Goal: Task Accomplishment & Management: Manage account settings

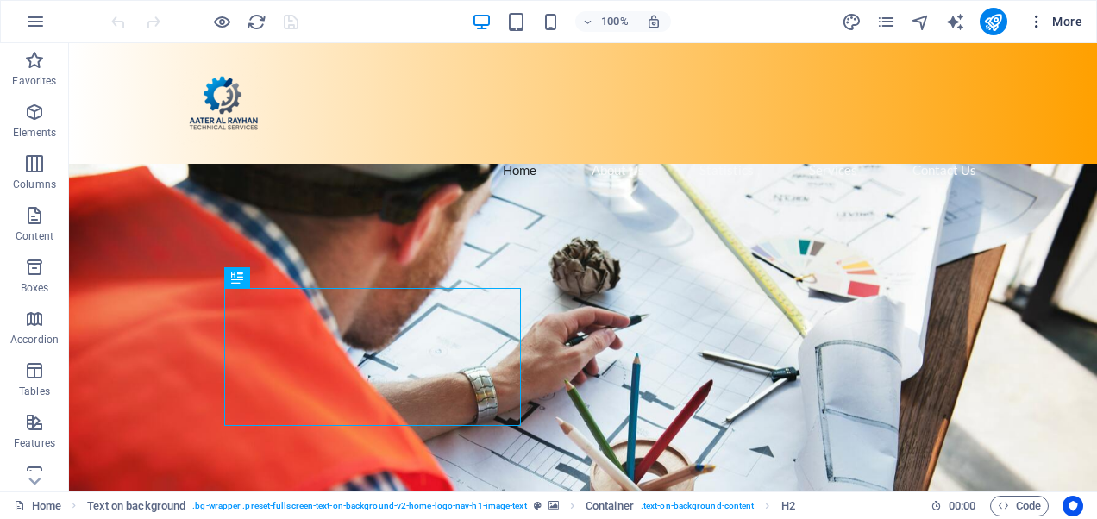
click at [1056, 18] on span "More" at bounding box center [1055, 21] width 54 height 17
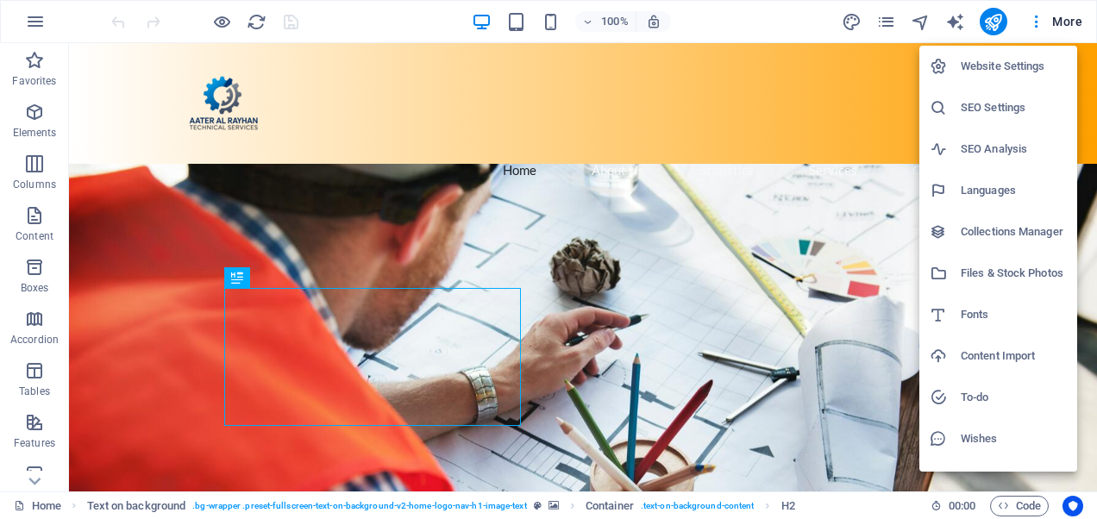
click at [550, 27] on div at bounding box center [548, 259] width 1097 height 519
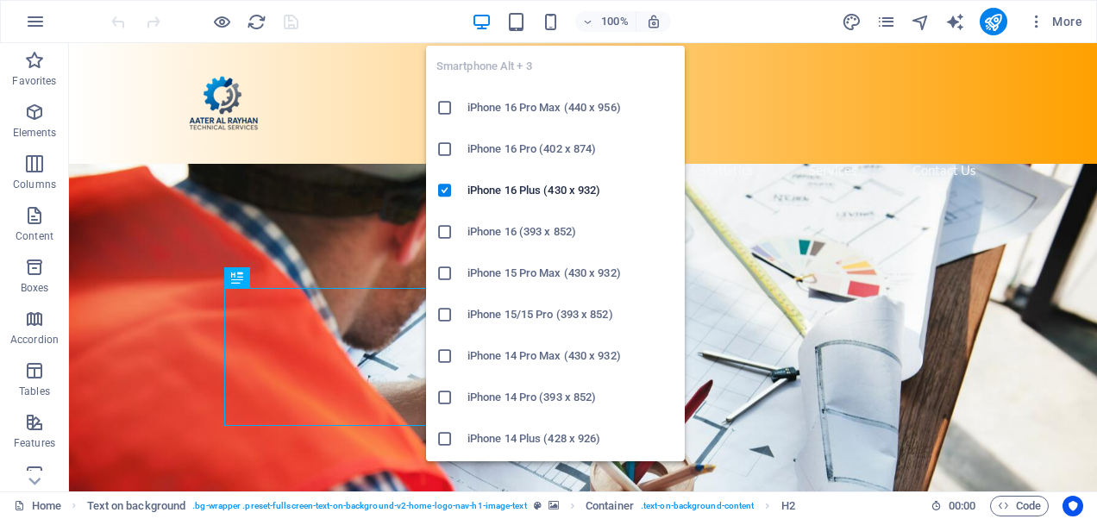
click at [550, 27] on icon "button" at bounding box center [551, 22] width 20 height 20
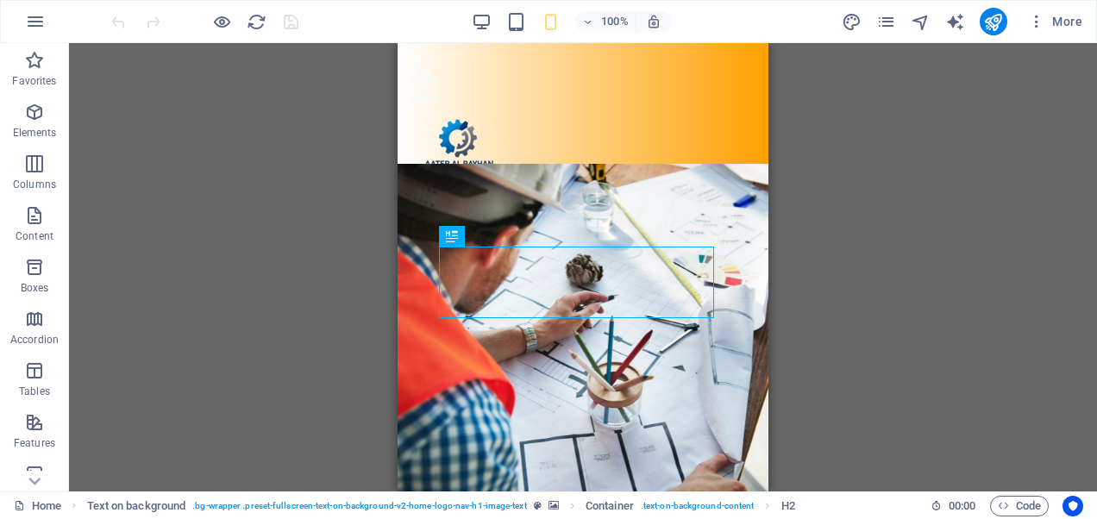
click at [529, 20] on div "100%" at bounding box center [571, 22] width 199 height 28
click at [880, 22] on icon "pages" at bounding box center [886, 22] width 20 height 20
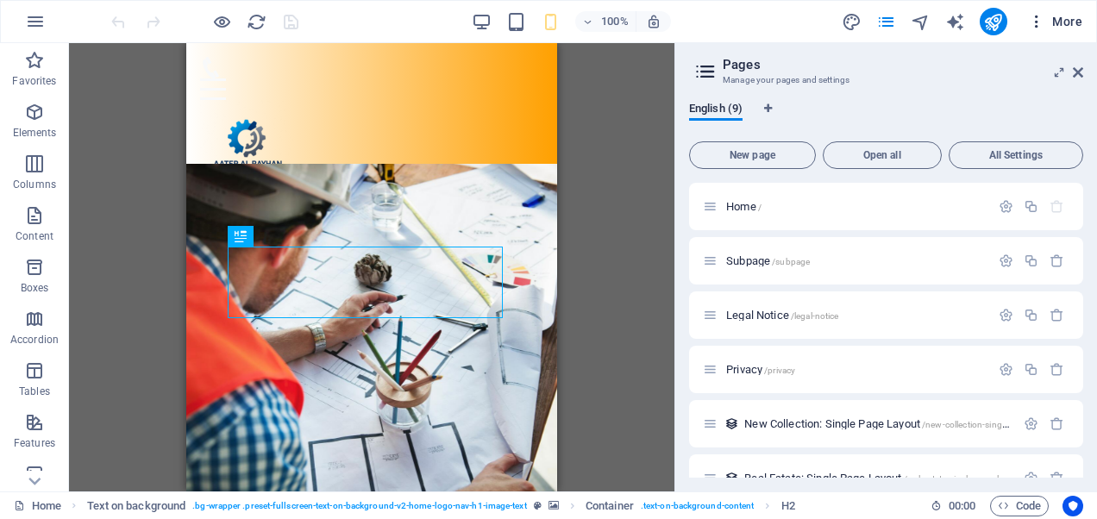
click at [1059, 21] on span "More" at bounding box center [1055, 21] width 54 height 17
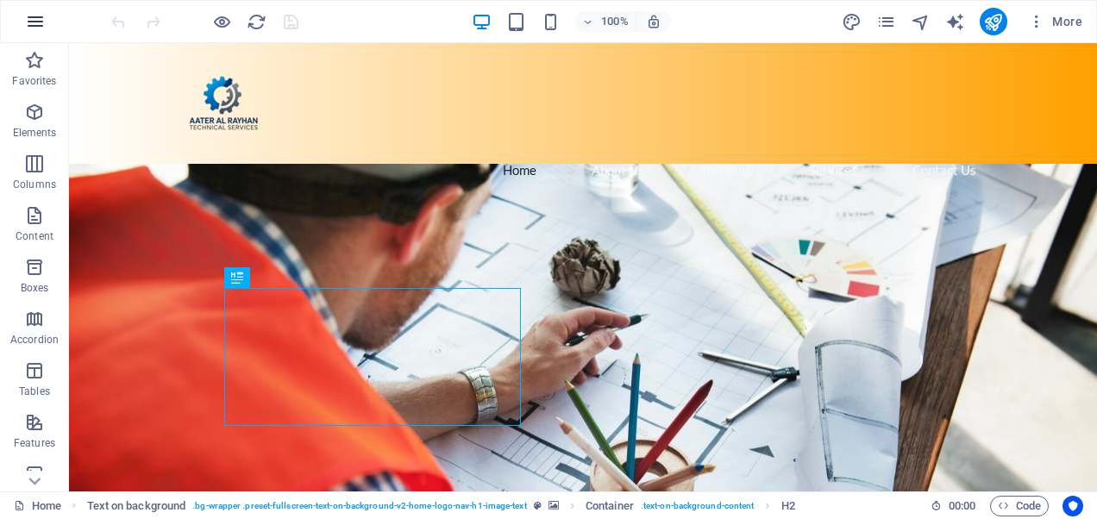
click at [33, 17] on icon "button" at bounding box center [35, 21] width 21 height 21
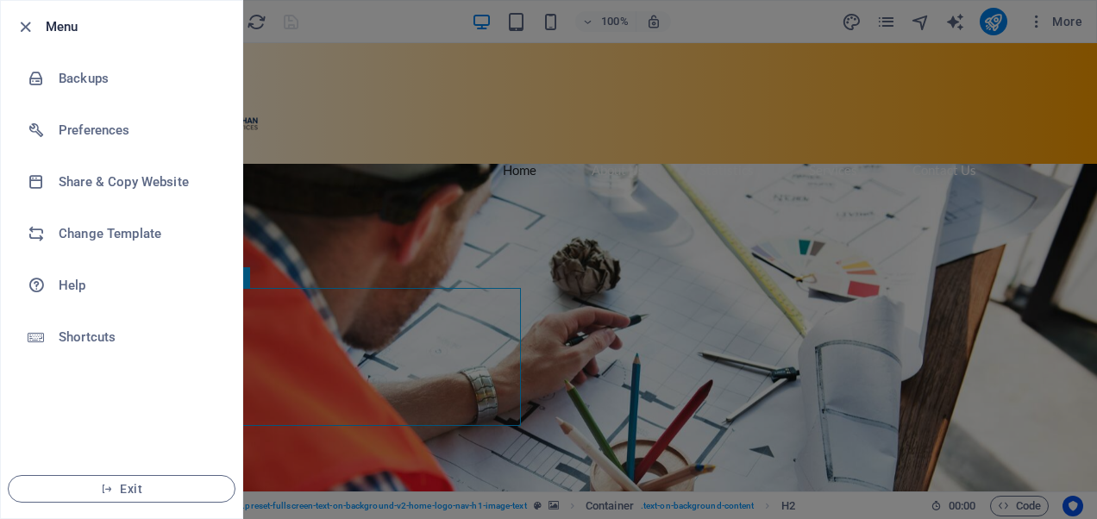
click at [67, 26] on h6 "Menu" at bounding box center [137, 26] width 183 height 21
click at [369, 2] on div at bounding box center [548, 259] width 1097 height 519
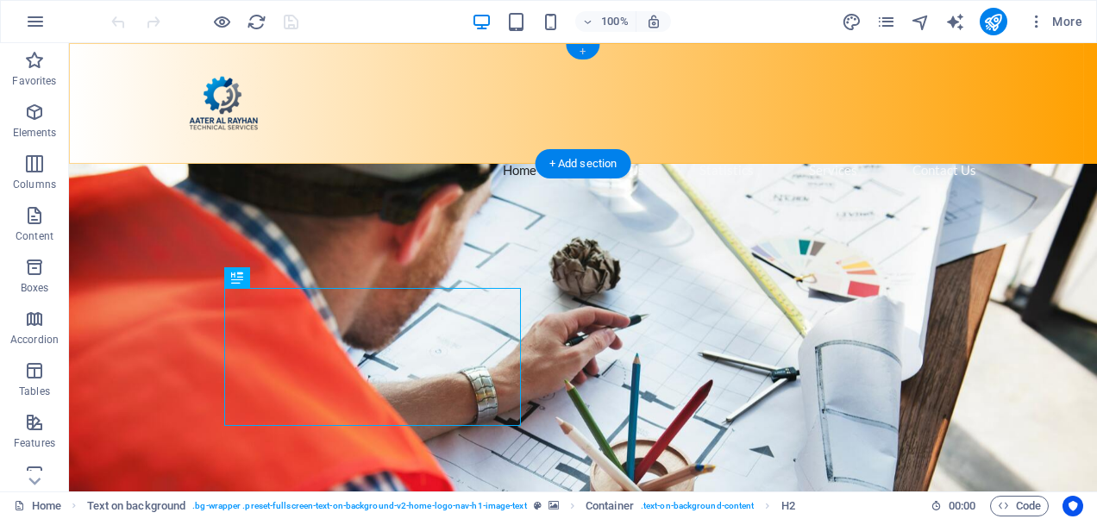
click at [585, 52] on div "+" at bounding box center [583, 52] width 34 height 16
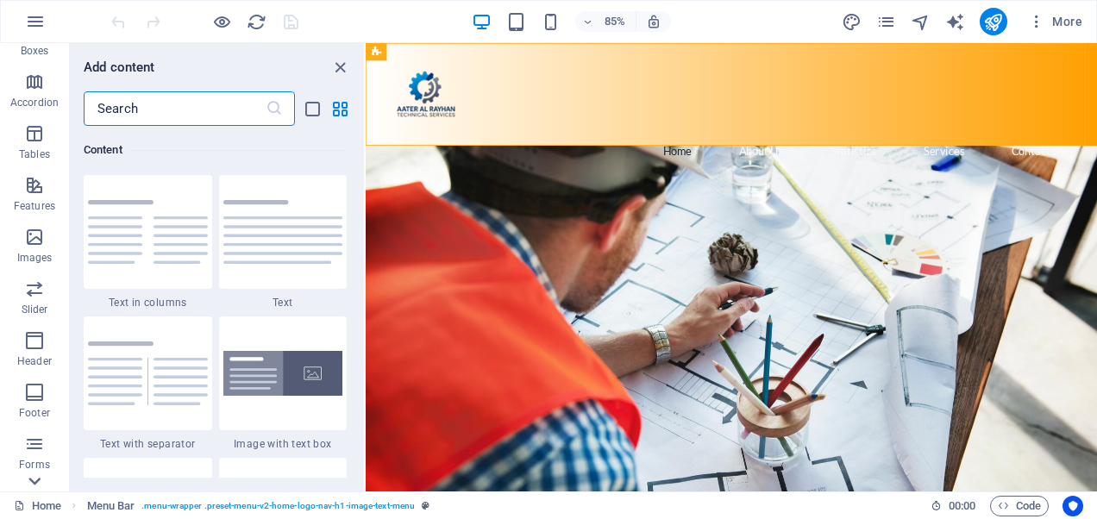
scroll to position [328, 0]
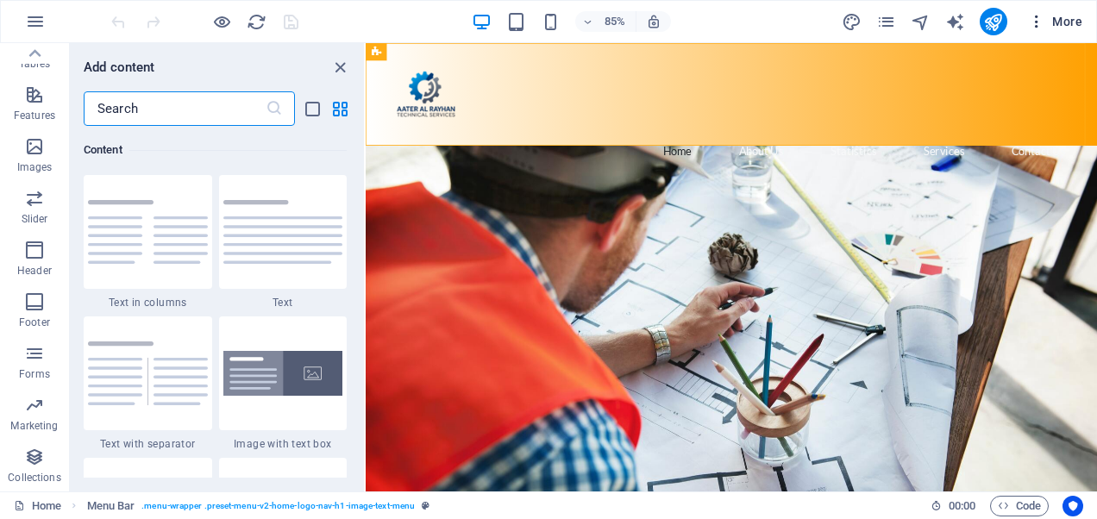
click at [1047, 21] on span "More" at bounding box center [1055, 21] width 54 height 17
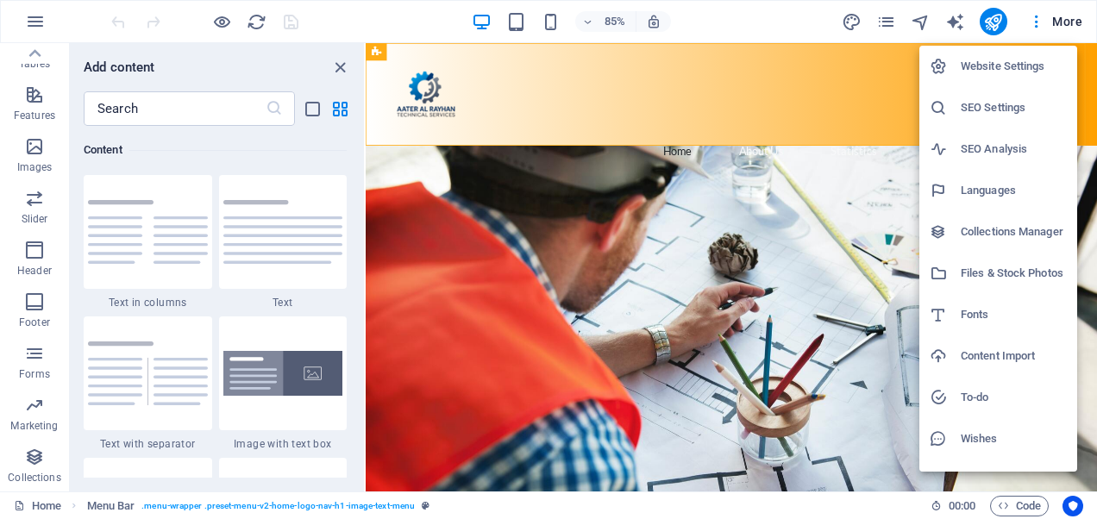
click at [987, 67] on h6 "Website Settings" at bounding box center [1014, 66] width 106 height 21
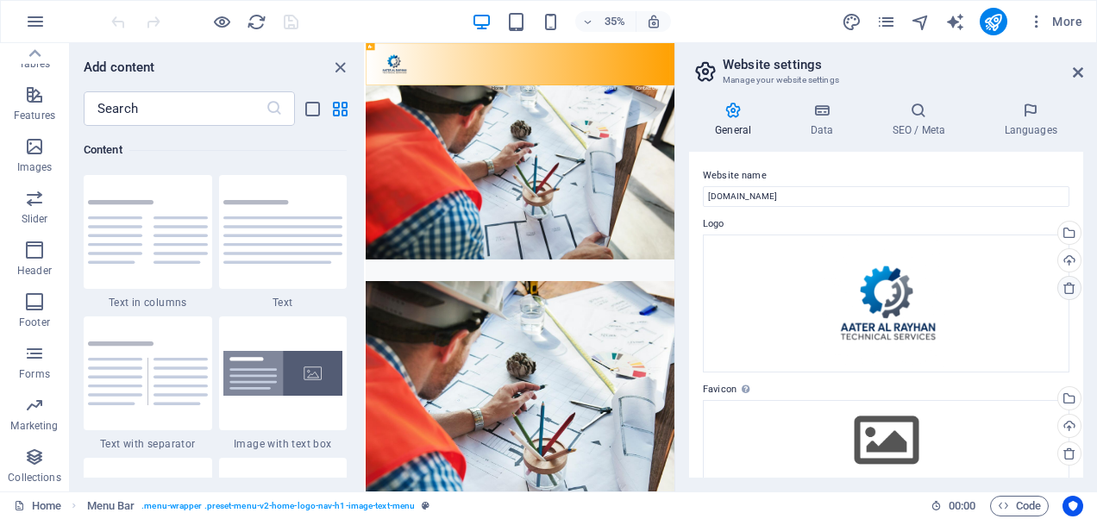
click at [1073, 286] on icon at bounding box center [1070, 288] width 14 height 14
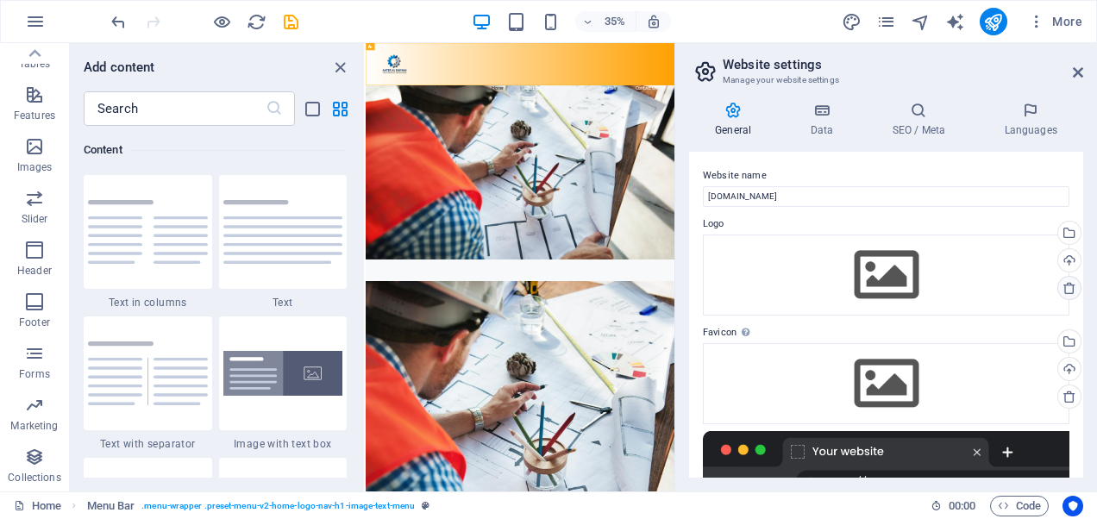
click at [1071, 286] on icon at bounding box center [1070, 288] width 14 height 14
click at [1064, 286] on icon at bounding box center [1070, 288] width 14 height 14
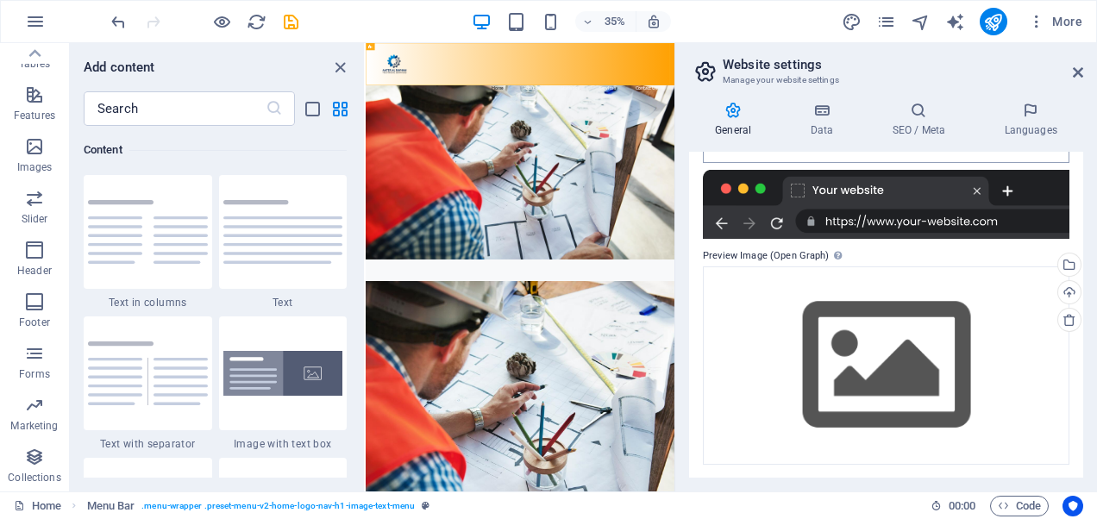
scroll to position [176, 0]
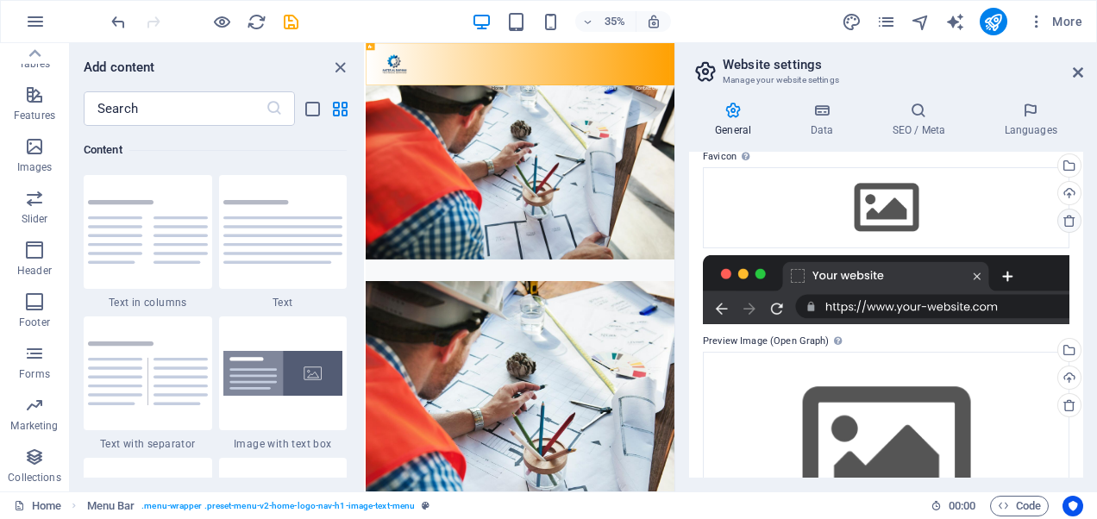
click at [1066, 225] on icon at bounding box center [1070, 221] width 14 height 14
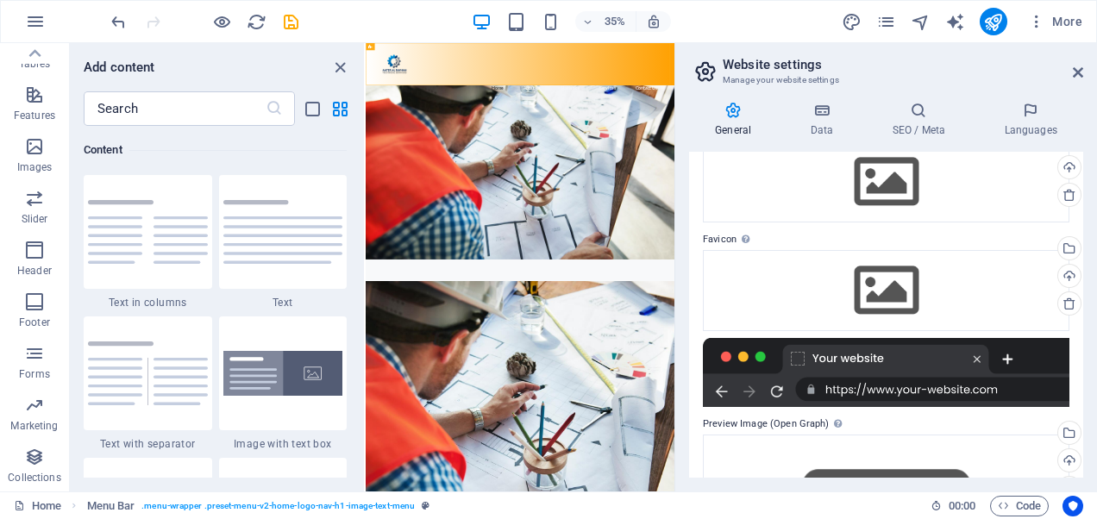
scroll to position [0, 0]
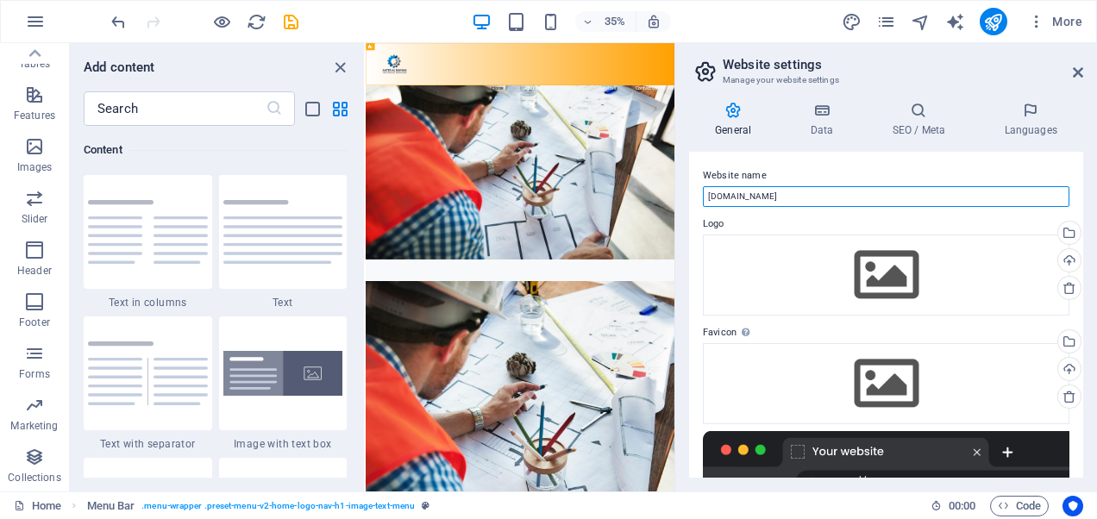
click at [803, 201] on input "[DOMAIN_NAME]" at bounding box center [886, 196] width 367 height 21
click at [803, 200] on input "[DOMAIN_NAME]" at bounding box center [886, 196] width 367 height 21
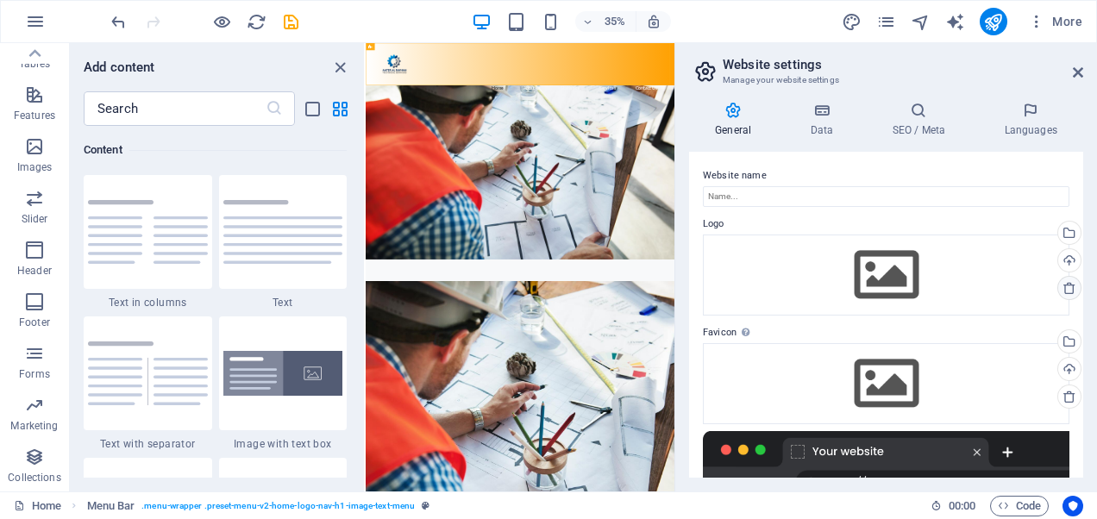
click at [1066, 285] on icon at bounding box center [1070, 288] width 14 height 14
click at [1064, 285] on icon at bounding box center [1070, 288] width 14 height 14
click at [1064, 286] on icon at bounding box center [1070, 288] width 14 height 14
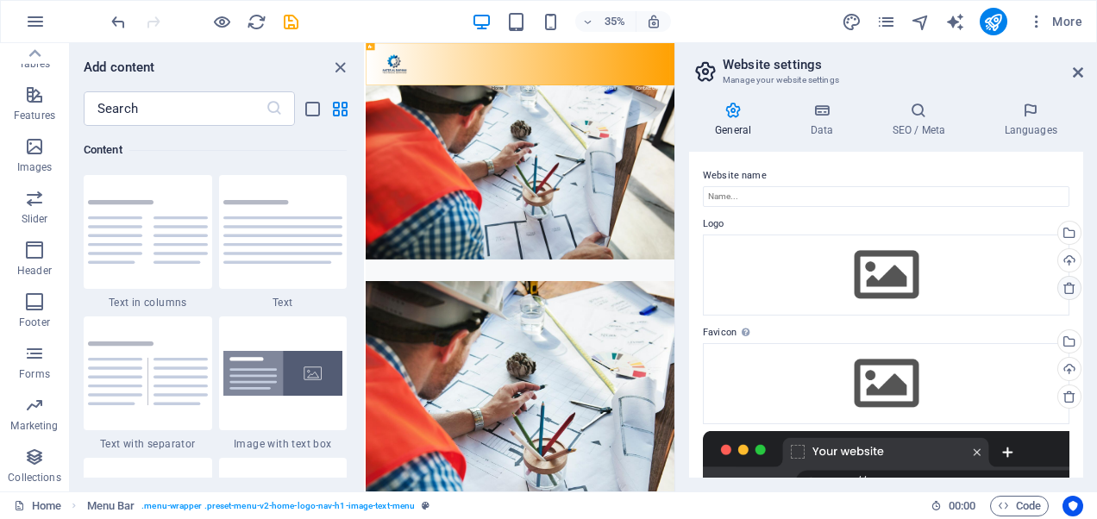
click at [1064, 286] on icon at bounding box center [1070, 288] width 14 height 14
click at [886, 212] on div "Website name Logo Drag files here, click to choose files or select files from F…" at bounding box center [886, 315] width 394 height 326
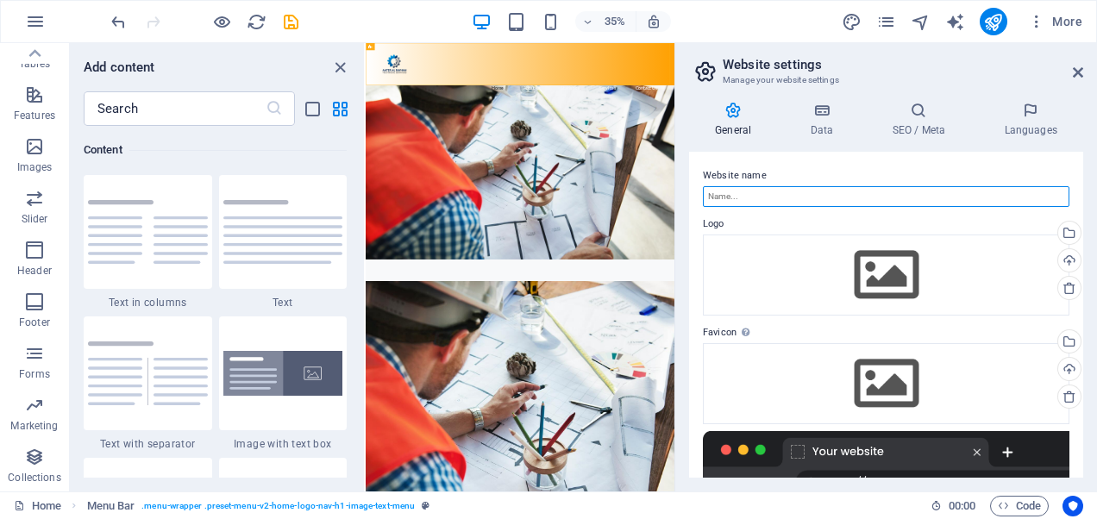
click at [883, 204] on input "Website name" at bounding box center [886, 196] width 367 height 21
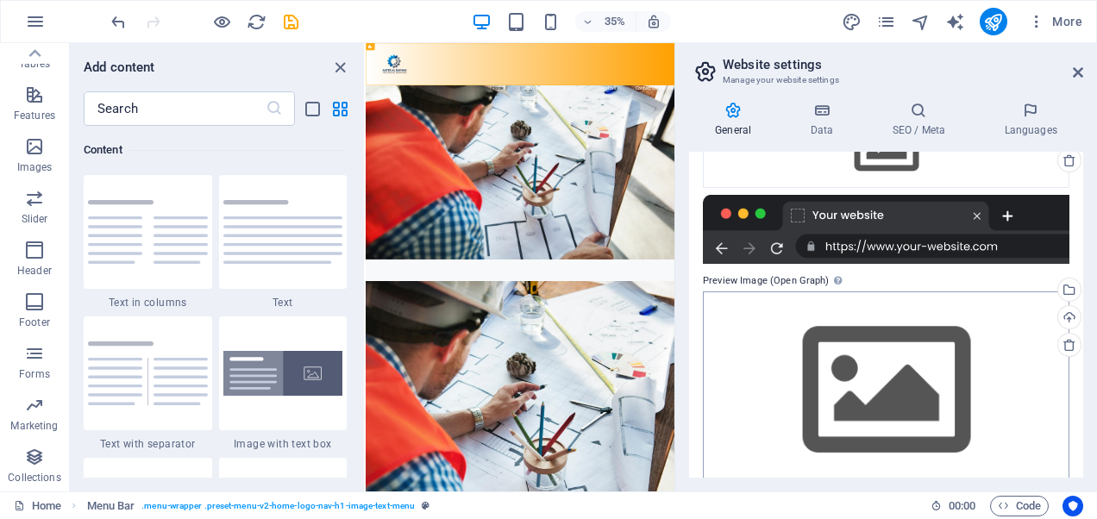
scroll to position [261, 0]
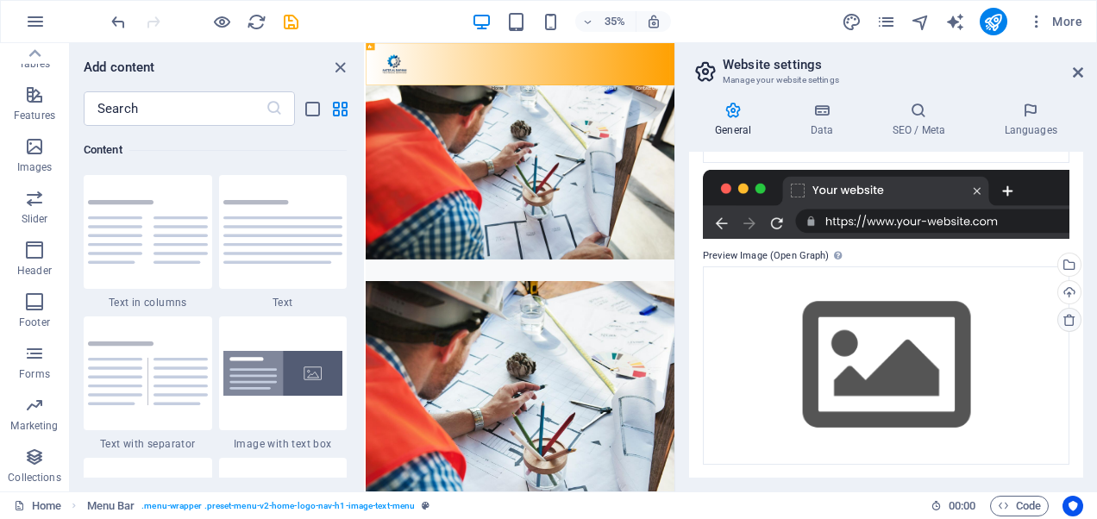
type input "[DOMAIN_NAME]"
click at [1067, 324] on icon at bounding box center [1070, 320] width 14 height 14
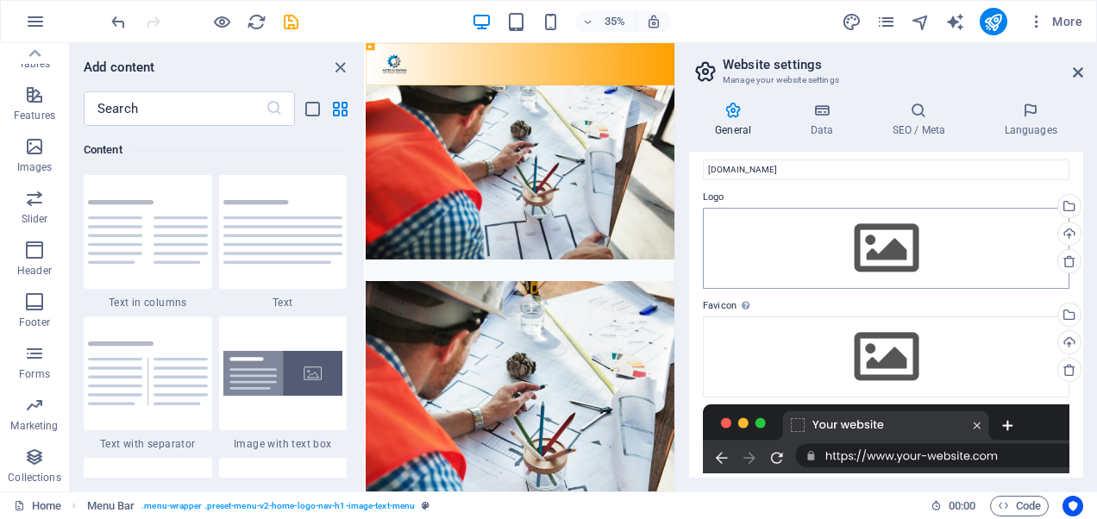
scroll to position [0, 0]
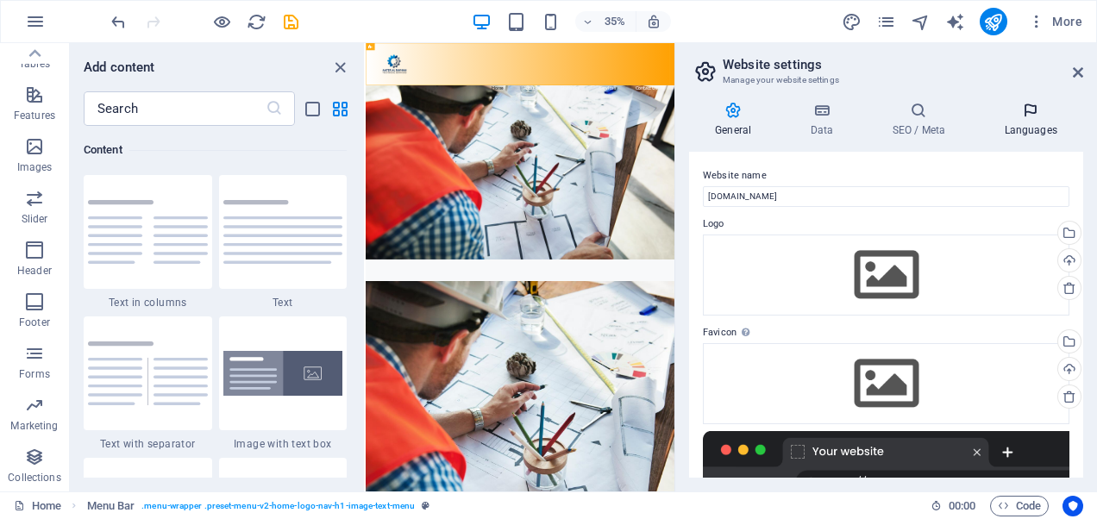
click at [1082, 110] on icon at bounding box center [1030, 110] width 105 height 17
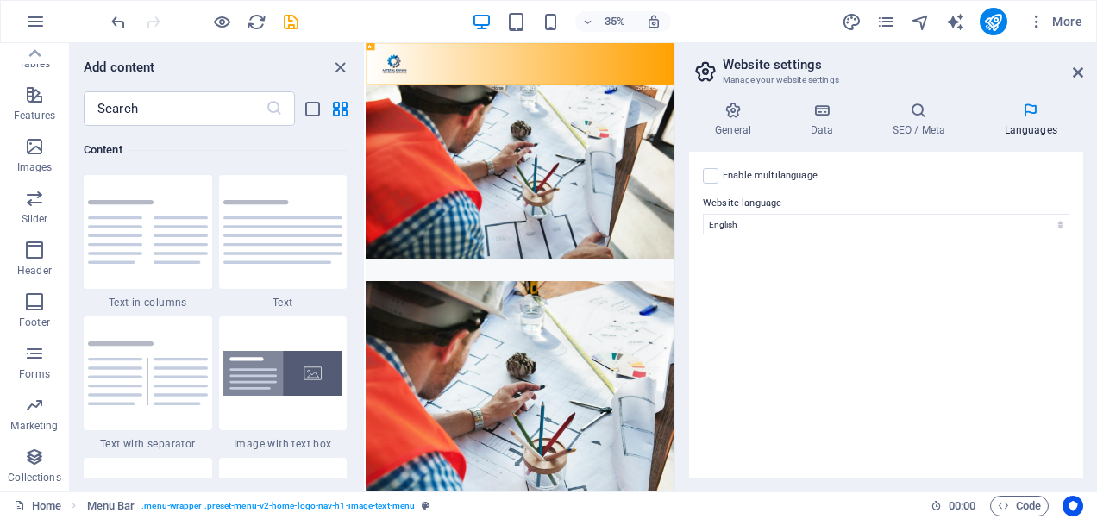
click at [730, 90] on div "General Data SEO / Meta Languages Website name [DOMAIN_NAME] Logo Drag files he…" at bounding box center [886, 290] width 422 height 404
click at [730, 112] on icon at bounding box center [733, 110] width 88 height 17
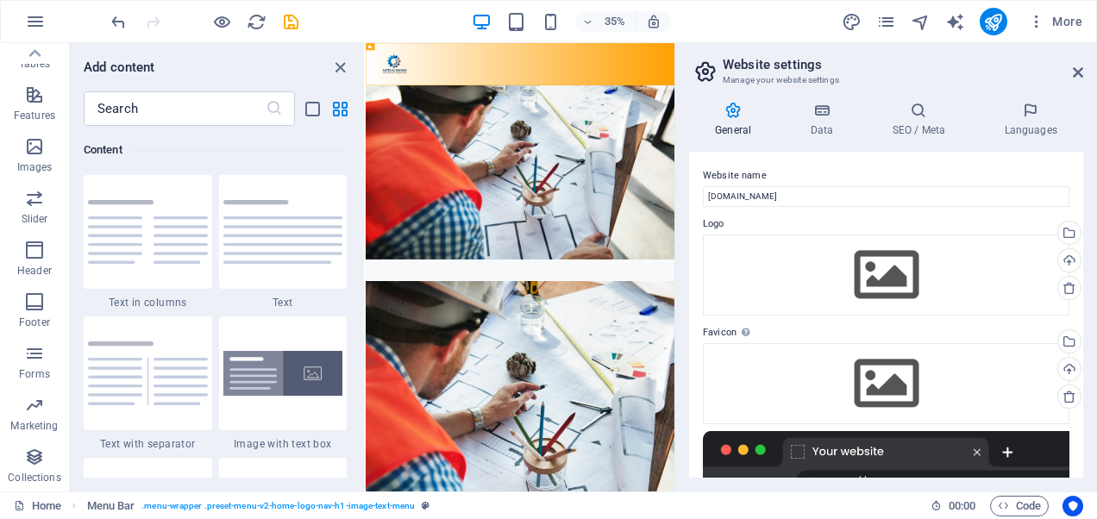
scroll to position [261, 0]
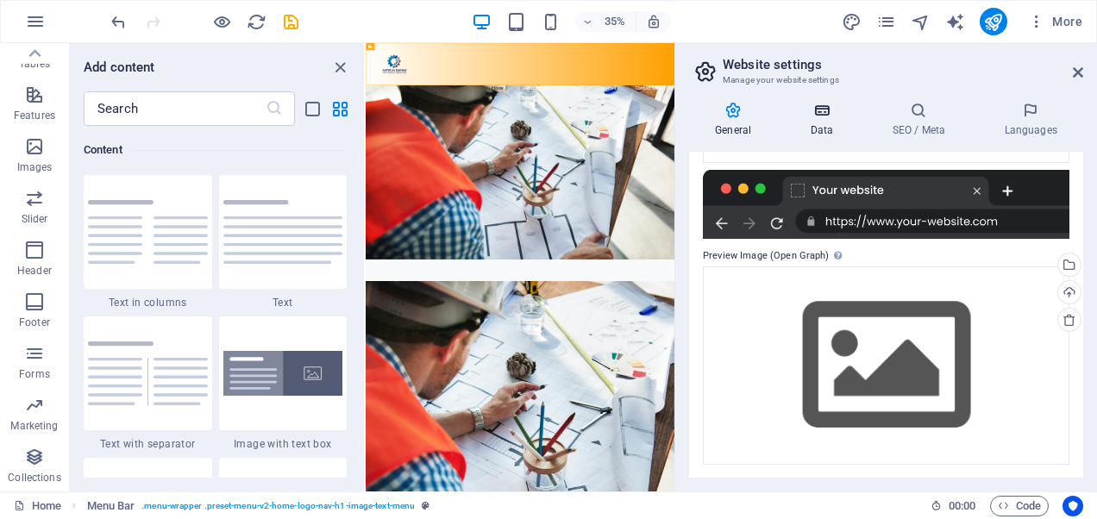
click at [813, 114] on icon at bounding box center [821, 110] width 75 height 17
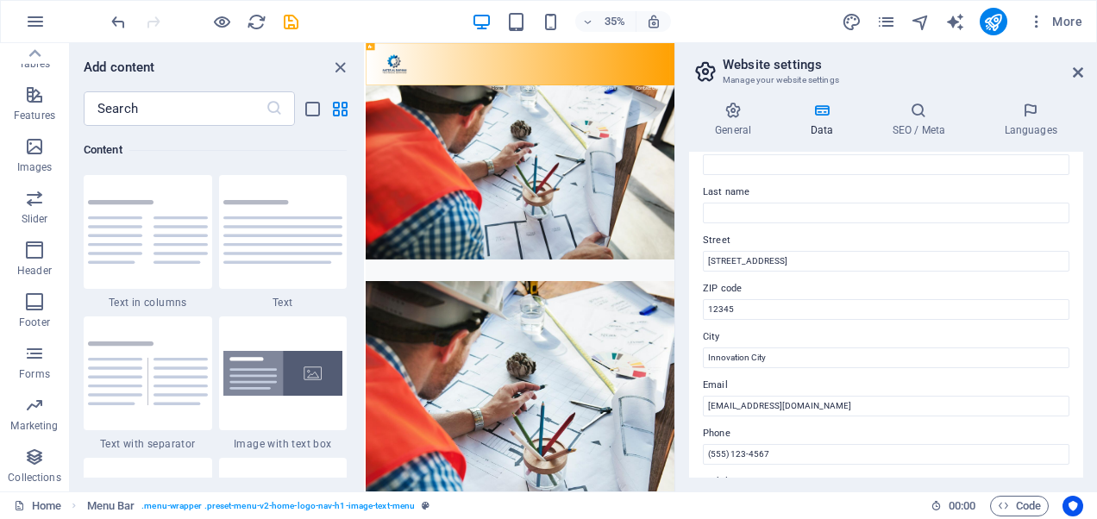
scroll to position [0, 0]
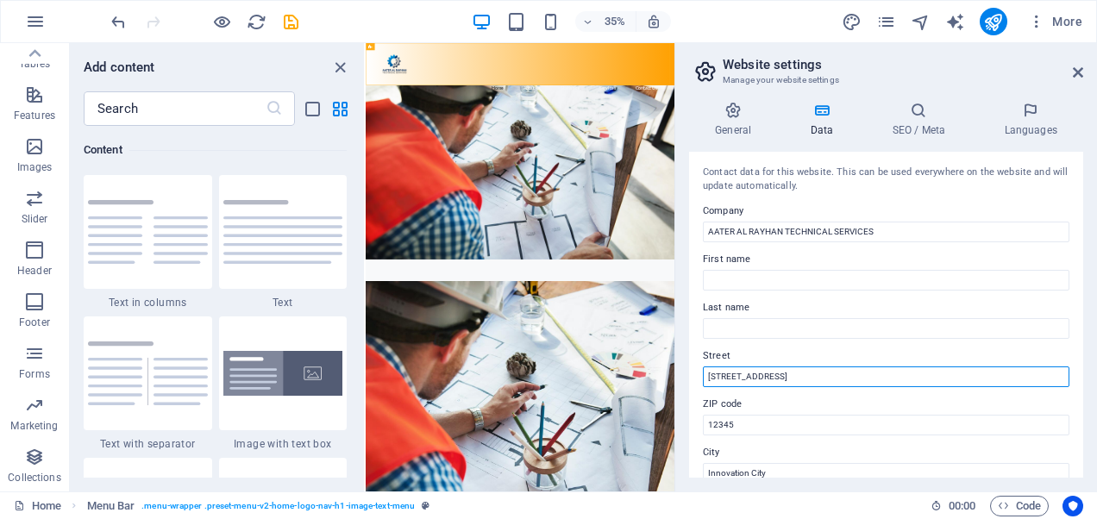
drag, startPoint x: 811, startPoint y: 380, endPoint x: 706, endPoint y: 375, distance: 105.4
click at [706, 375] on input "[STREET_ADDRESS]" at bounding box center [886, 377] width 367 height 21
type input "[GEOGRAPHIC_DATA]"
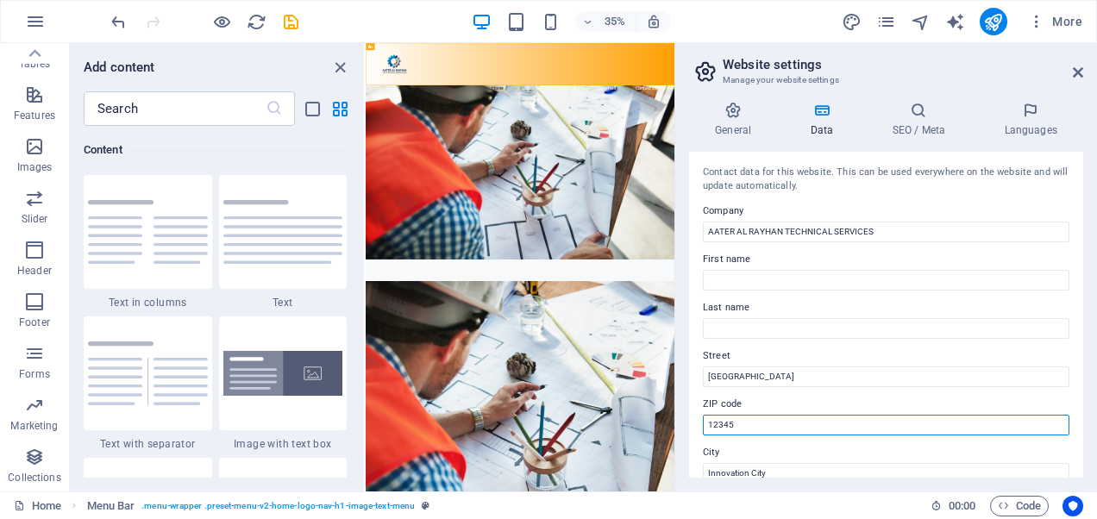
drag, startPoint x: 1139, startPoint y: 466, endPoint x: 1236, endPoint y: 1099, distance: 640.4
type input "1"
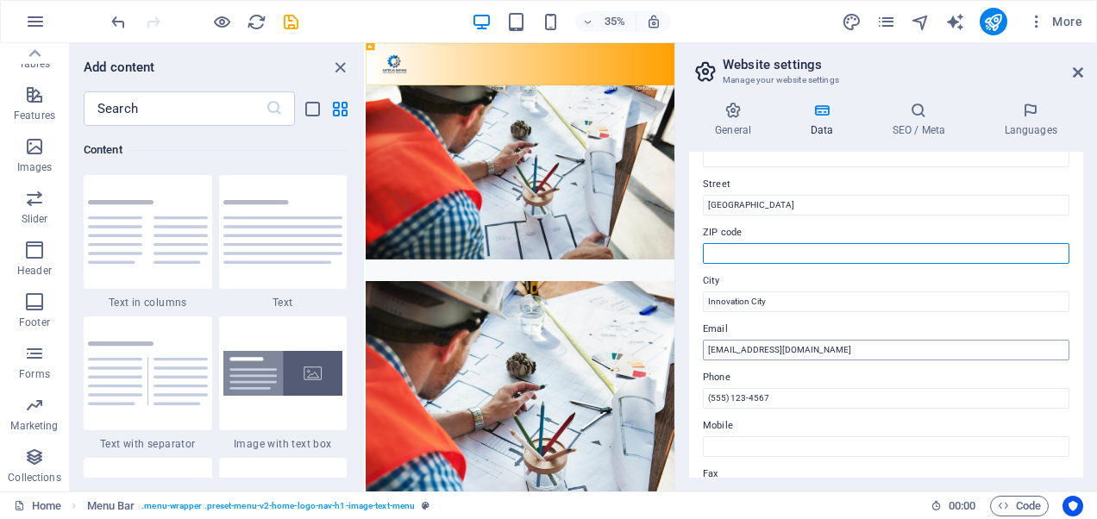
scroll to position [173, 0]
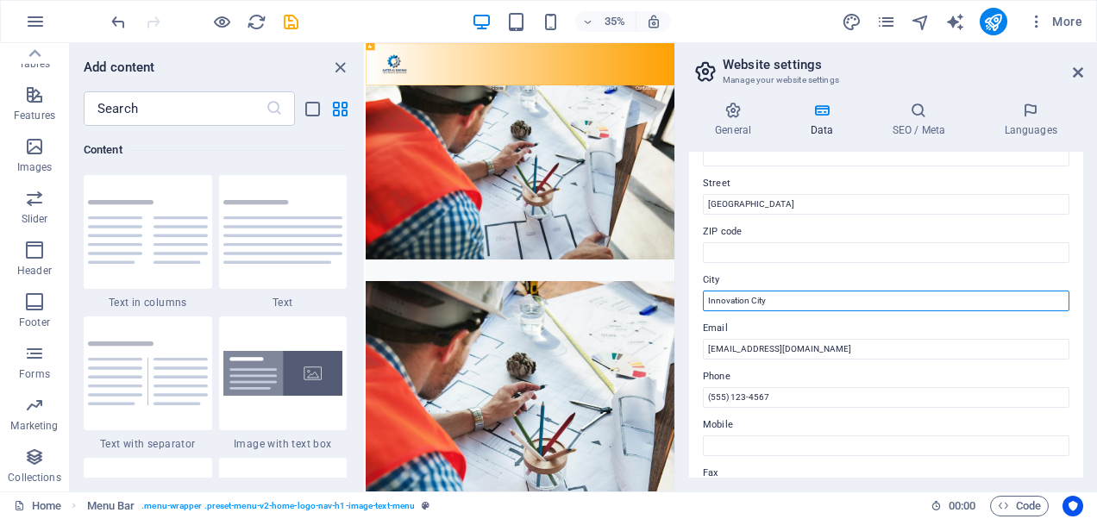
click at [809, 306] on input "Innovation City" at bounding box center [886, 301] width 367 height 21
type input "Karama [GEOGRAPHIC_DATA]"
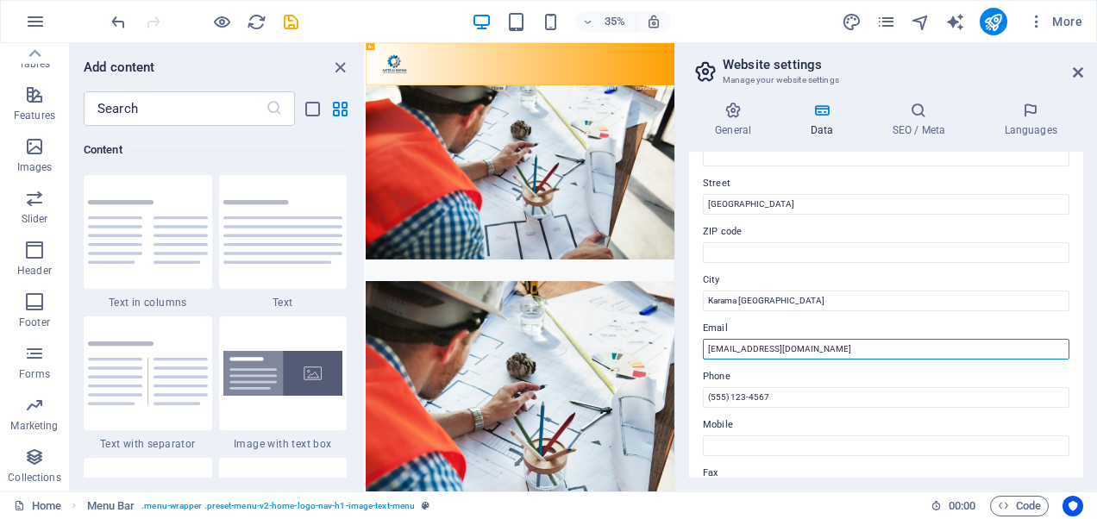
click at [825, 355] on input "[EMAIL_ADDRESS][DOMAIN_NAME]" at bounding box center [886, 349] width 367 height 21
type input "A"
type input "[EMAIL_ADDRESS][DOMAIN_NAME]"
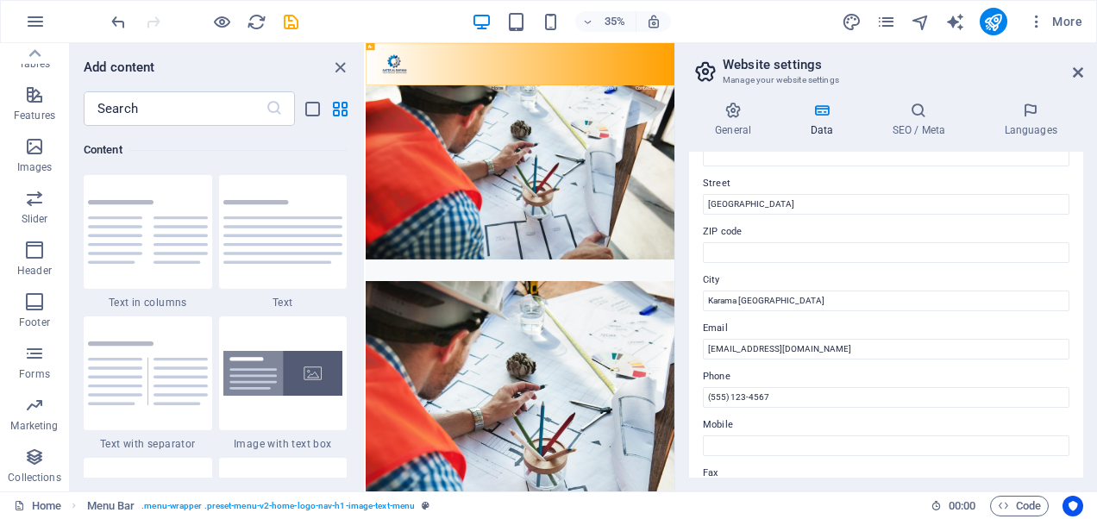
click at [833, 380] on label "Phone" at bounding box center [886, 377] width 367 height 21
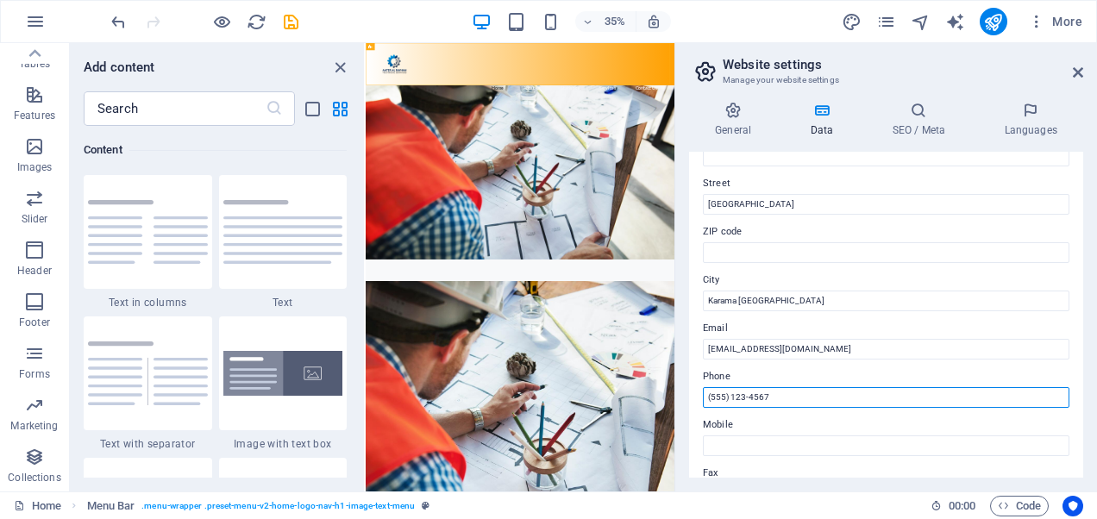
click at [833, 387] on input "(555) 123-4567" at bounding box center [886, 397] width 367 height 21
click at [831, 395] on input "(555) 123-4567" at bounding box center [886, 397] width 367 height 21
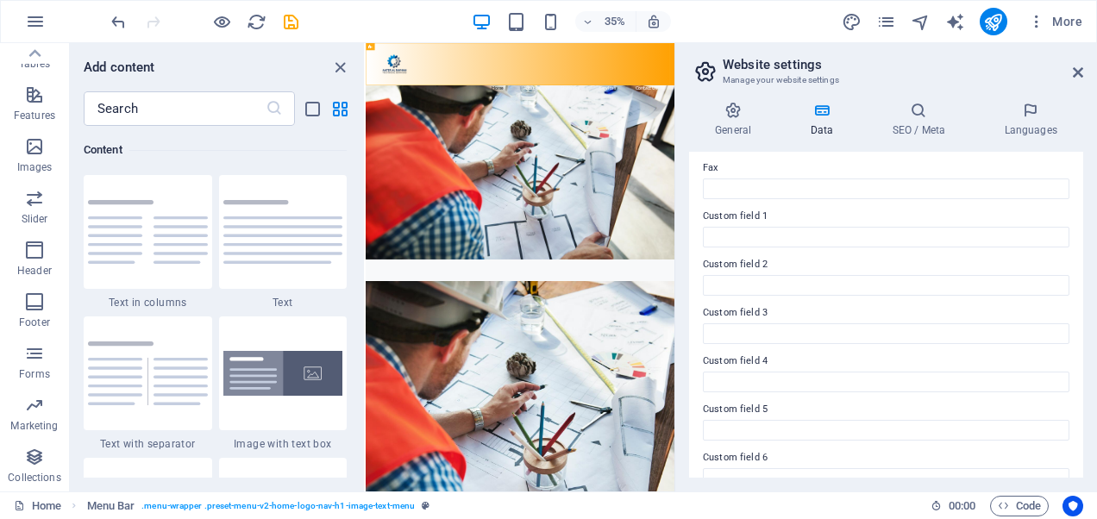
scroll to position [502, 0]
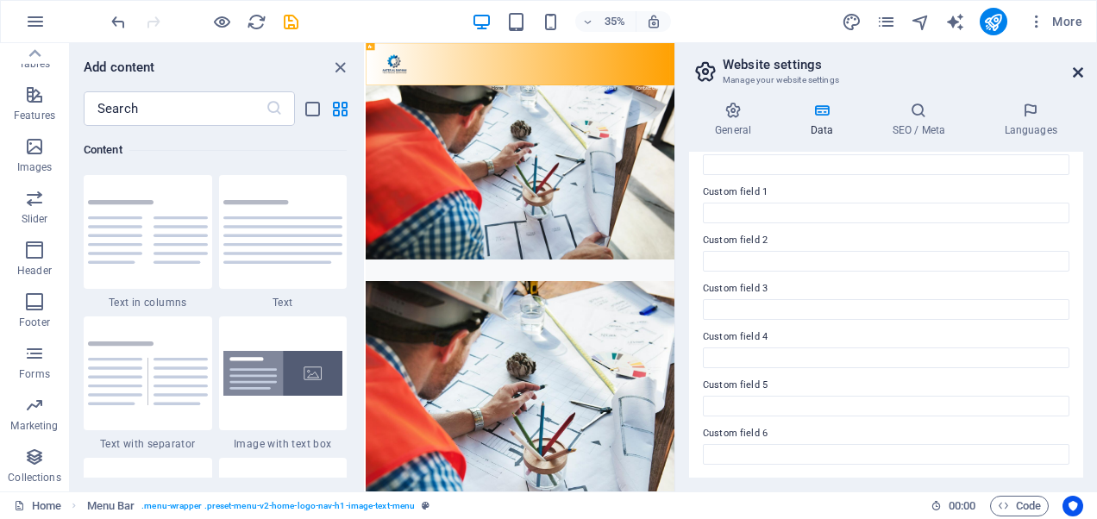
click at [1082, 72] on icon at bounding box center [1078, 73] width 10 height 14
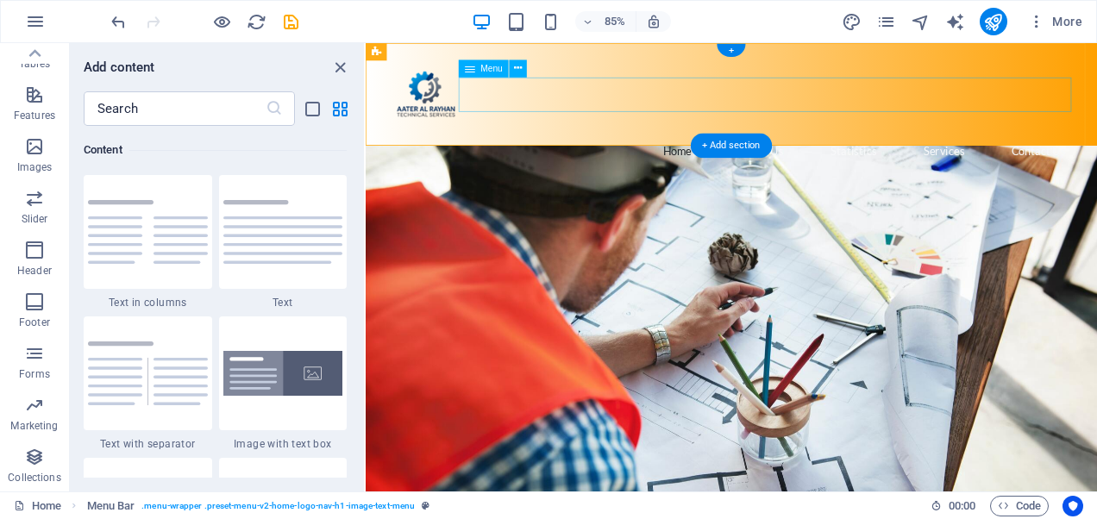
click at [844, 150] on nav "Home About Us Statistics Services Contact Us" at bounding box center [796, 170] width 814 height 41
click at [838, 150] on nav "Home About Us Statistics Services Contact Us" at bounding box center [796, 170] width 814 height 41
click at [1096, 150] on nav "Home About Us Statistics Services Contact Us" at bounding box center [796, 170] width 814 height 41
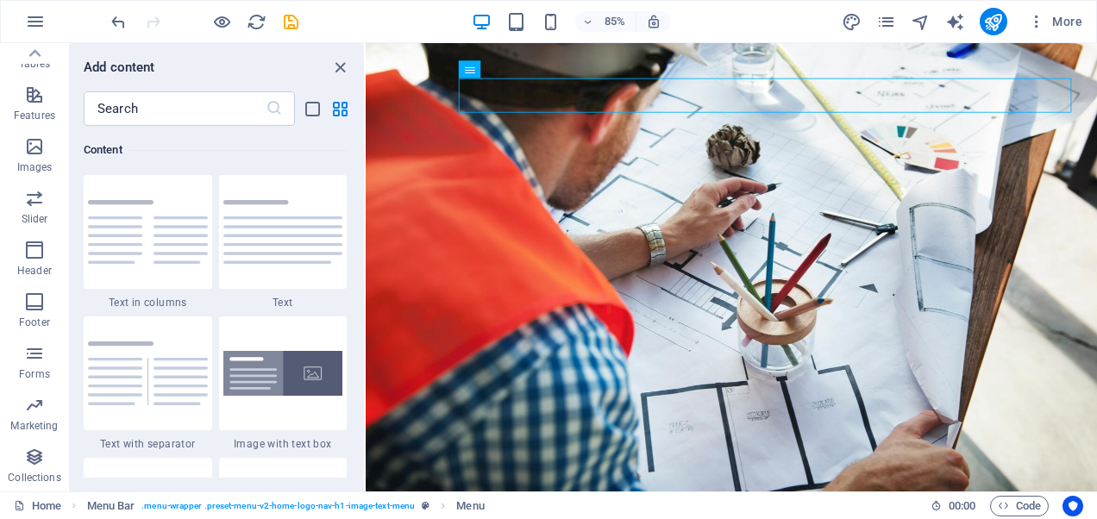
scroll to position [0, 0]
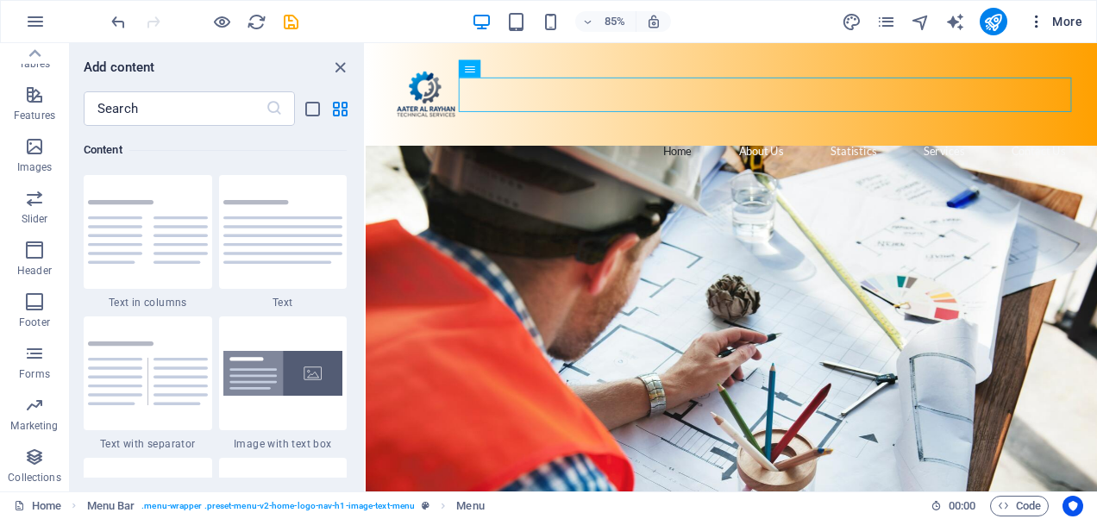
click at [1033, 21] on icon "button" at bounding box center [1036, 21] width 17 height 17
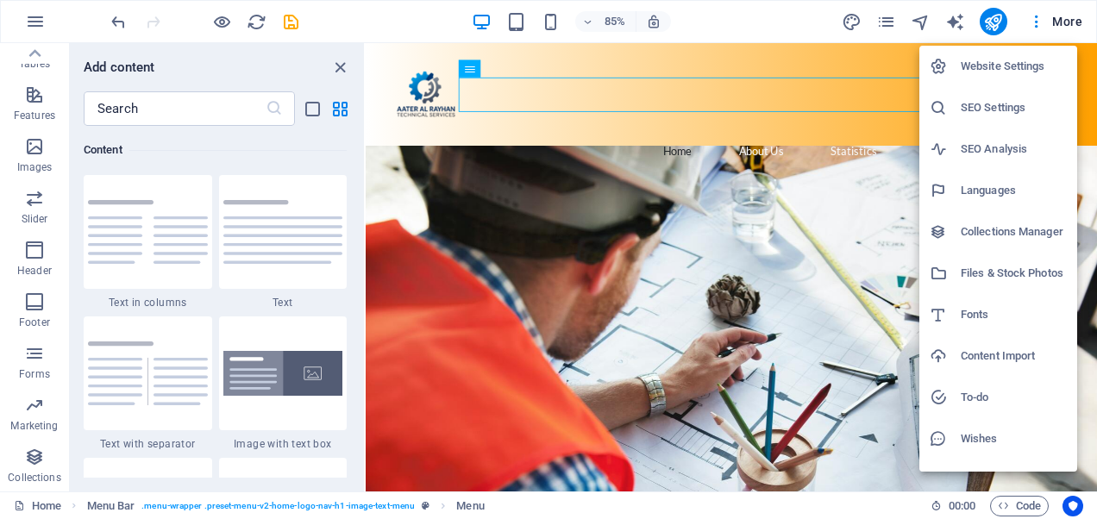
click at [1004, 57] on h6 "Website Settings" at bounding box center [1014, 66] width 106 height 21
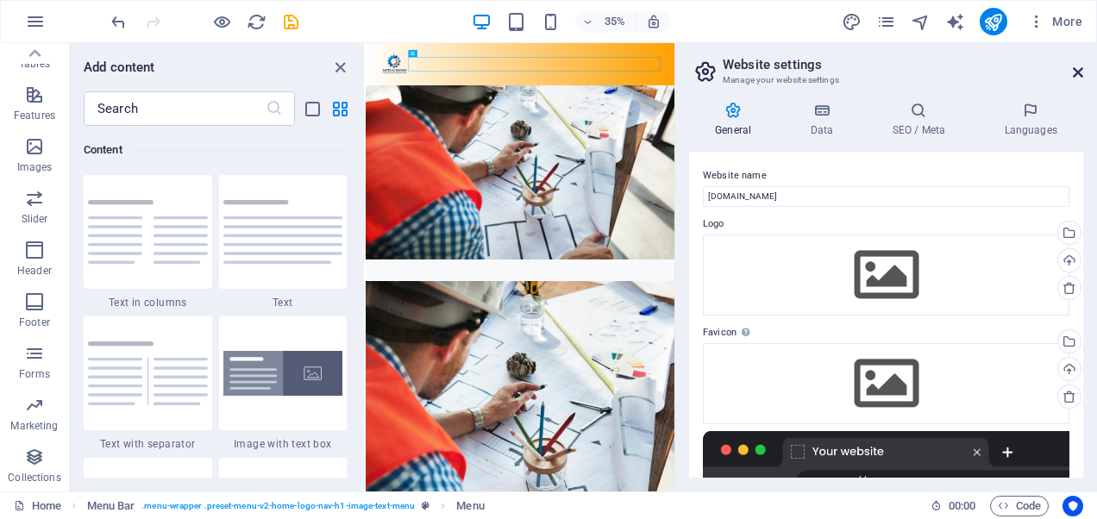
click at [1077, 76] on icon at bounding box center [1078, 73] width 10 height 14
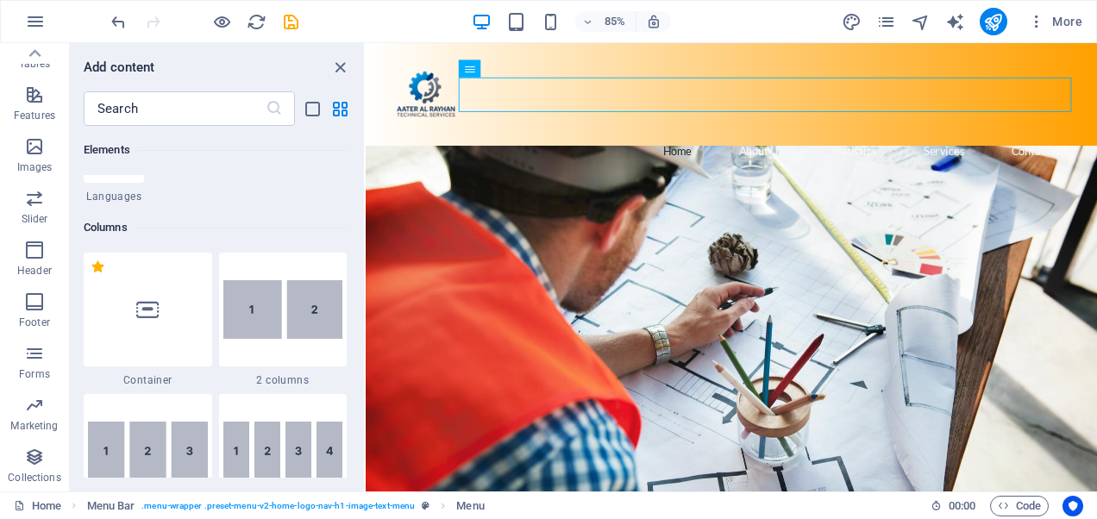
scroll to position [863, 0]
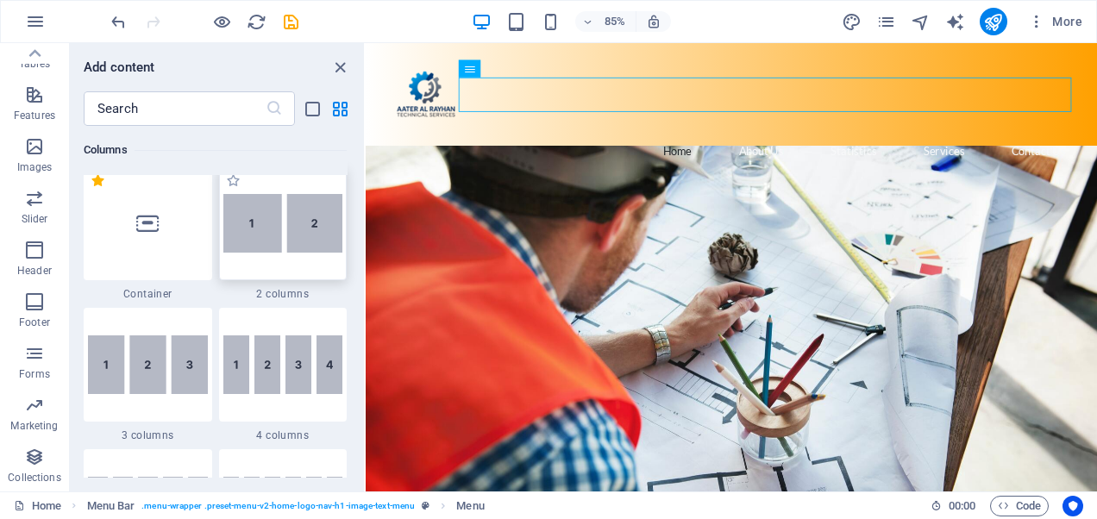
click at [276, 250] on img at bounding box center [283, 223] width 120 height 59
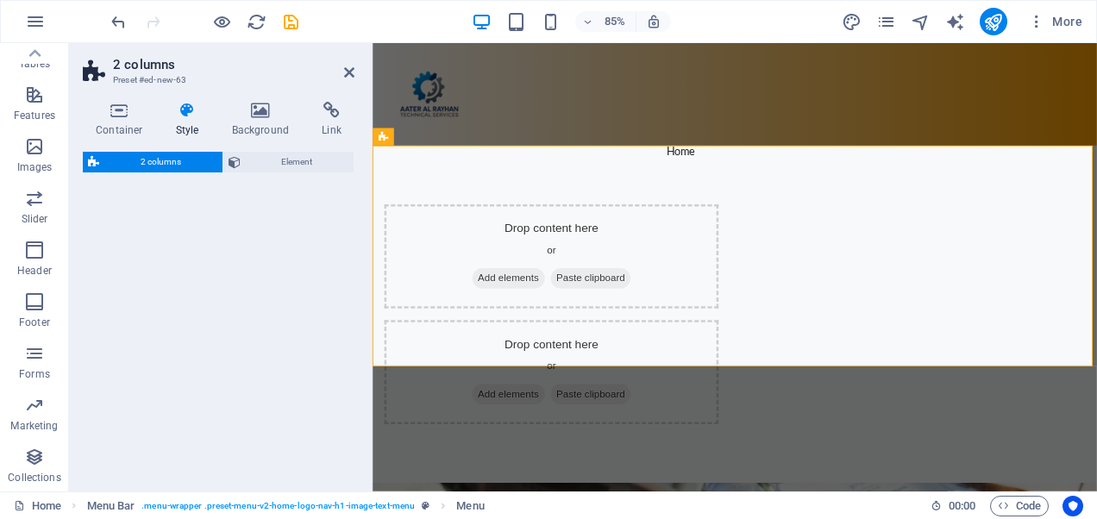
select select "rem"
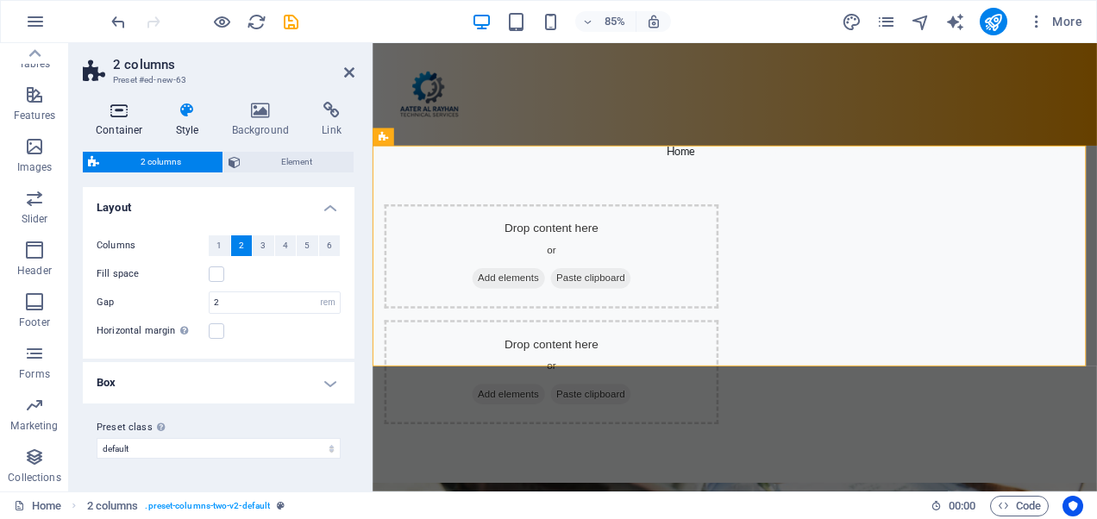
click at [131, 110] on icon at bounding box center [119, 110] width 73 height 17
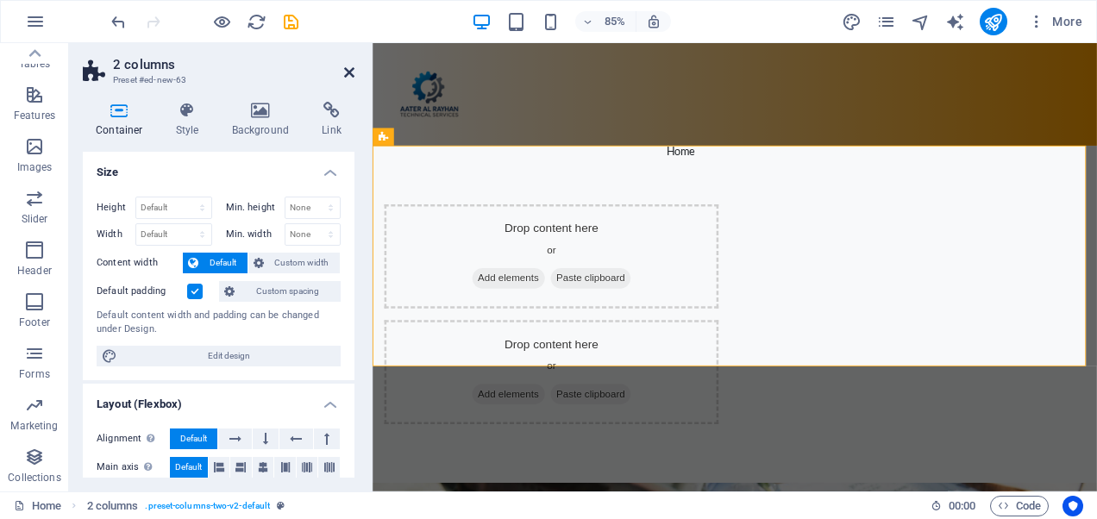
click at [351, 66] on icon at bounding box center [349, 73] width 10 height 14
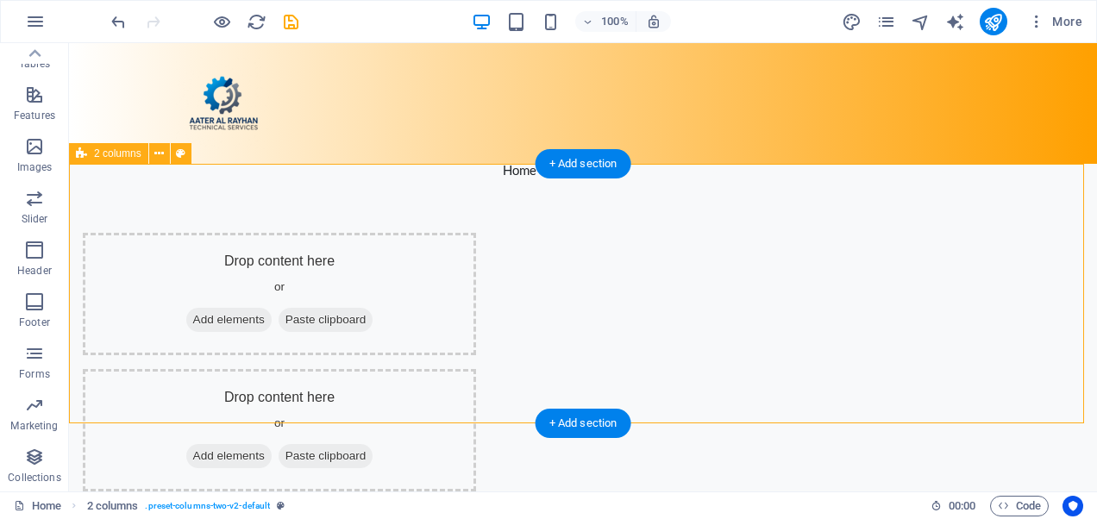
click at [109, 192] on div "Drop content here or Add elements Paste clipboard Drop content here or Add elem…" at bounding box center [583, 362] width 1028 height 397
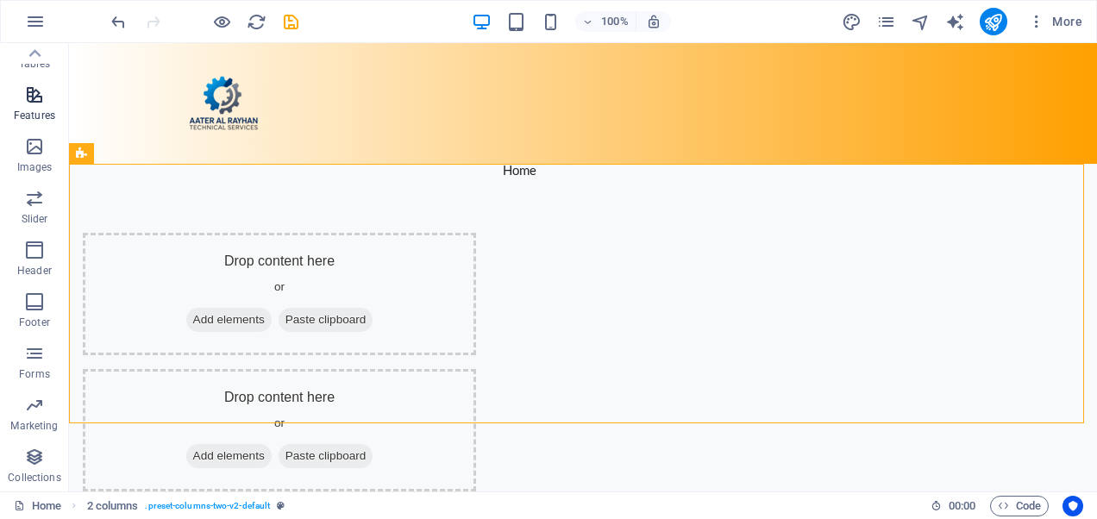
click at [33, 95] on icon "button" at bounding box center [34, 95] width 21 height 21
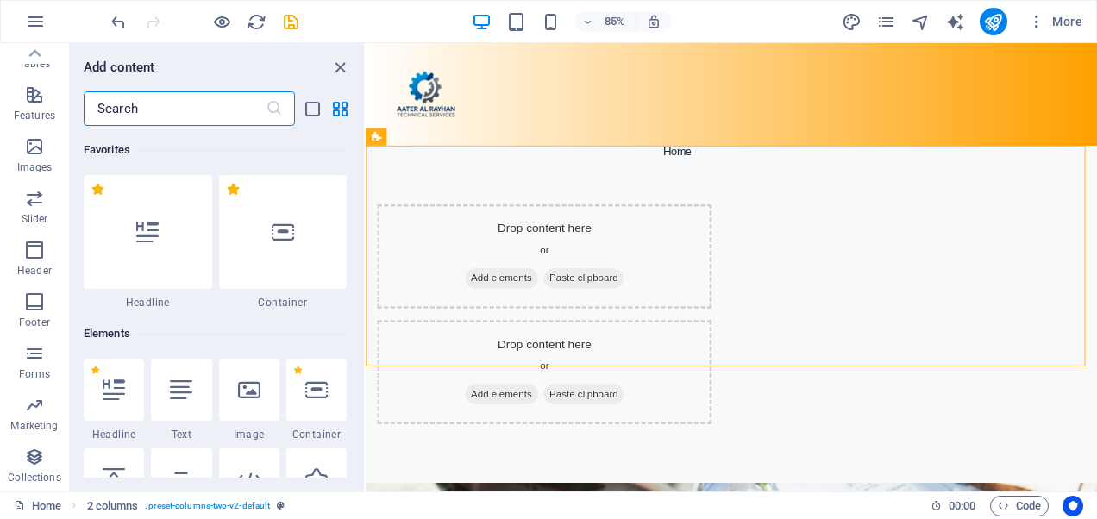
scroll to position [0, 0]
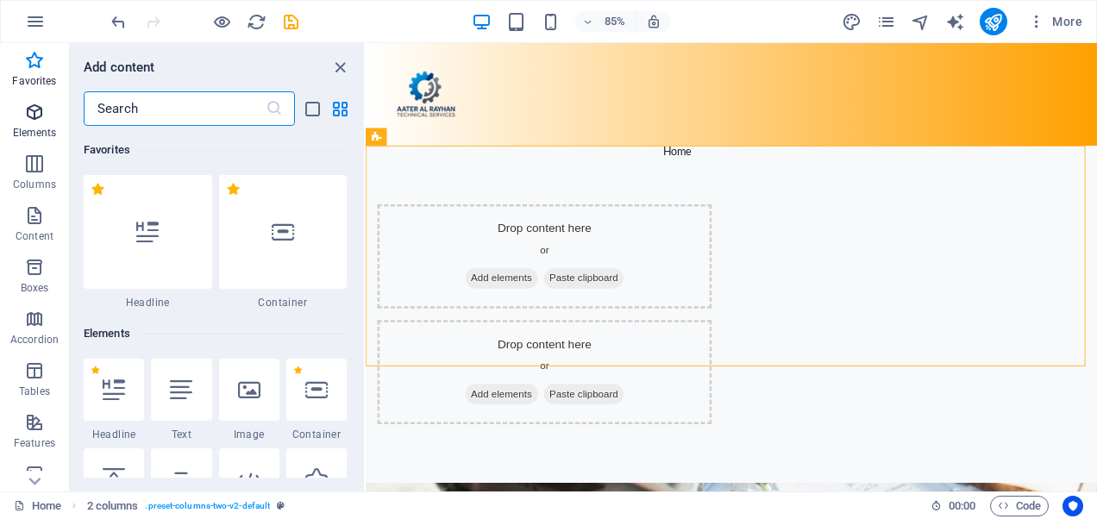
click at [46, 126] on p "Elements" at bounding box center [35, 133] width 44 height 14
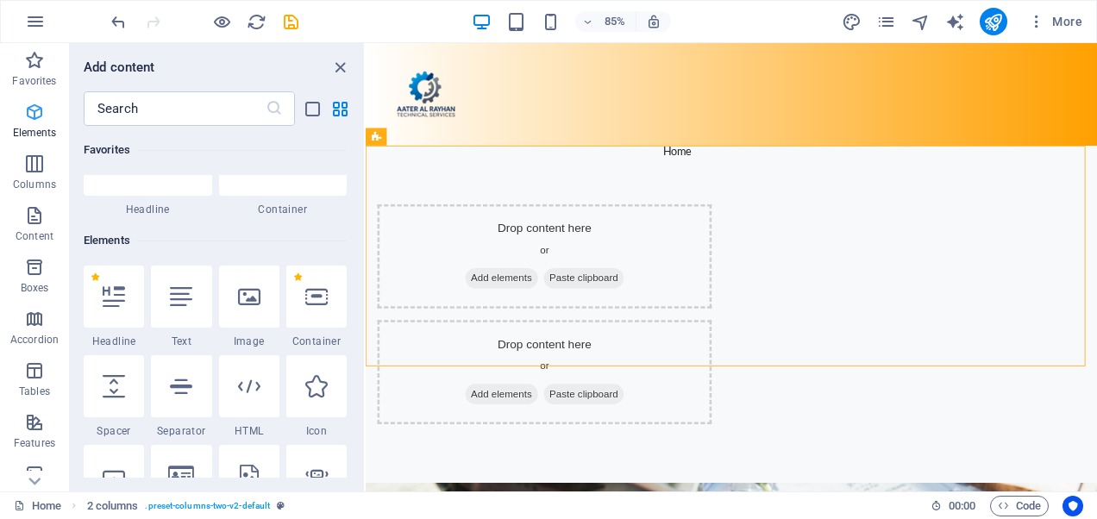
scroll to position [184, 0]
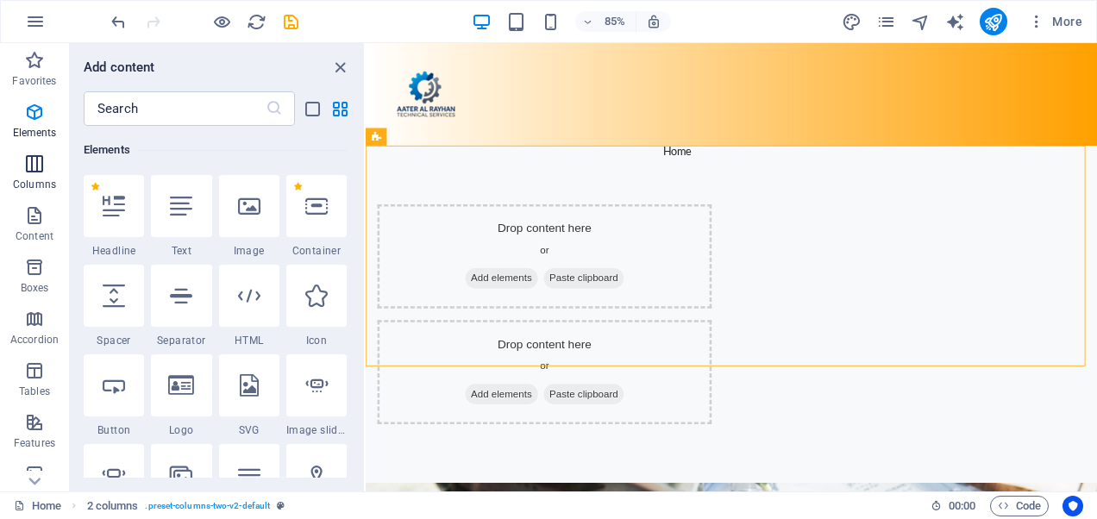
click at [35, 160] on icon "button" at bounding box center [34, 164] width 21 height 21
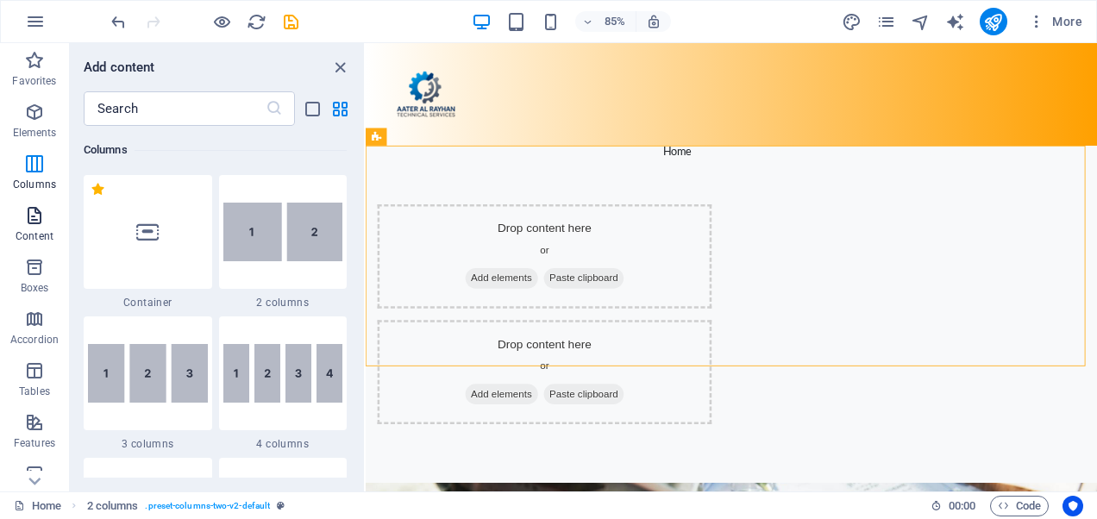
click at [22, 231] on p "Content" at bounding box center [35, 236] width 38 height 14
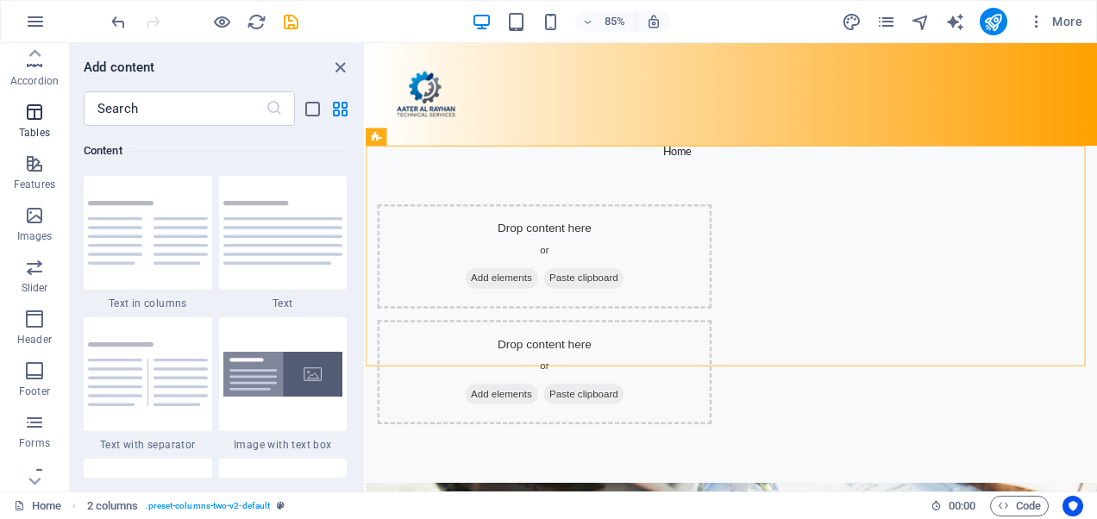
scroll to position [328, 0]
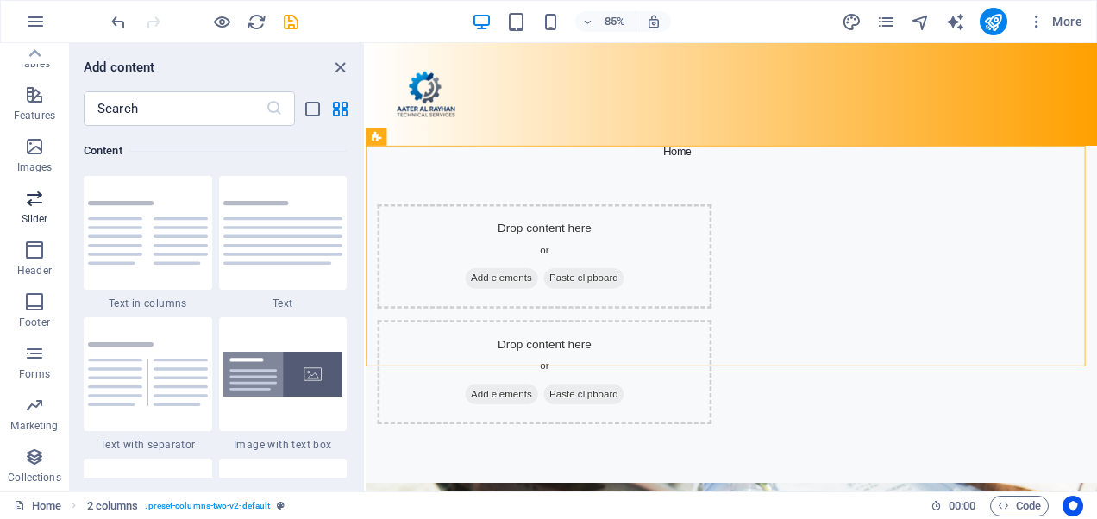
click at [40, 209] on icon "button" at bounding box center [34, 198] width 21 height 21
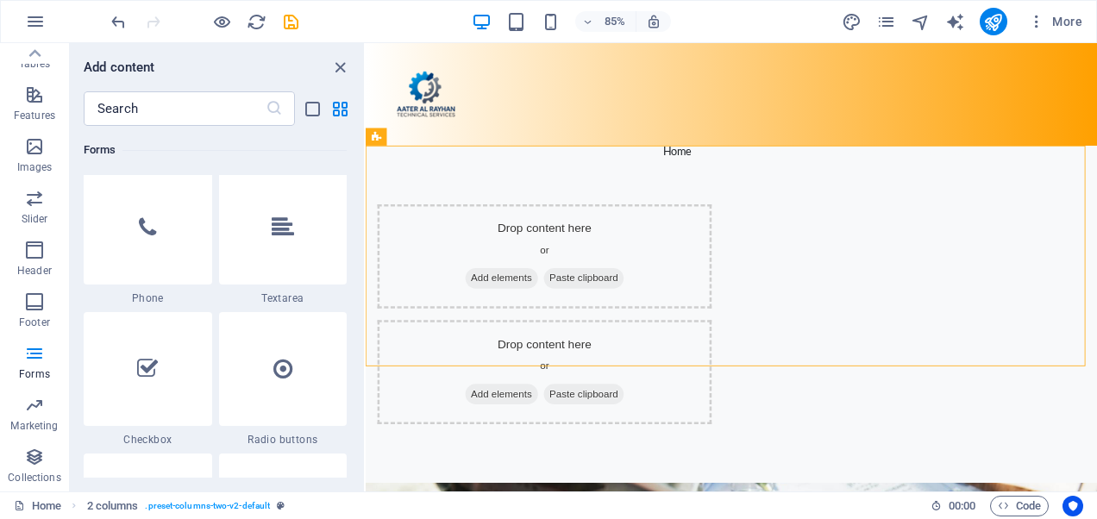
scroll to position [13659, 0]
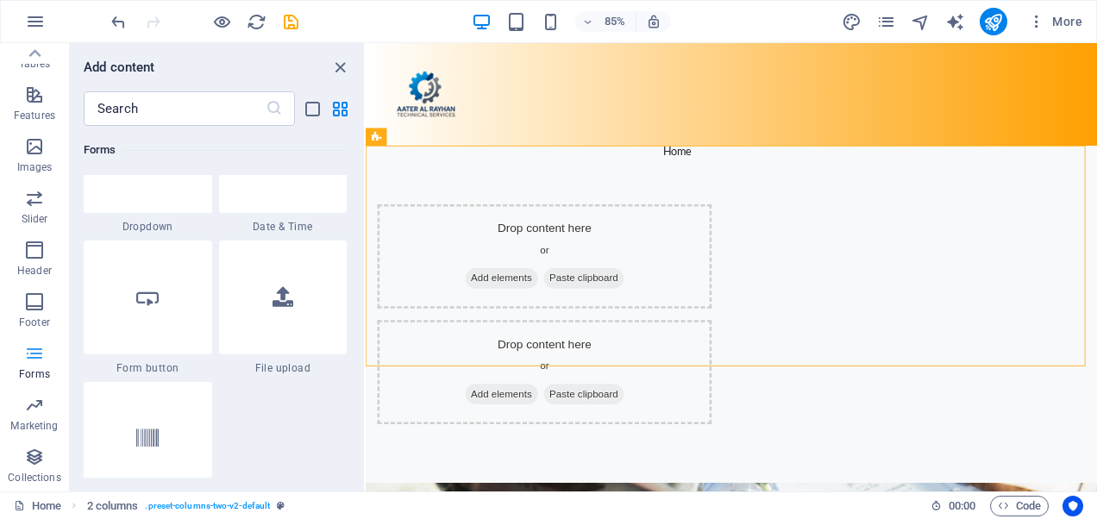
click at [36, 359] on icon "button" at bounding box center [34, 353] width 21 height 21
click at [38, 298] on icon "button" at bounding box center [34, 302] width 21 height 21
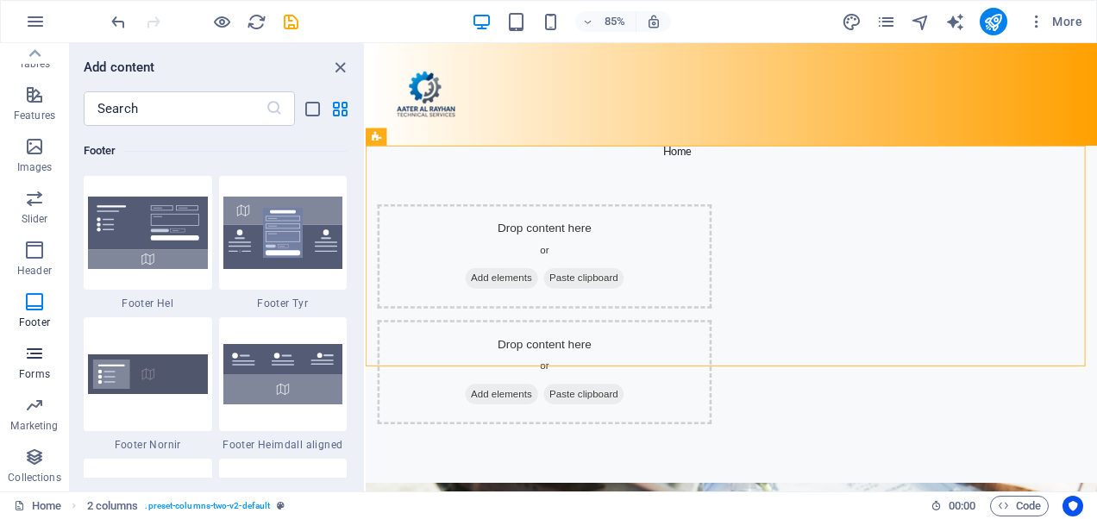
click at [35, 361] on icon "button" at bounding box center [34, 353] width 21 height 21
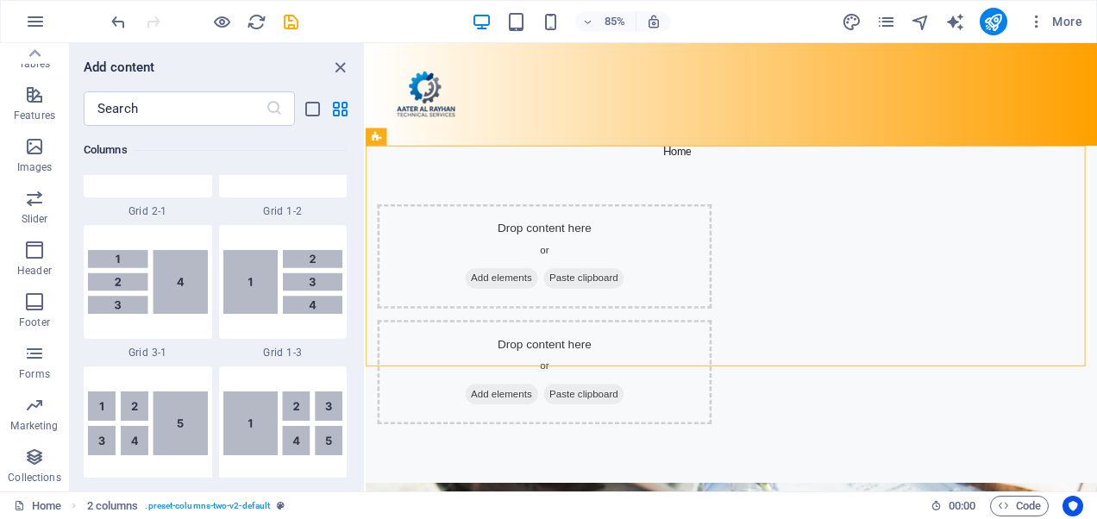
scroll to position [1898, 0]
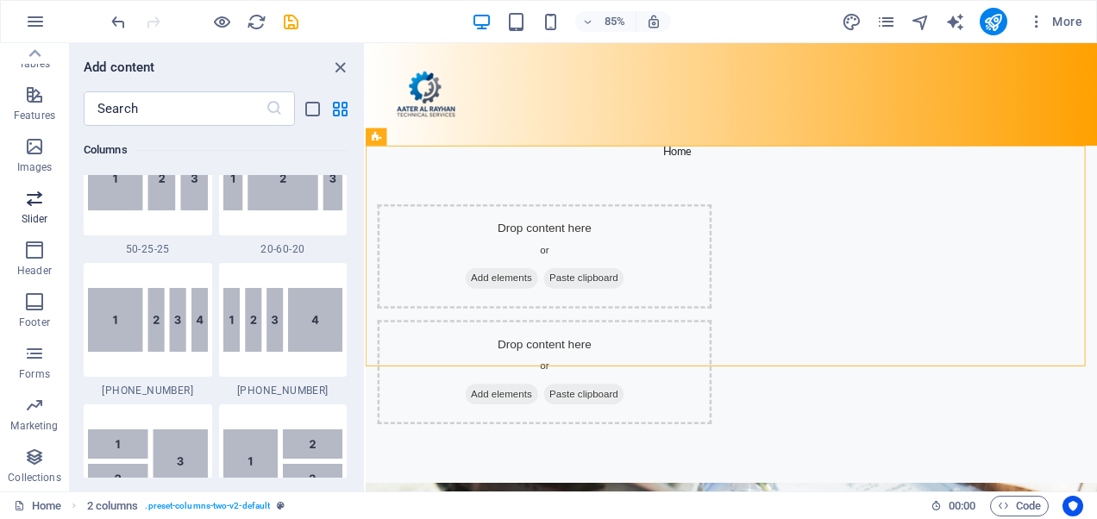
click at [36, 198] on icon "button" at bounding box center [34, 198] width 21 height 21
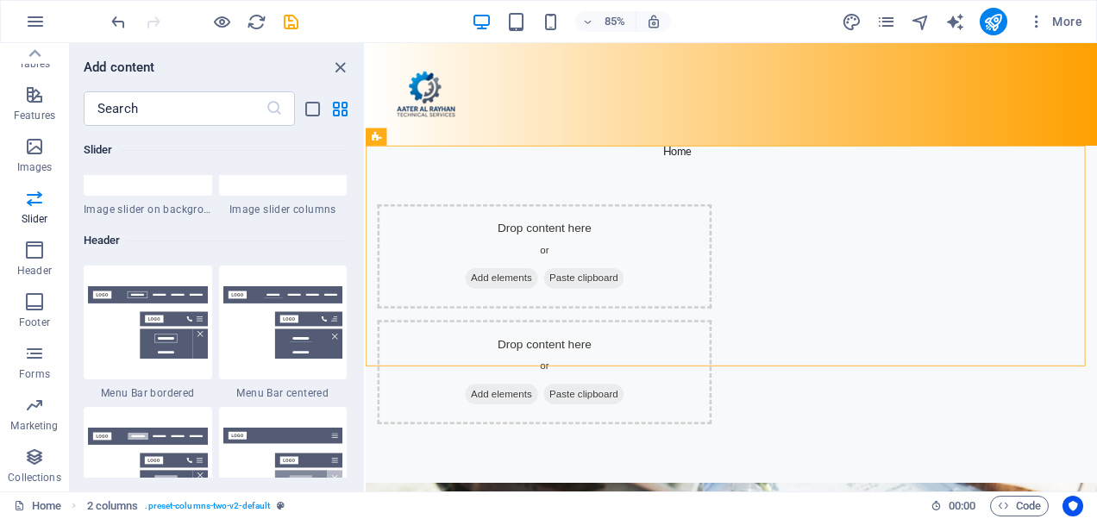
scroll to position [10382, 0]
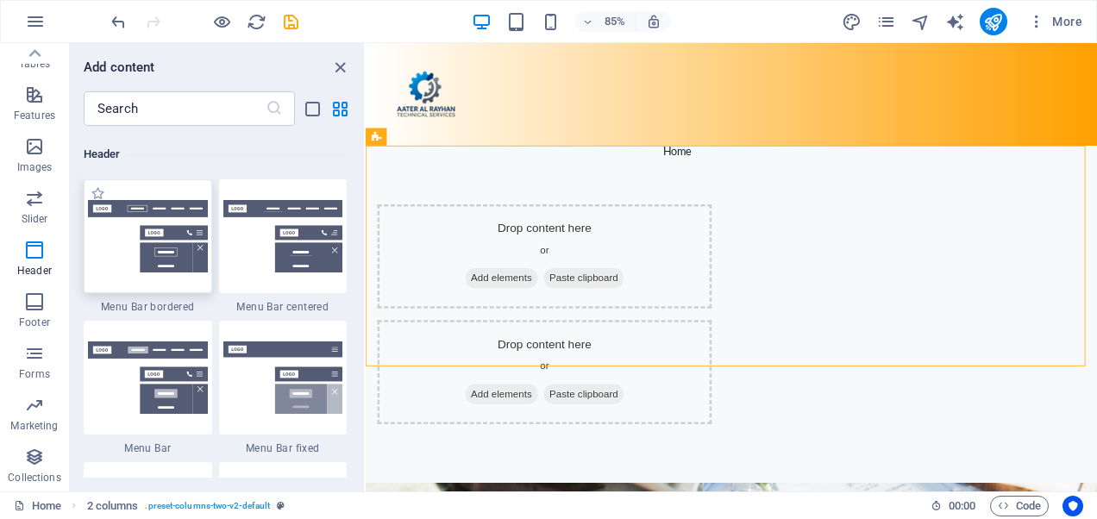
click at [165, 261] on img at bounding box center [148, 236] width 120 height 72
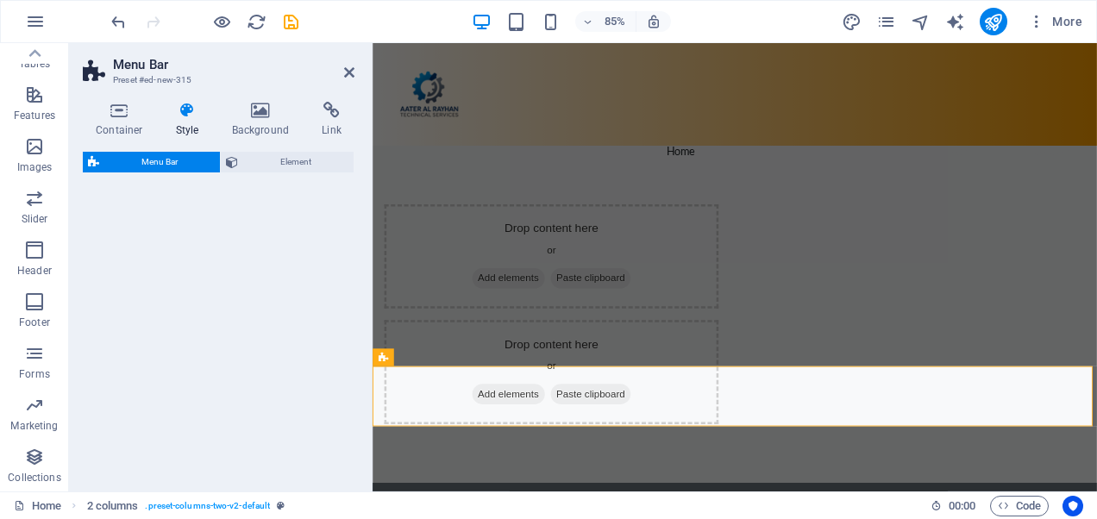
select select "rem"
select select "preset-menu-v2-border"
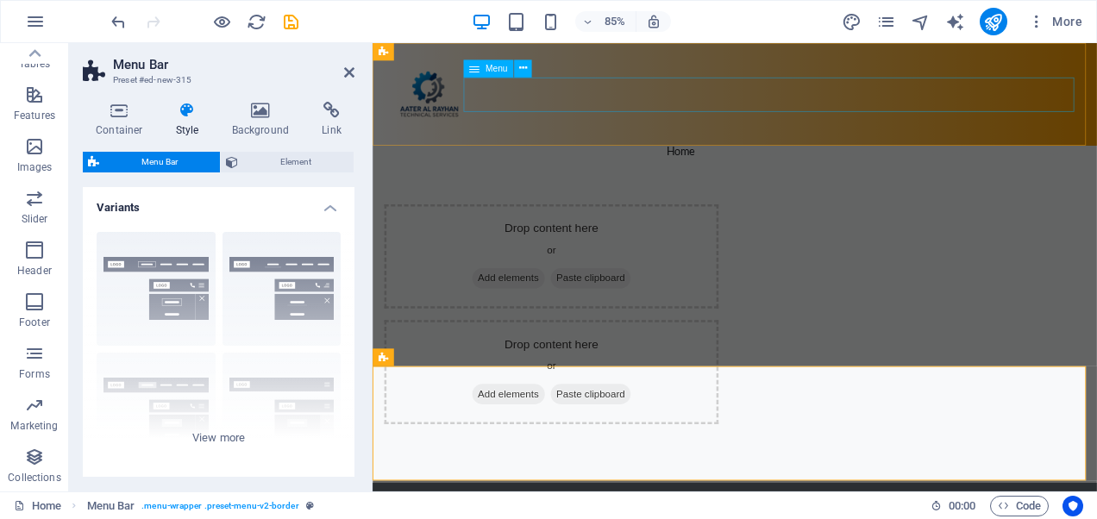
click at [730, 150] on nav "Home About Us Statistics Services Contact Us" at bounding box center [799, 170] width 814 height 41
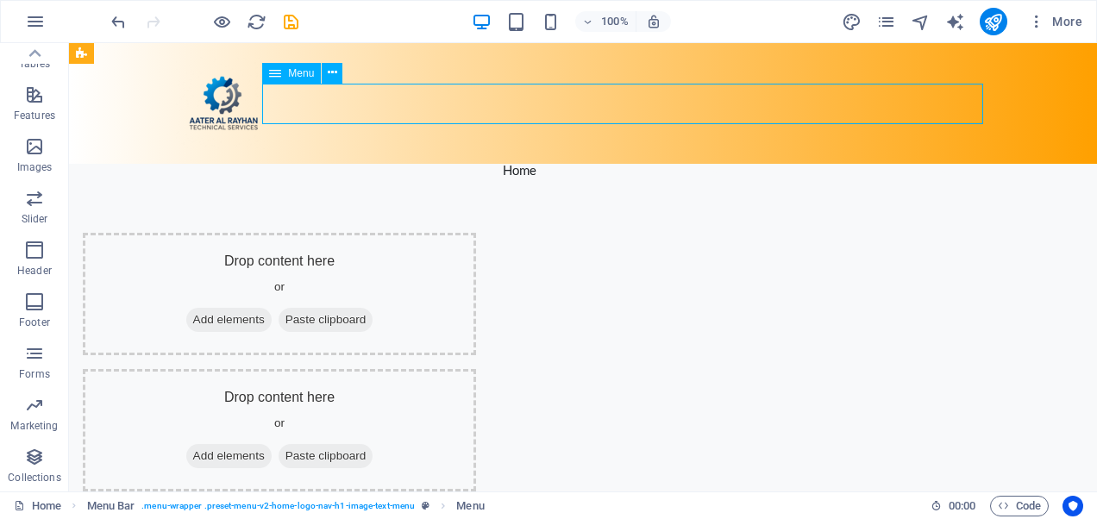
click at [614, 150] on nav "Home About Us Statistics Services Contact Us" at bounding box center [583, 170] width 814 height 41
click at [611, 150] on nav "Home About Us Statistics Services Contact Us" at bounding box center [583, 170] width 814 height 41
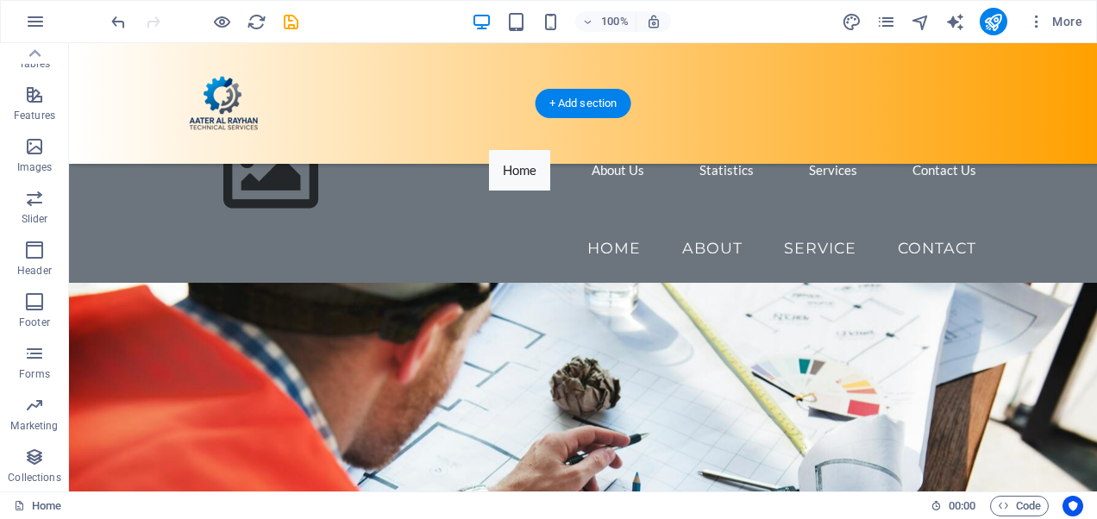
scroll to position [252, 0]
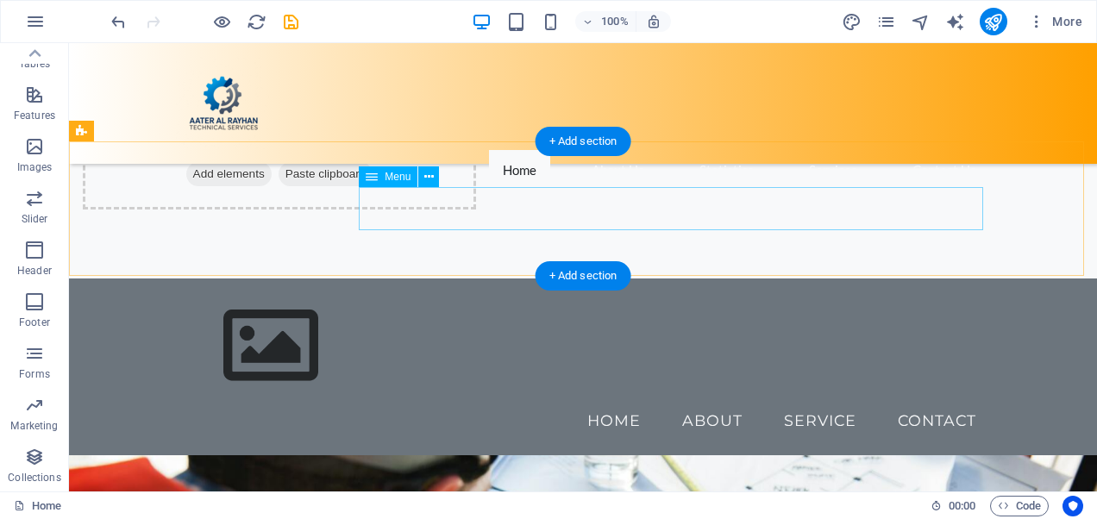
click at [702, 399] on nav "Home About Service Contact" at bounding box center [583, 420] width 814 height 43
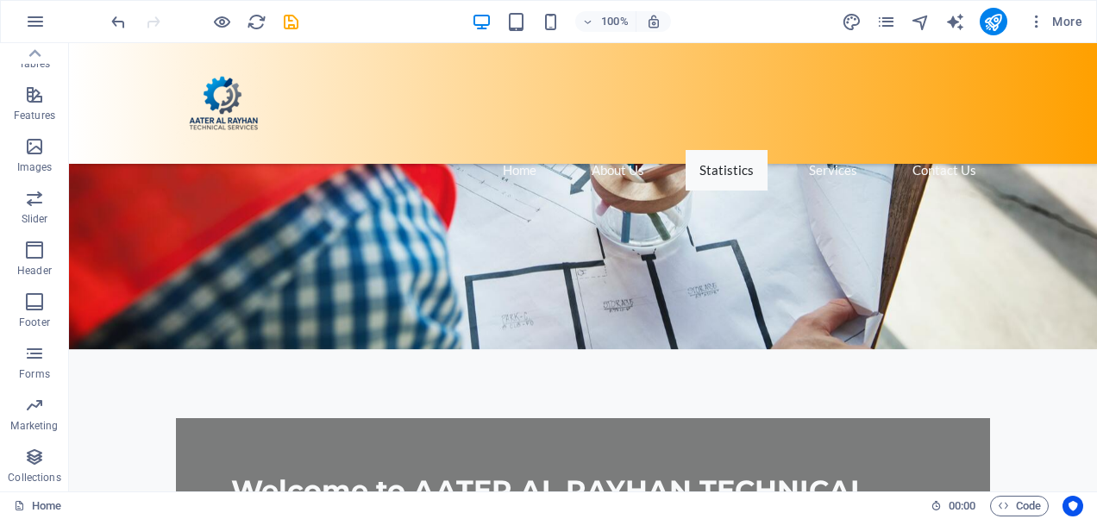
scroll to position [1287, 0]
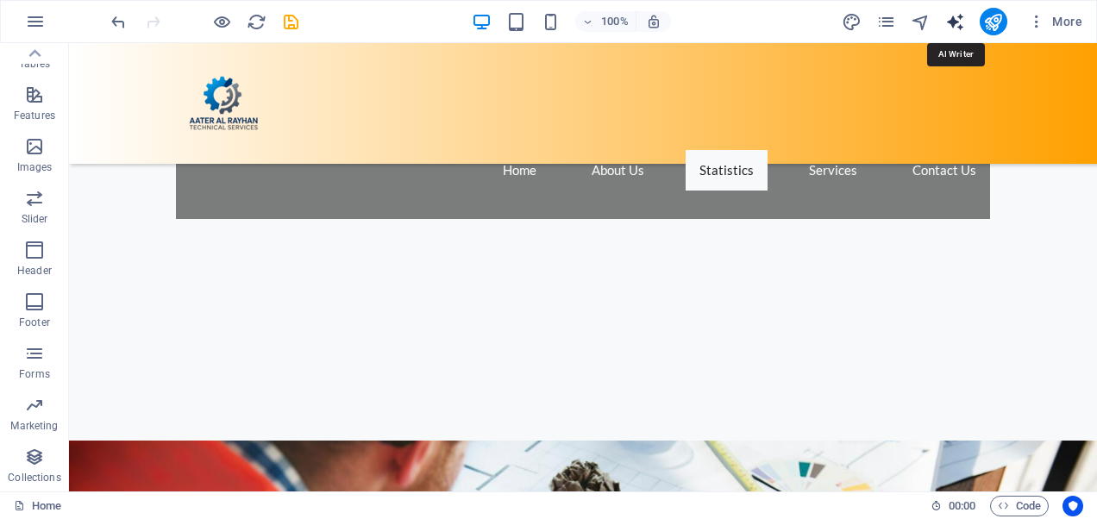
click at [959, 22] on icon "text_generator" at bounding box center [955, 22] width 20 height 20
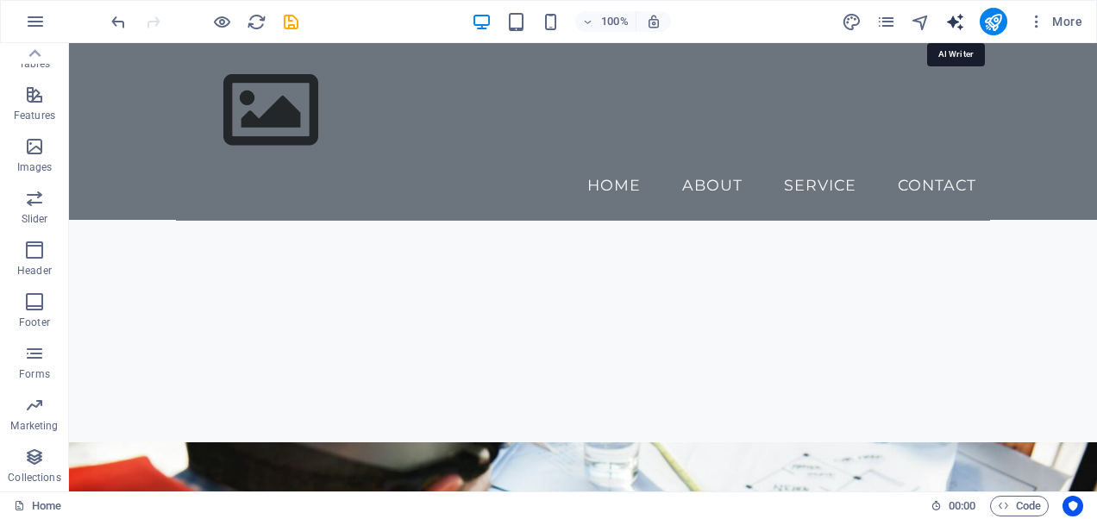
select select "English"
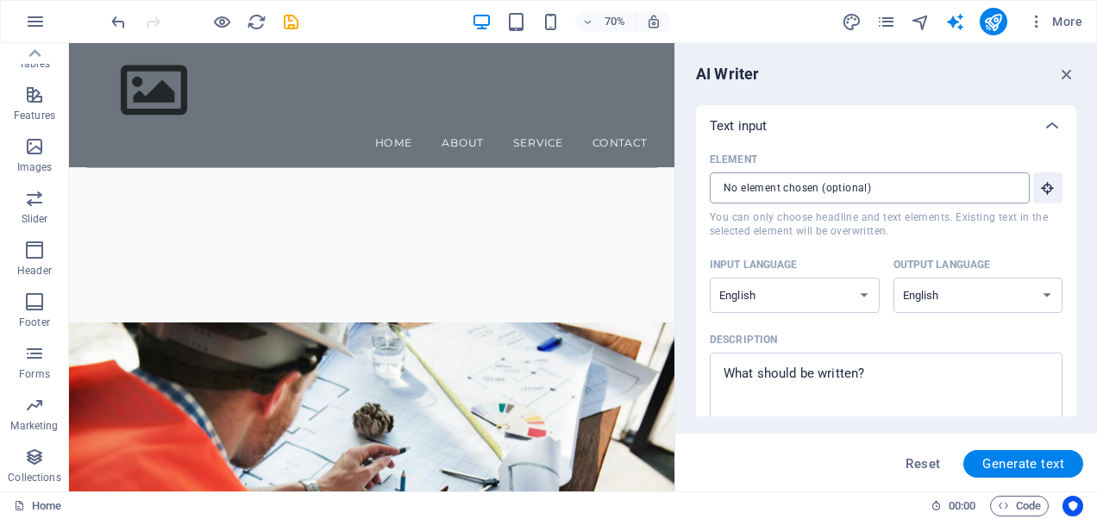
click at [827, 202] on input "Element ​ You can only choose headline and text elements. Existing text in the …" at bounding box center [864, 188] width 308 height 31
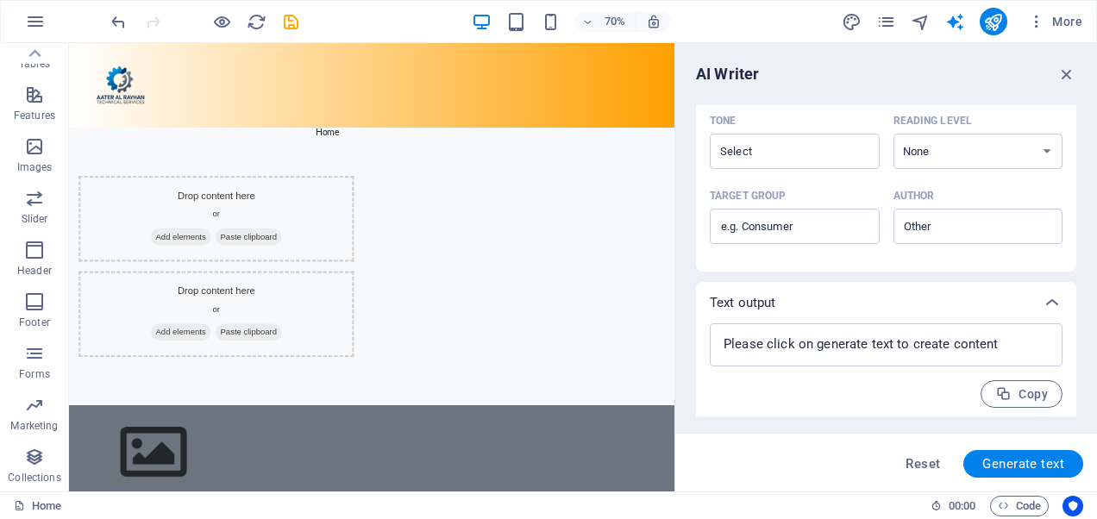
scroll to position [507, 0]
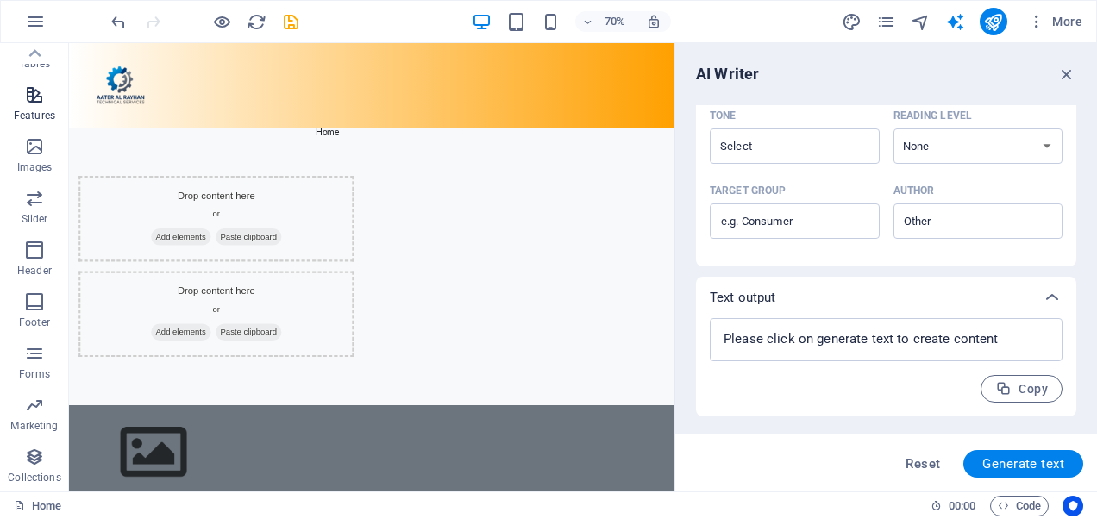
click at [38, 94] on icon "button" at bounding box center [34, 95] width 21 height 21
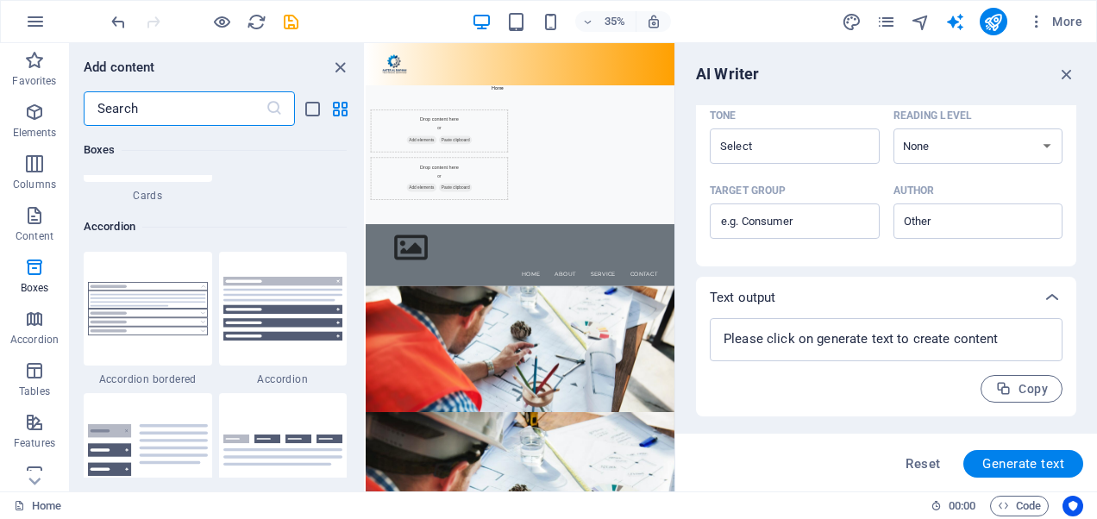
scroll to position [5403, 0]
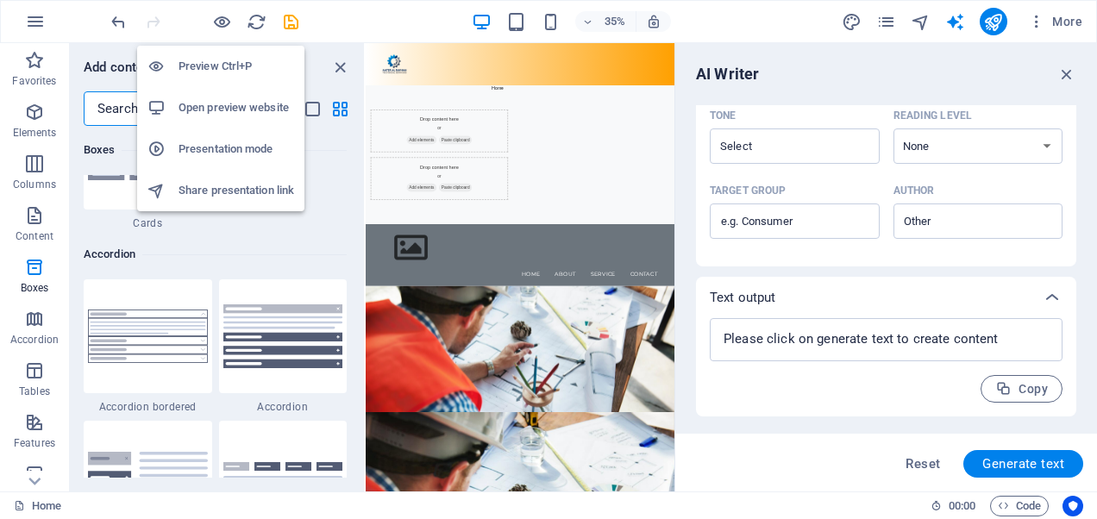
click at [222, 104] on h6 "Open preview website" at bounding box center [237, 107] width 116 height 21
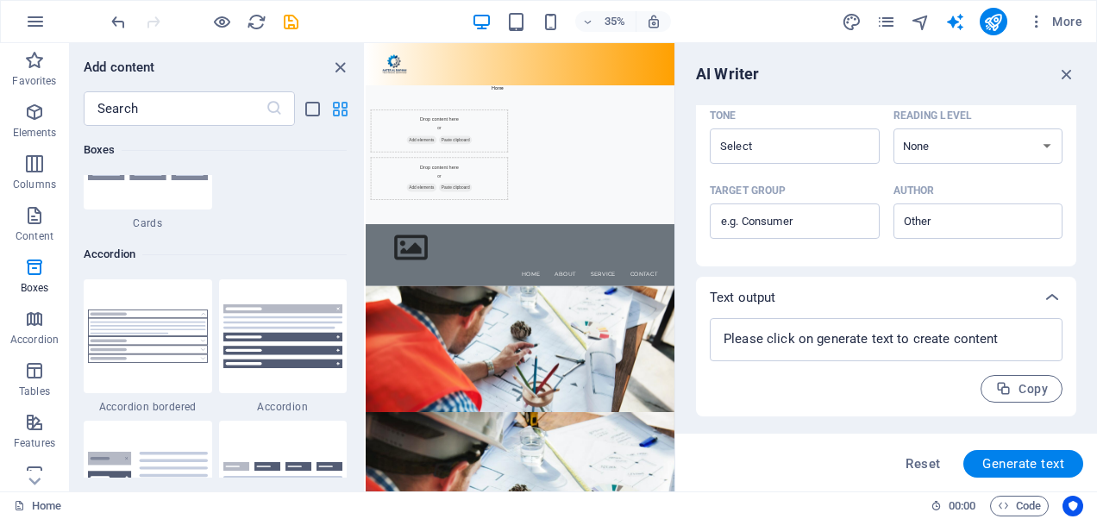
click at [343, 104] on icon "grid-view" at bounding box center [340, 109] width 20 height 20
click at [317, 110] on icon "list-view" at bounding box center [313, 109] width 20 height 20
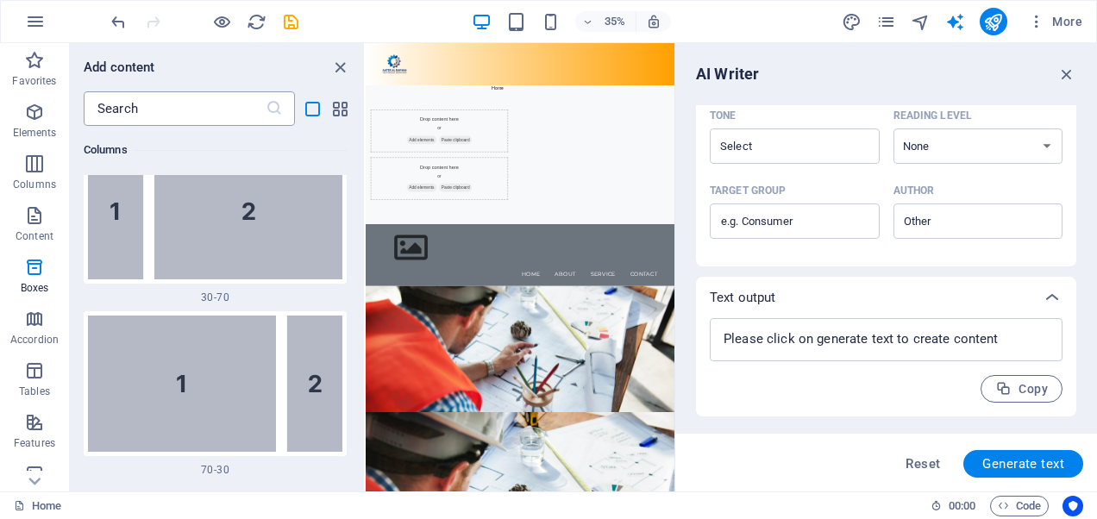
scroll to position [13861, 0]
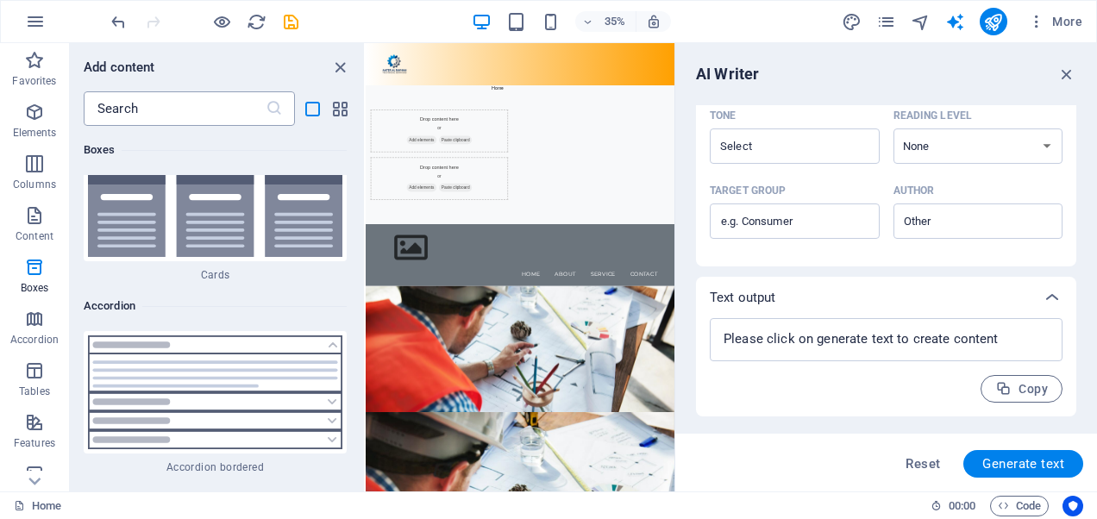
click at [160, 91] on input "text" at bounding box center [175, 108] width 182 height 35
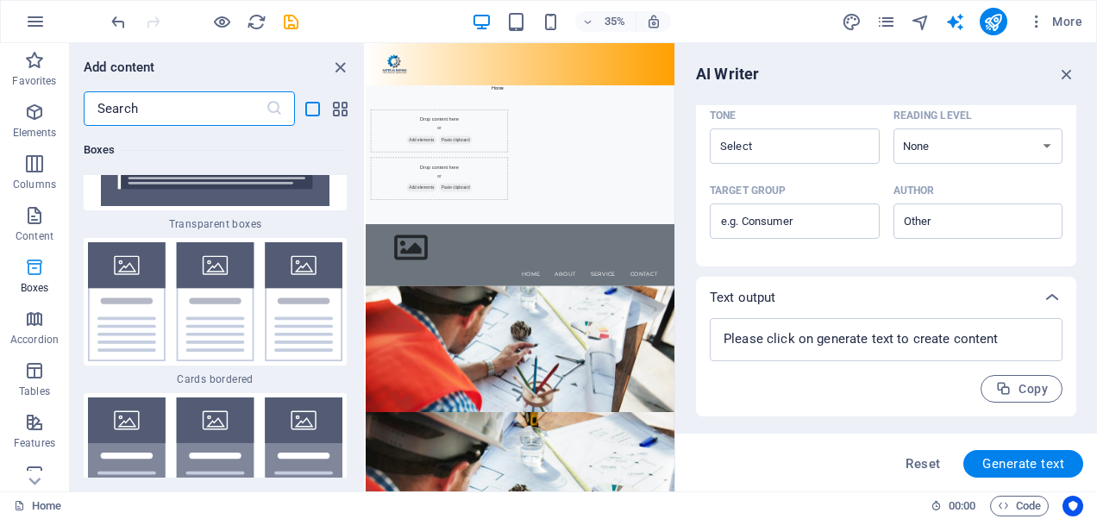
scroll to position [328, 0]
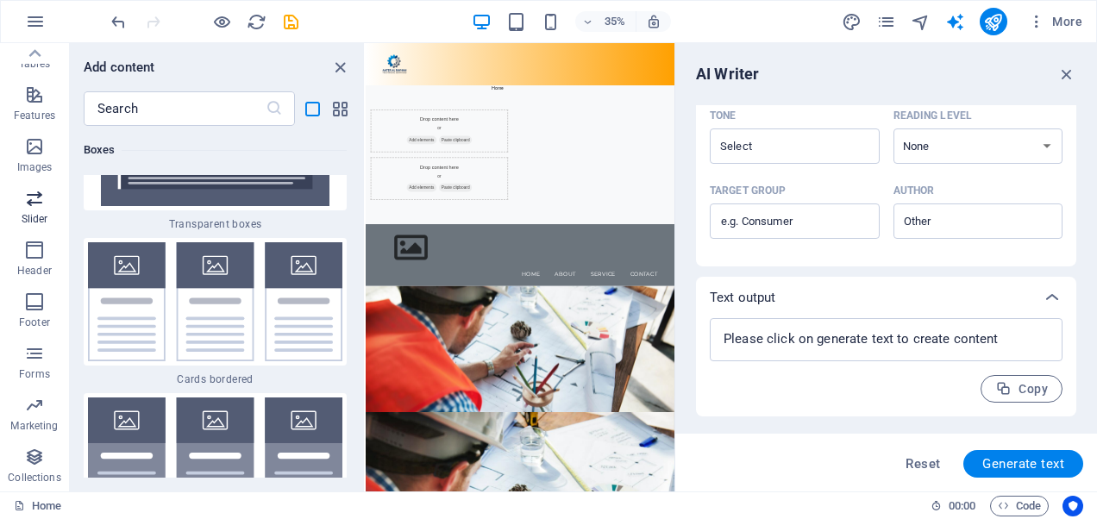
click at [33, 188] on icon "button" at bounding box center [34, 198] width 21 height 21
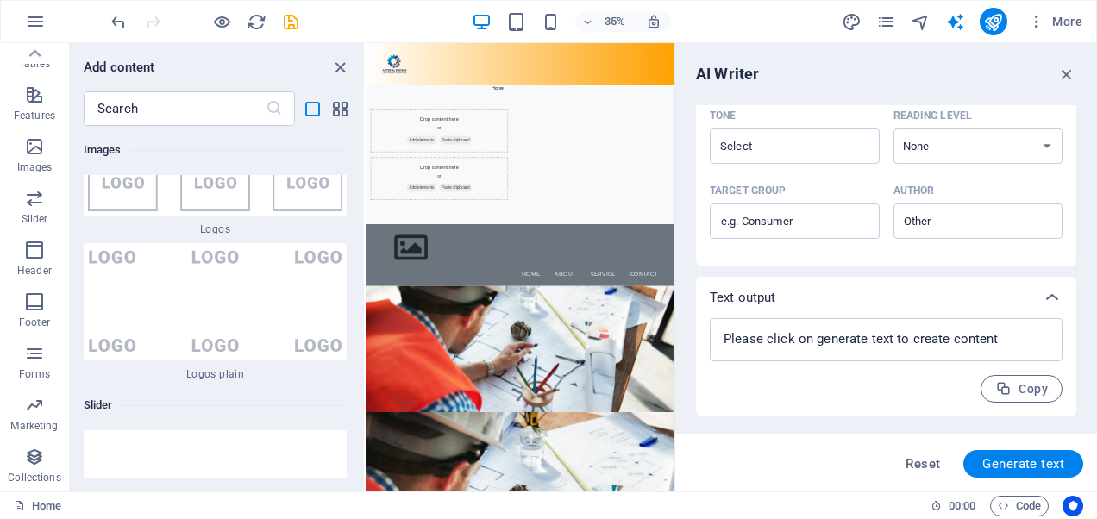
scroll to position [23051, 0]
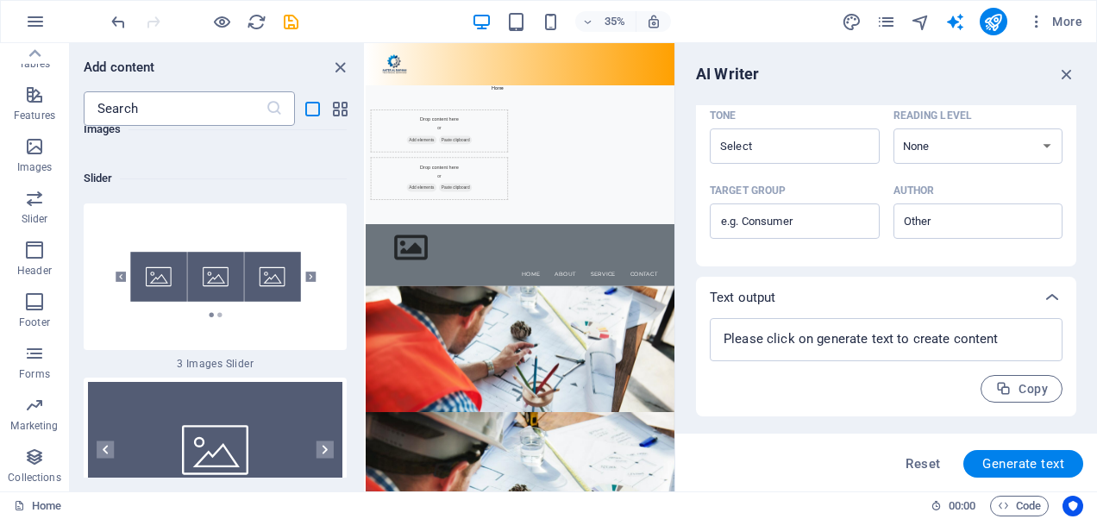
click at [159, 108] on input "text" at bounding box center [175, 108] width 182 height 35
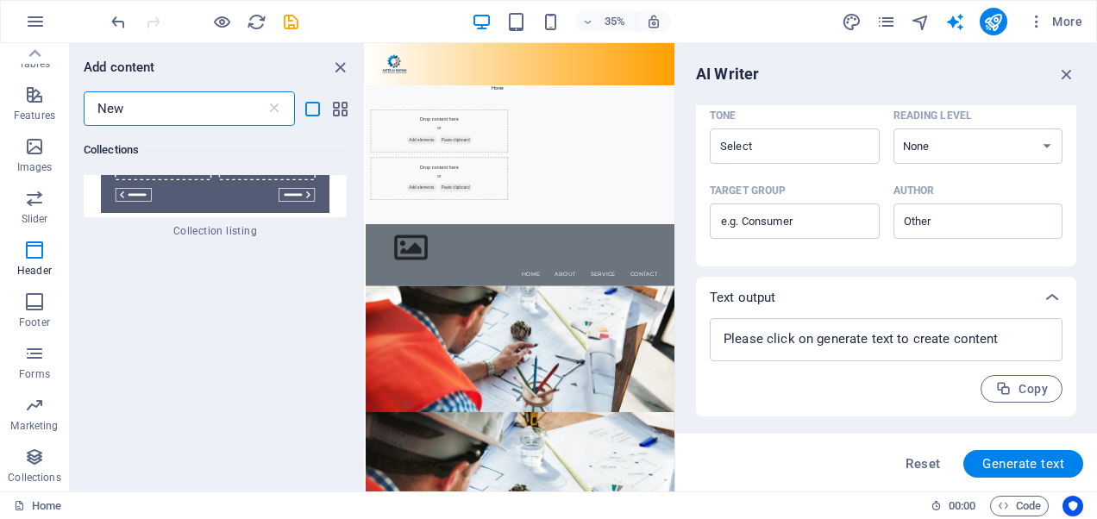
scroll to position [0, 0]
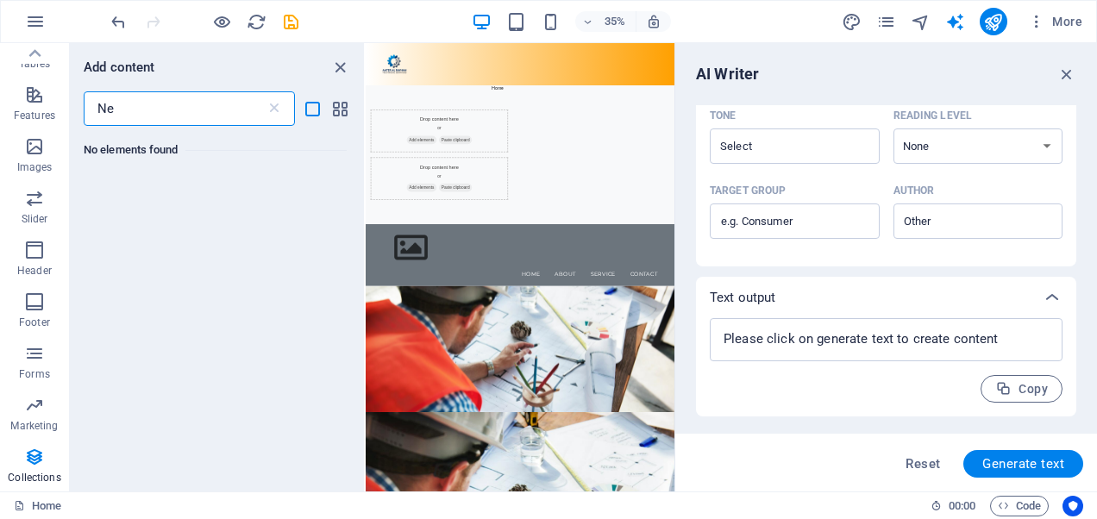
type input "N"
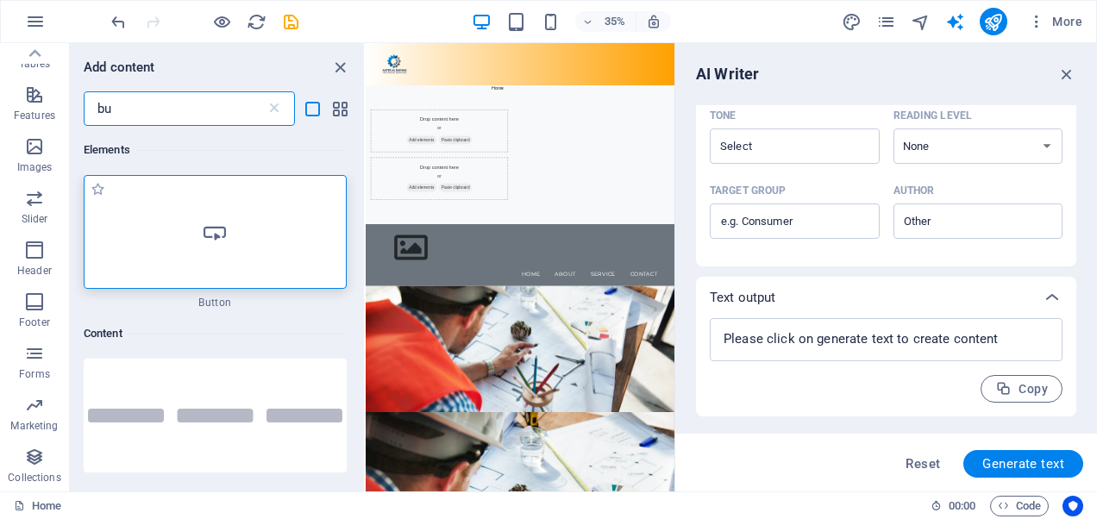
type input "bu"
click at [205, 242] on icon at bounding box center [215, 232] width 22 height 22
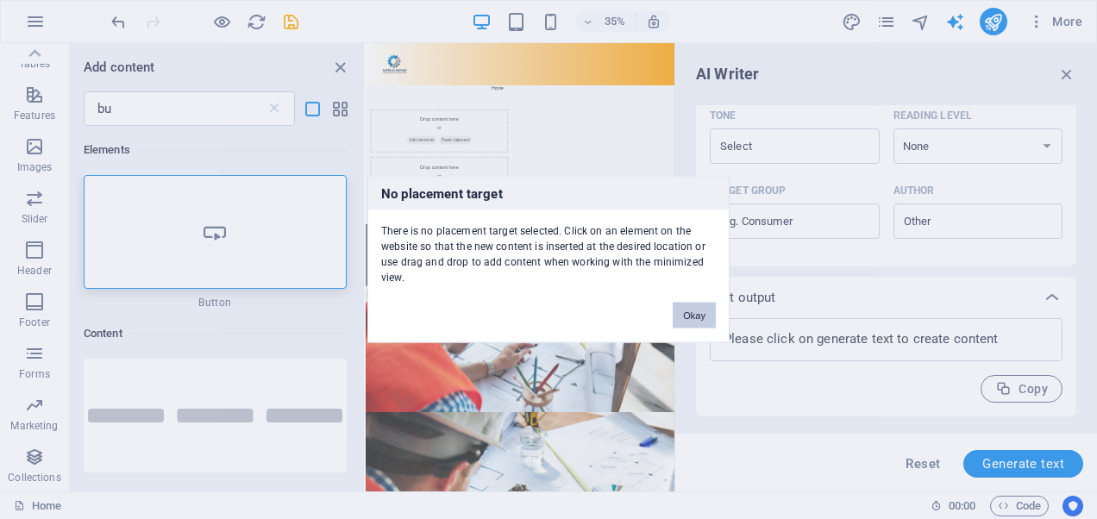
click at [688, 315] on button "Okay" at bounding box center [694, 316] width 43 height 26
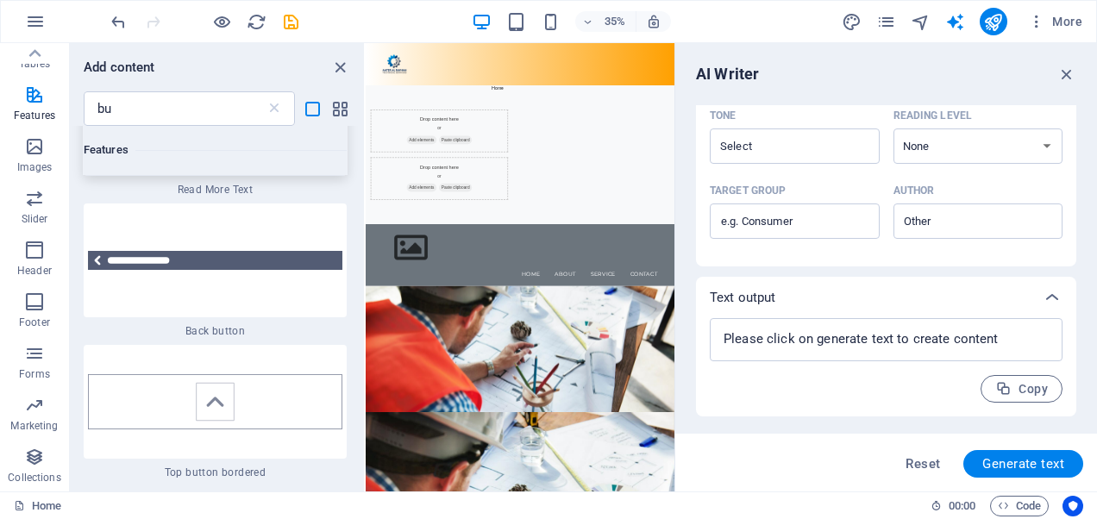
scroll to position [604, 0]
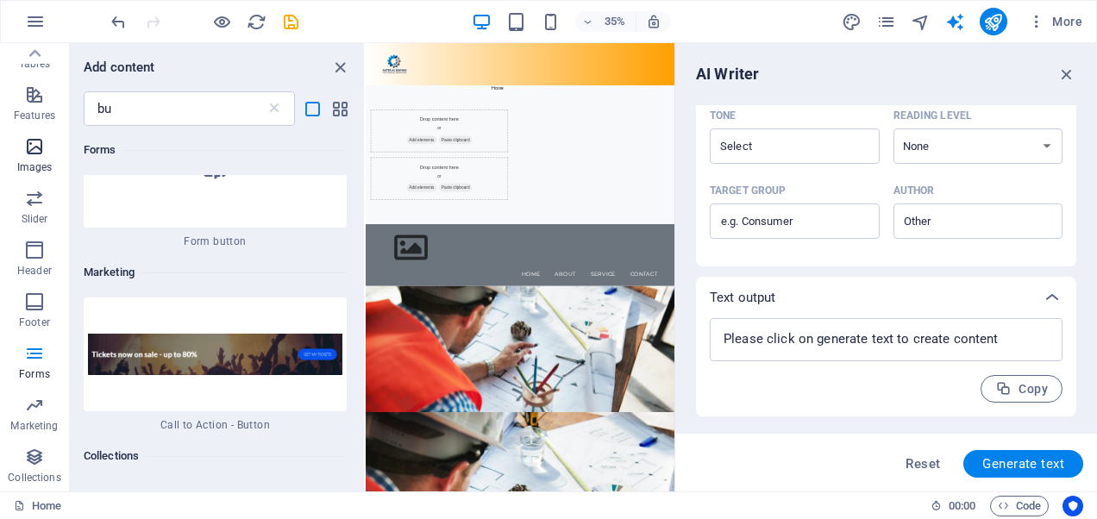
click at [28, 152] on icon "button" at bounding box center [34, 146] width 21 height 21
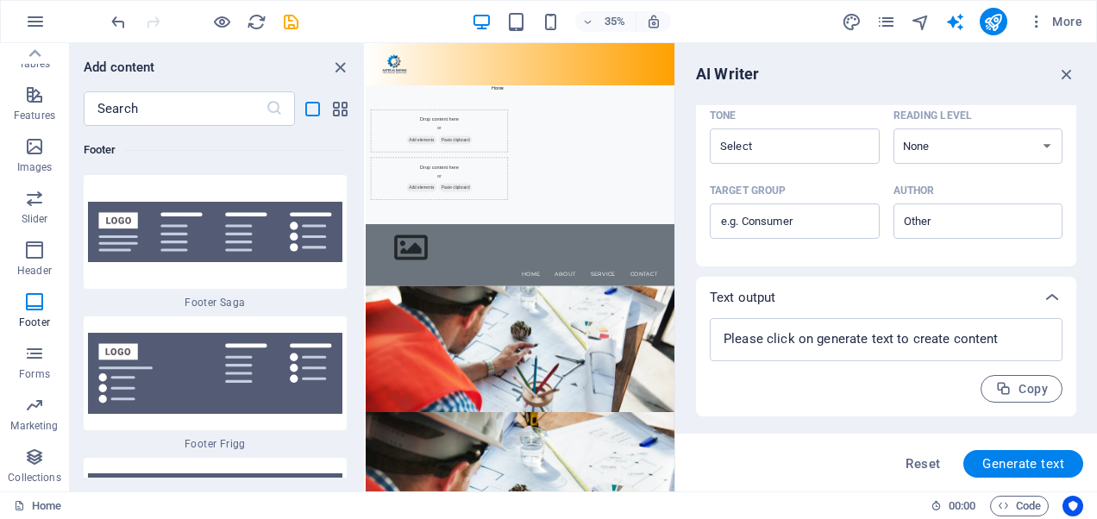
scroll to position [29036, 0]
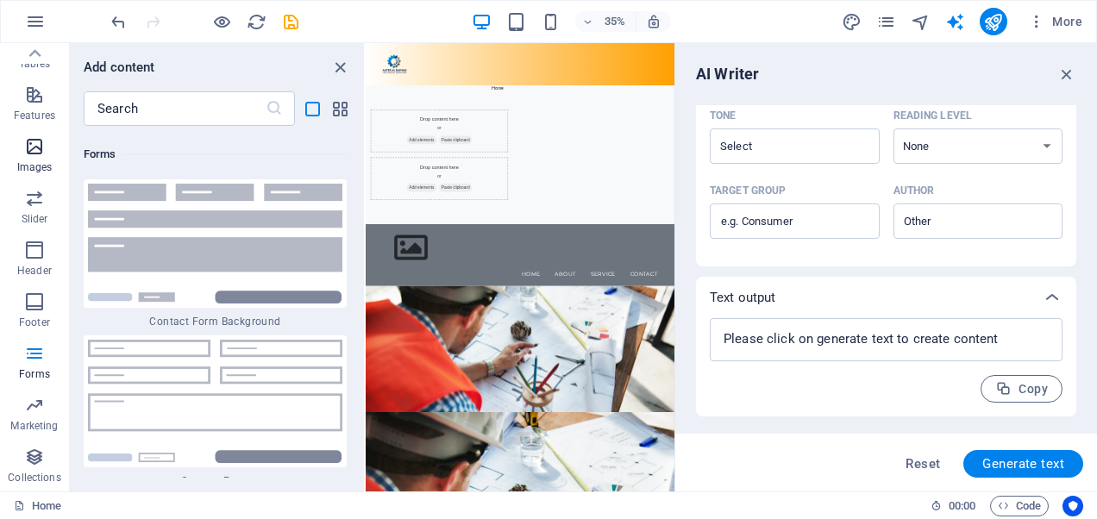
click at [30, 161] on p "Images" at bounding box center [34, 167] width 35 height 14
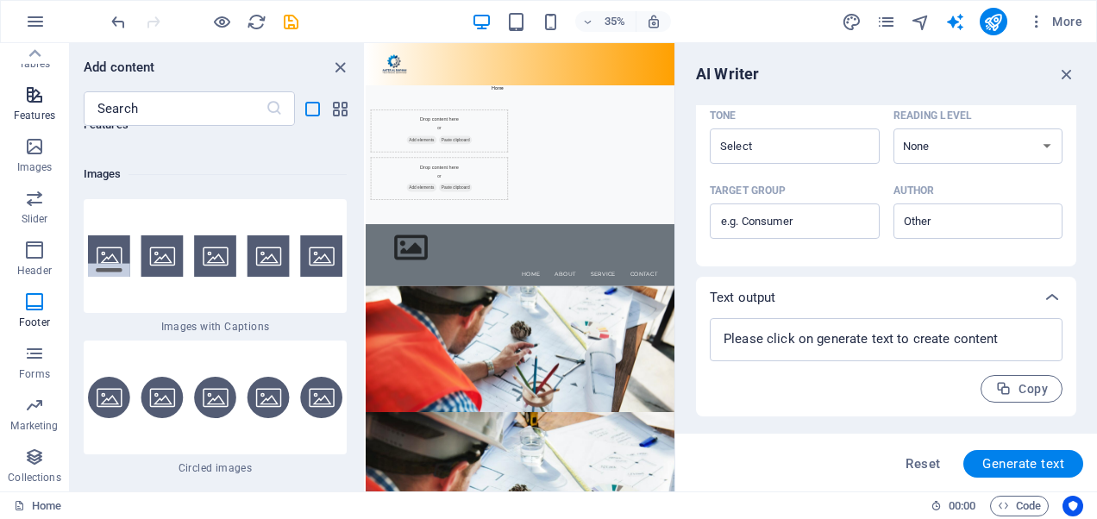
click at [35, 104] on icon "button" at bounding box center [34, 95] width 21 height 21
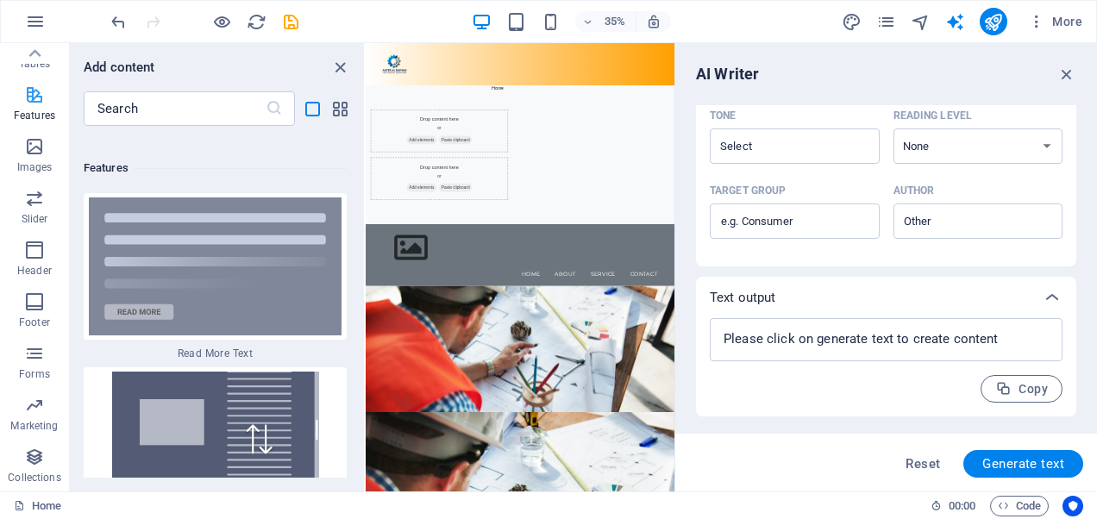
scroll to position [16542, 0]
click at [340, 112] on icon "grid-view" at bounding box center [340, 109] width 20 height 20
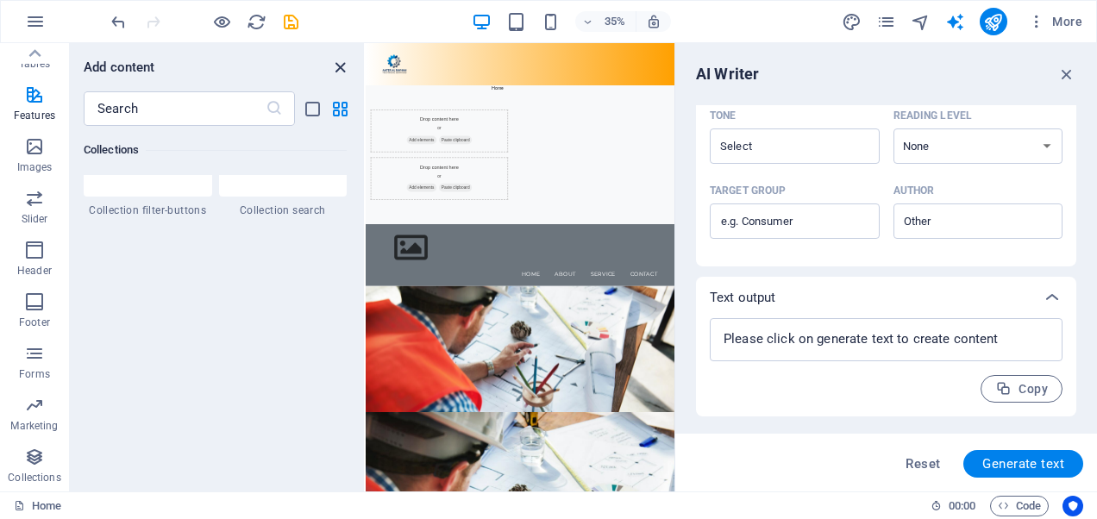
scroll to position [6723, 0]
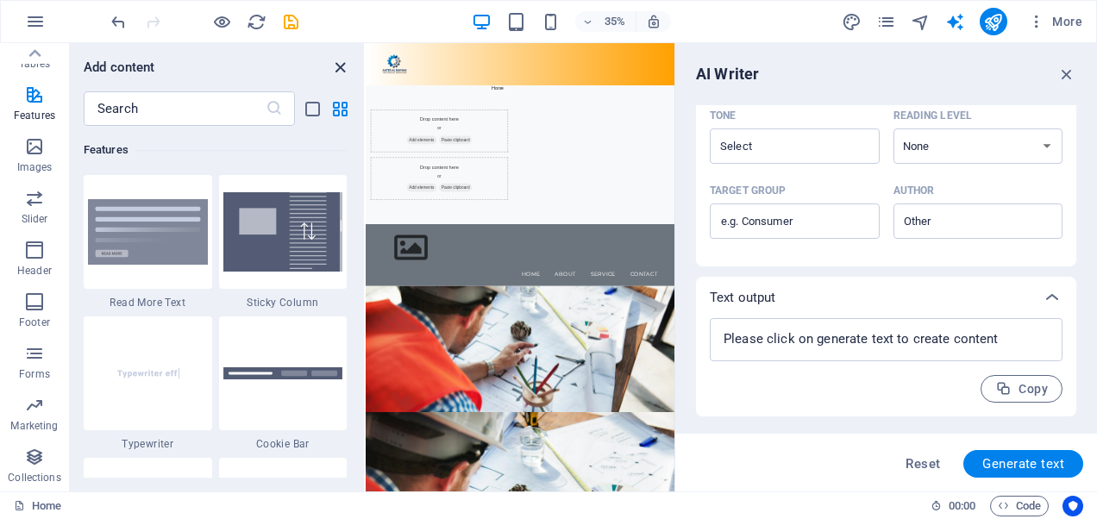
click at [342, 63] on icon "close panel" at bounding box center [340, 68] width 20 height 20
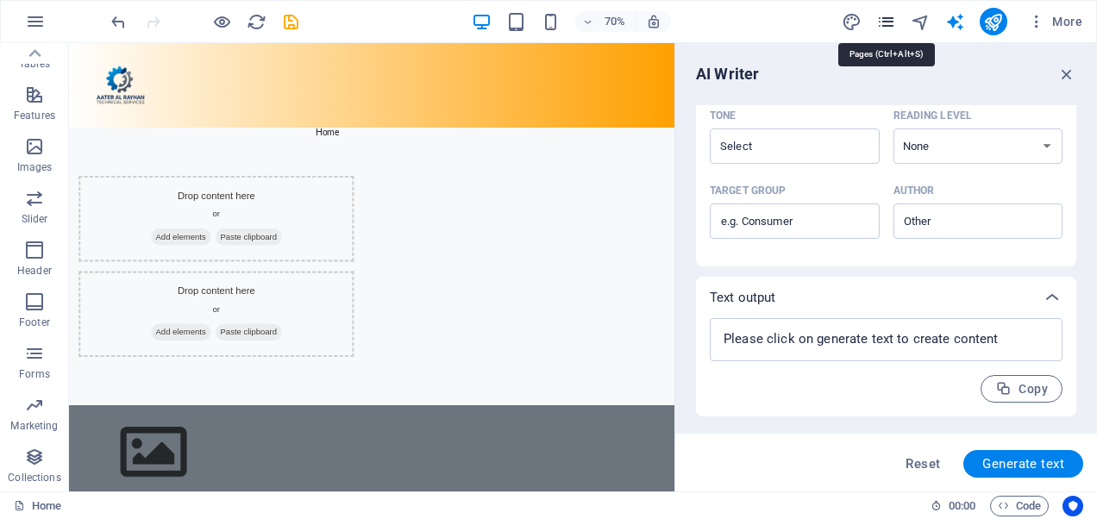
click at [894, 17] on icon "pages" at bounding box center [886, 22] width 20 height 20
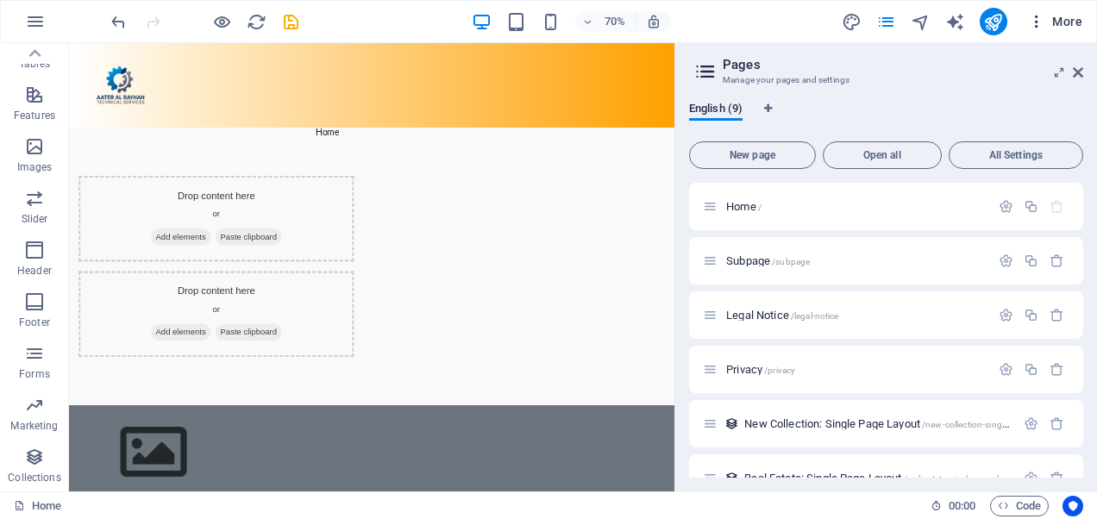
click at [1030, 20] on icon "button" at bounding box center [1036, 21] width 17 height 17
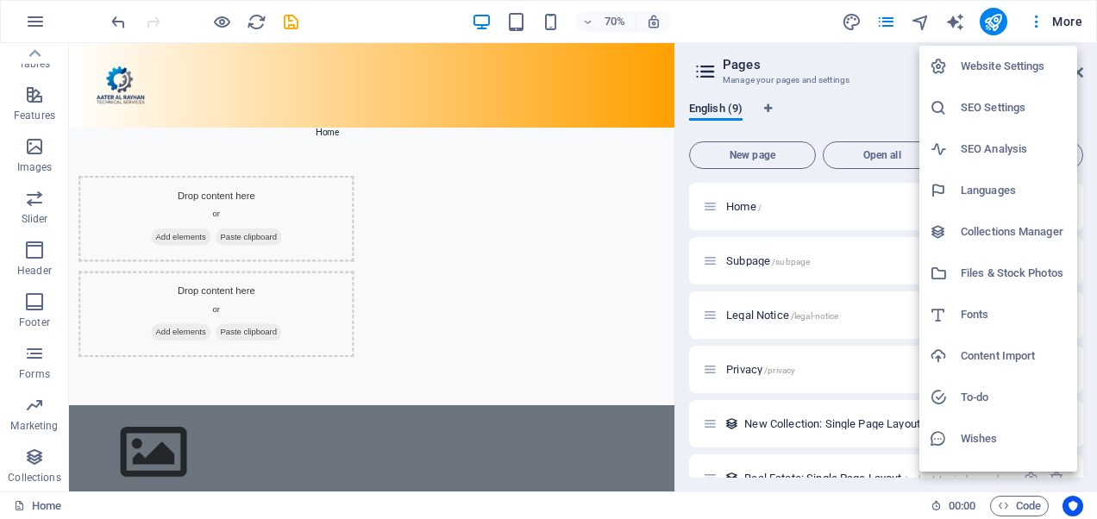
click at [1020, 72] on h6 "Website Settings" at bounding box center [1014, 66] width 106 height 21
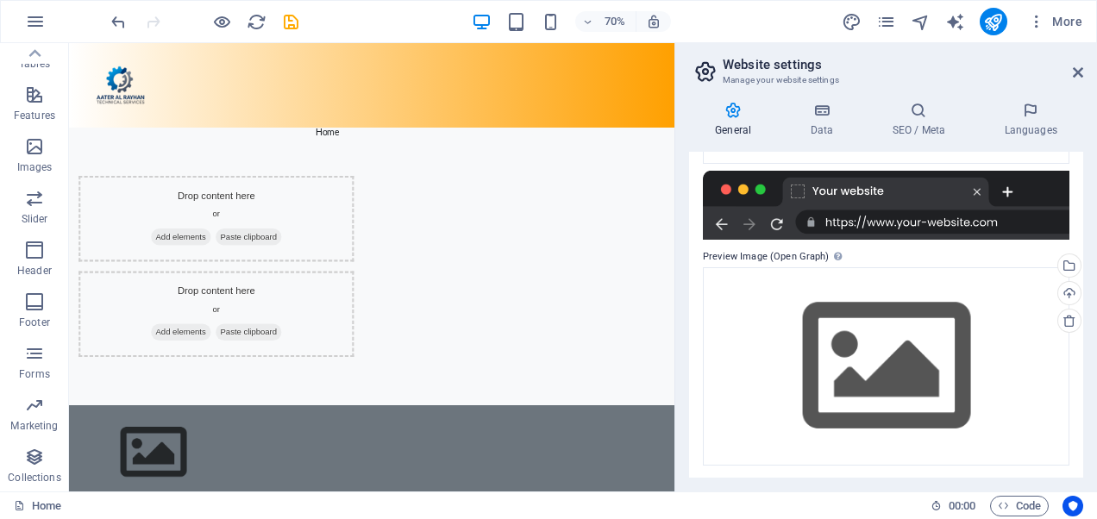
scroll to position [261, 0]
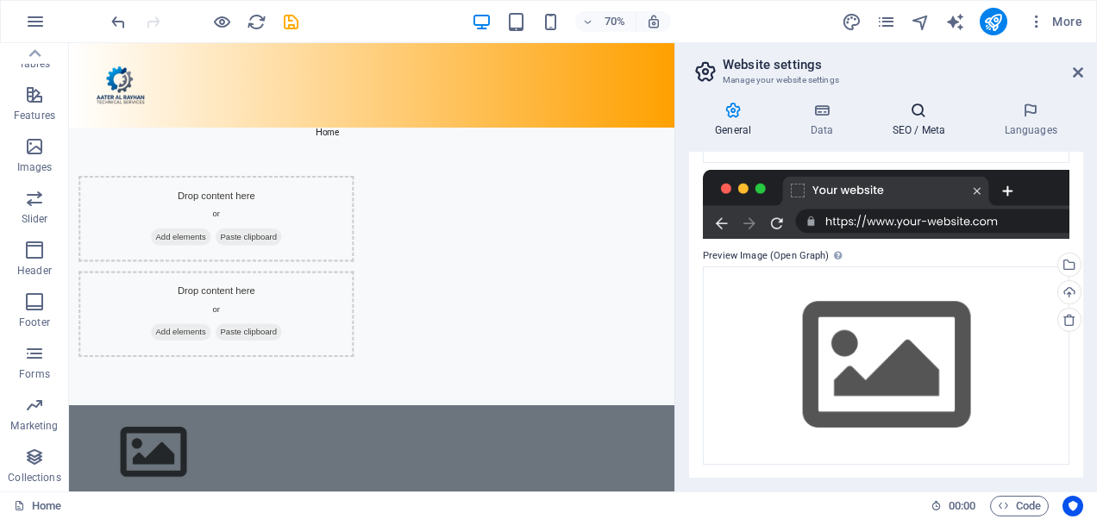
click at [927, 113] on icon at bounding box center [918, 110] width 105 height 17
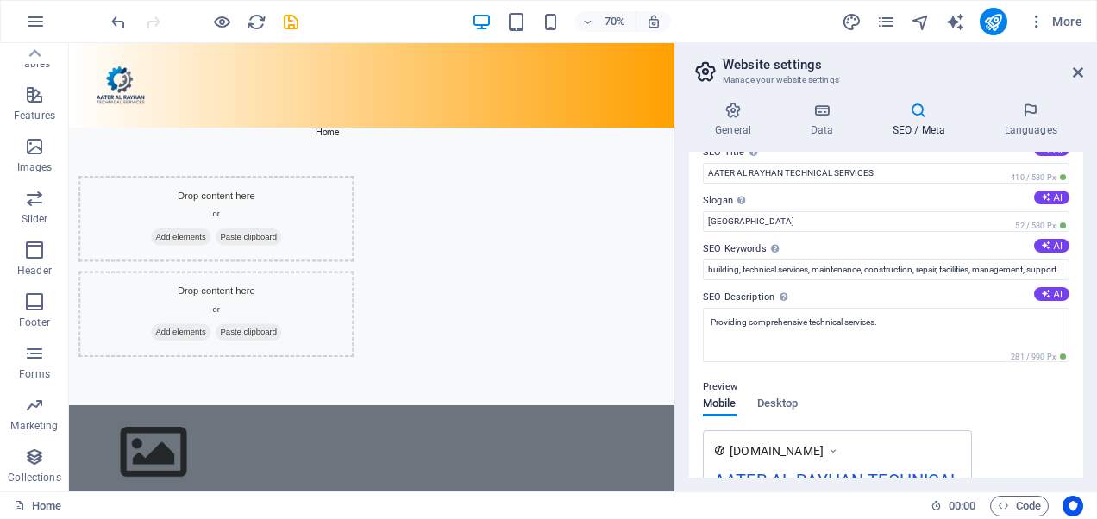
scroll to position [0, 0]
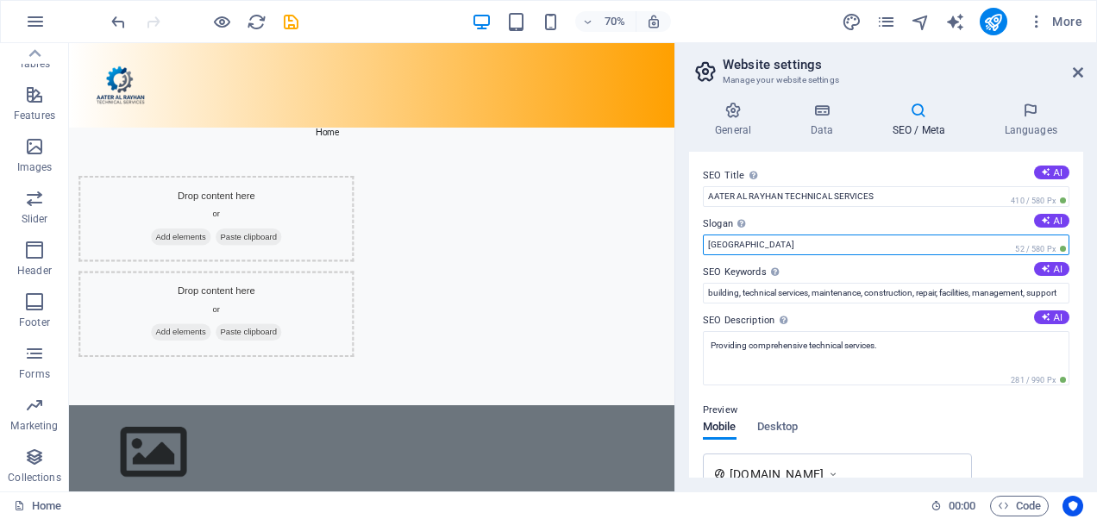
click at [886, 250] on input "[GEOGRAPHIC_DATA]" at bounding box center [886, 245] width 367 height 21
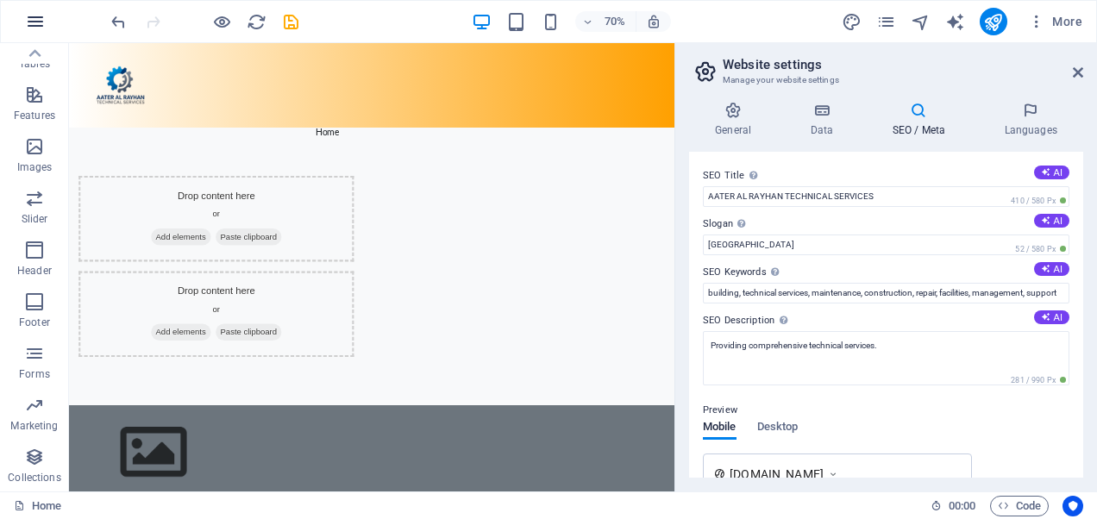
click at [31, 13] on icon "button" at bounding box center [35, 21] width 21 height 21
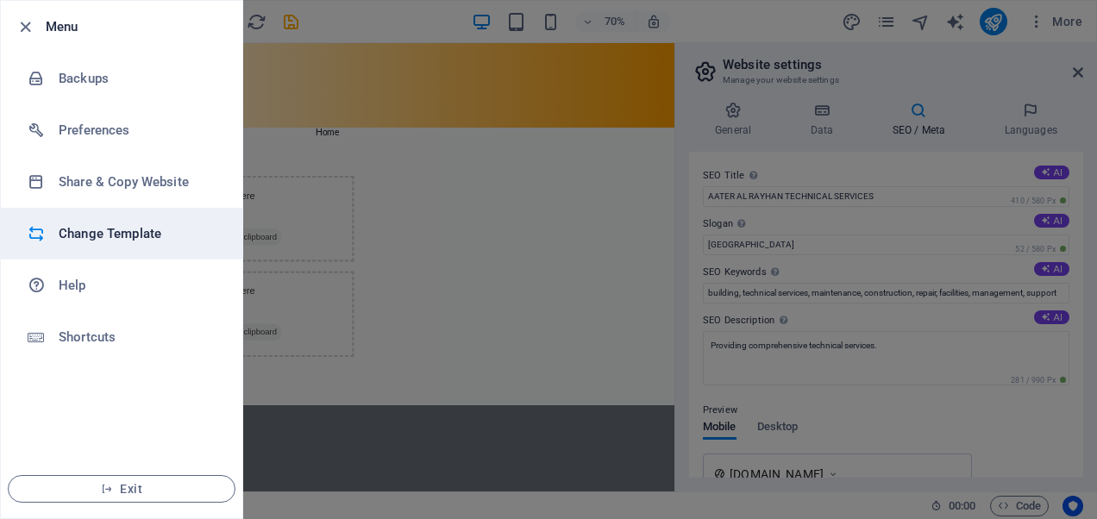
click at [133, 242] on h6 "Change Template" at bounding box center [139, 233] width 160 height 21
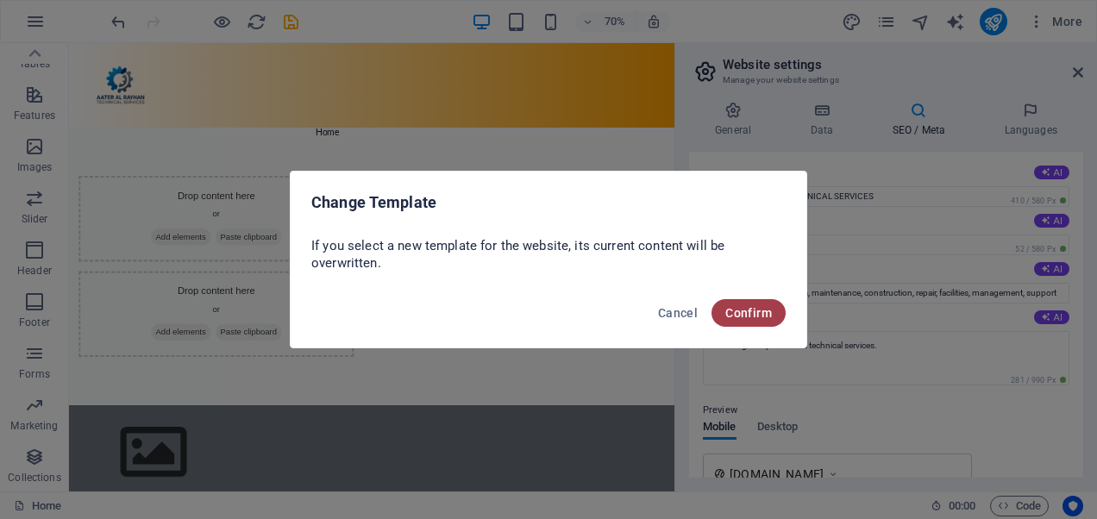
click at [741, 304] on button "Confirm" at bounding box center [749, 313] width 74 height 28
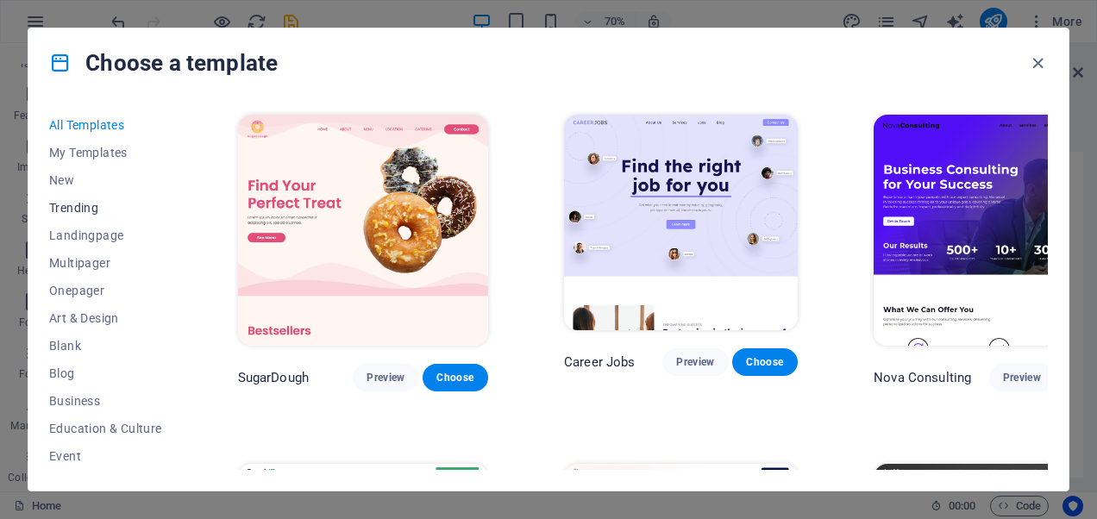
click at [66, 209] on span "Trending" at bounding box center [105, 208] width 113 height 14
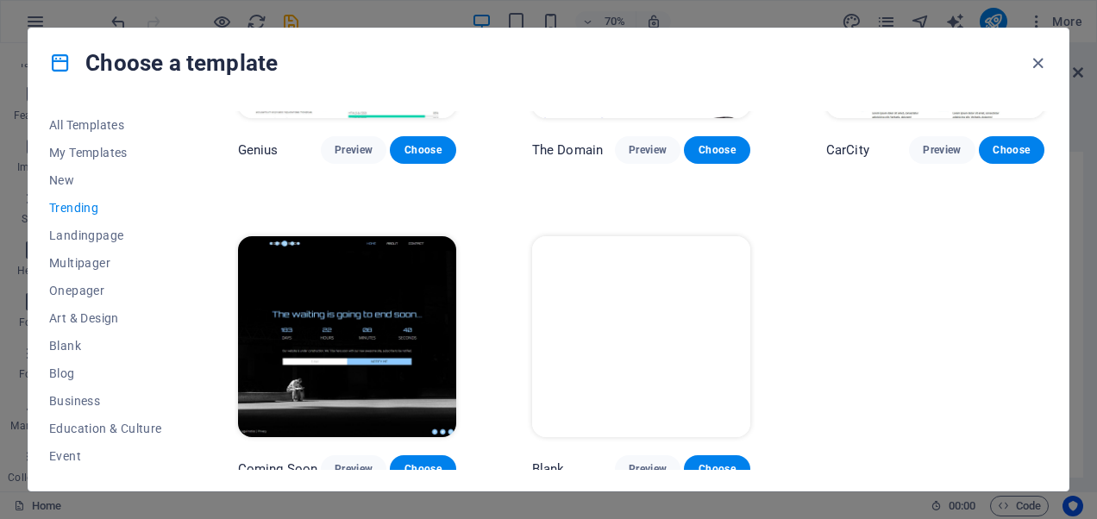
scroll to position [1496, 0]
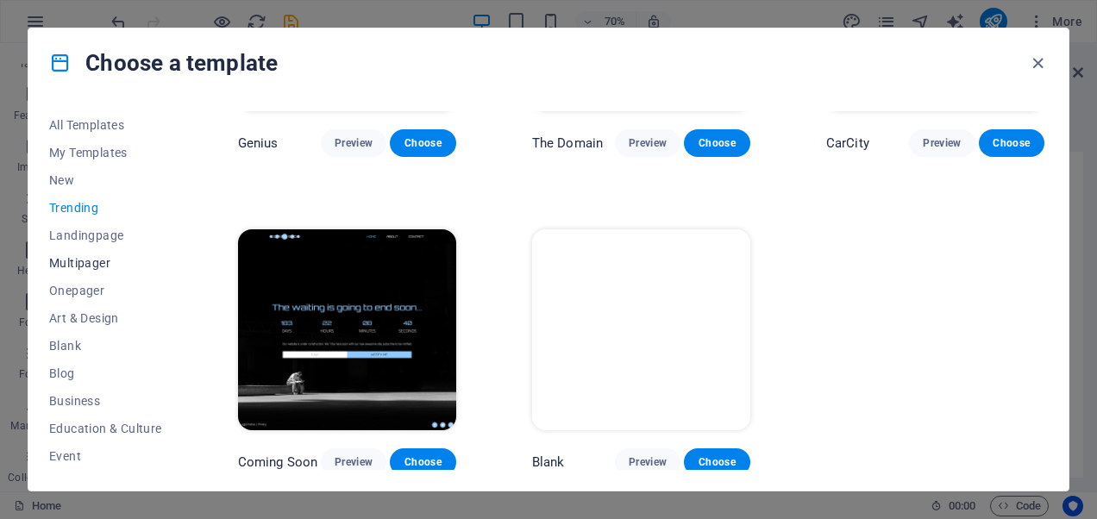
click at [94, 266] on span "Multipager" at bounding box center [105, 263] width 113 height 14
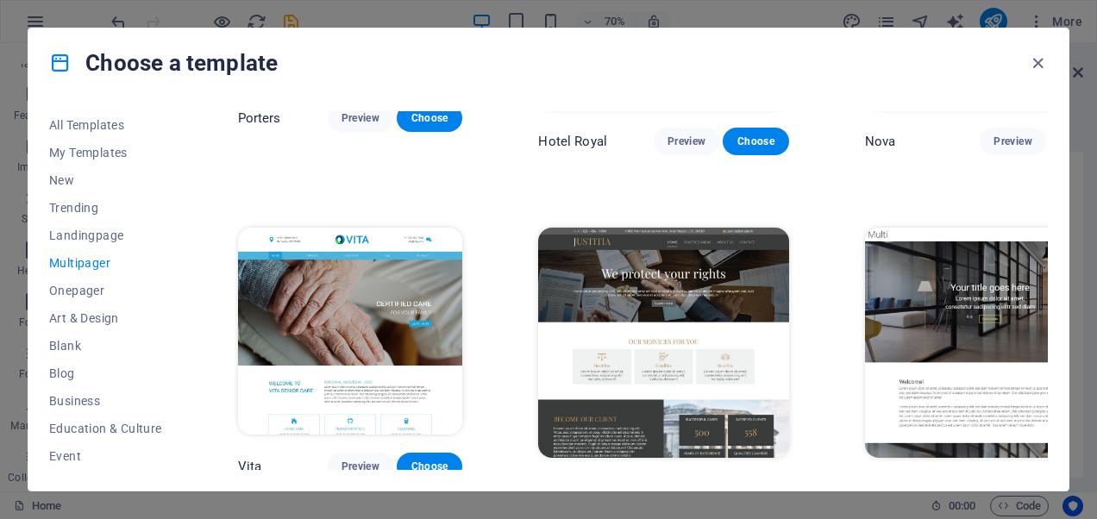
scroll to position [86, 0]
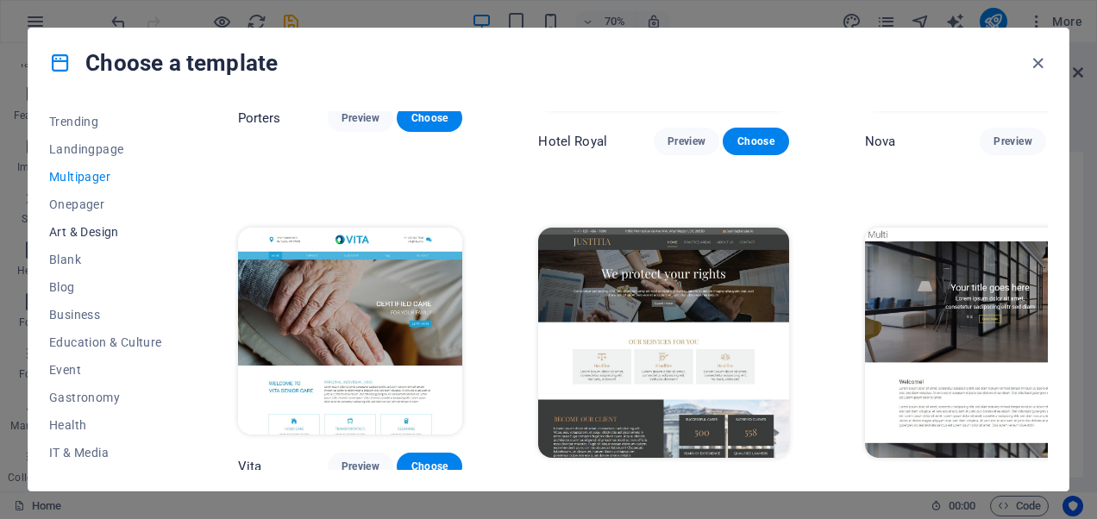
click at [112, 232] on span "Art & Design" at bounding box center [105, 232] width 113 height 14
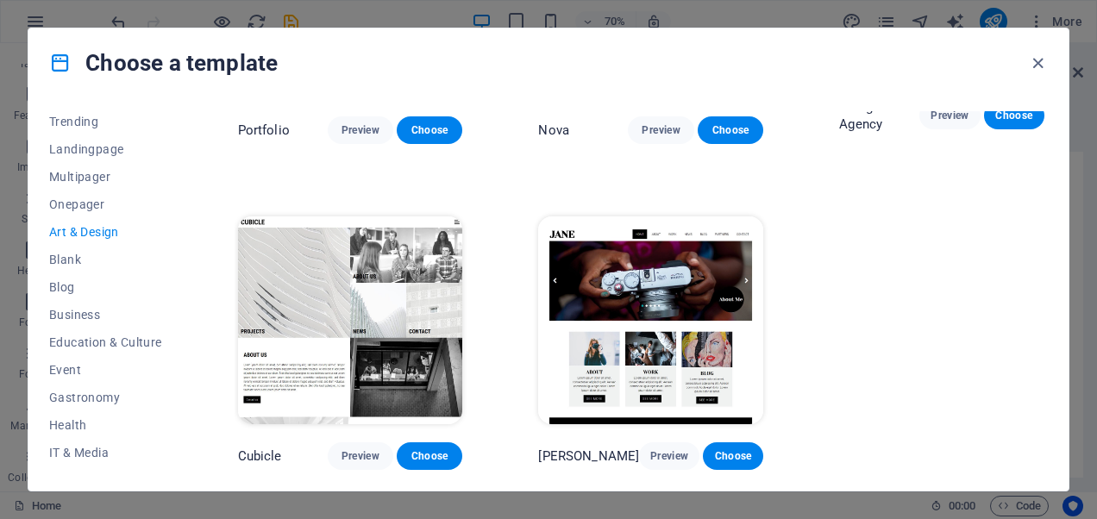
scroll to position [1171, 0]
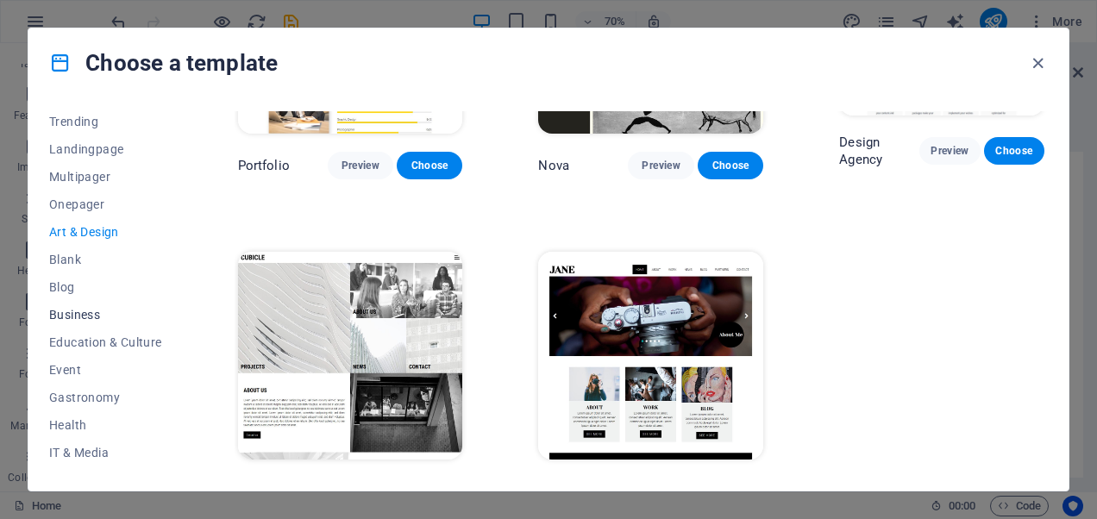
click at [71, 313] on span "Business" at bounding box center [105, 315] width 113 height 14
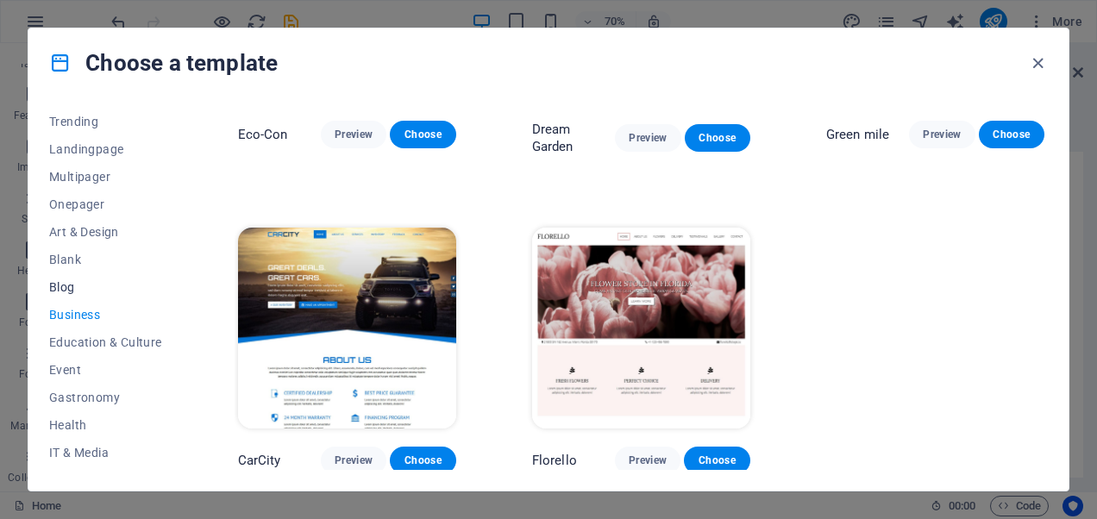
click at [51, 282] on span "Blog" at bounding box center [105, 287] width 113 height 14
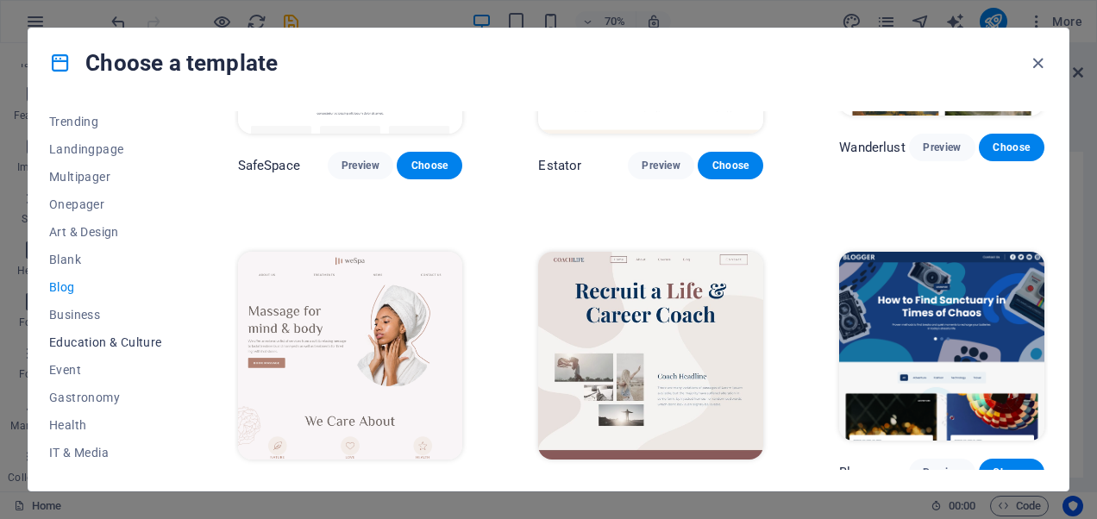
click at [86, 336] on span "Education & Culture" at bounding box center [105, 343] width 113 height 14
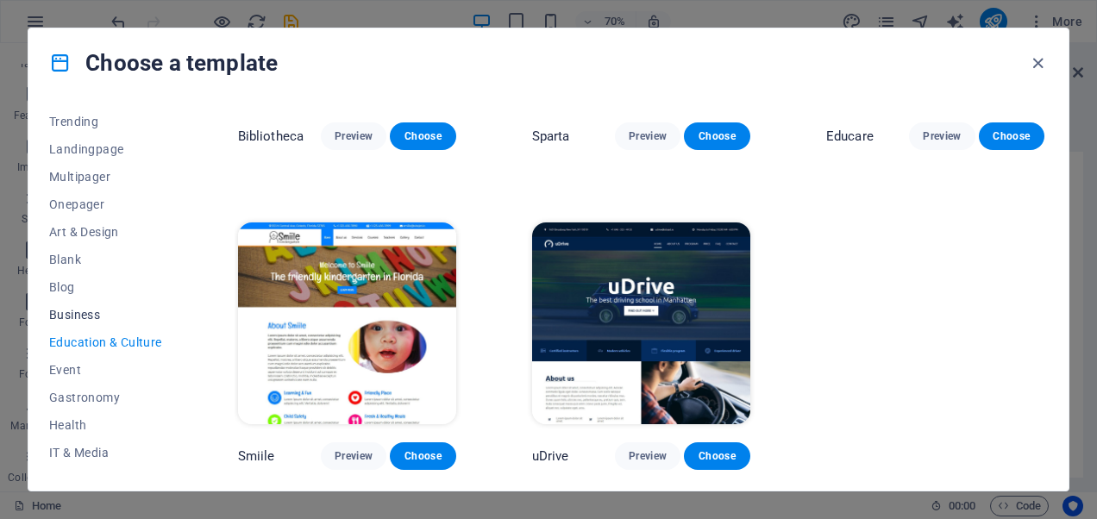
scroll to position [523, 0]
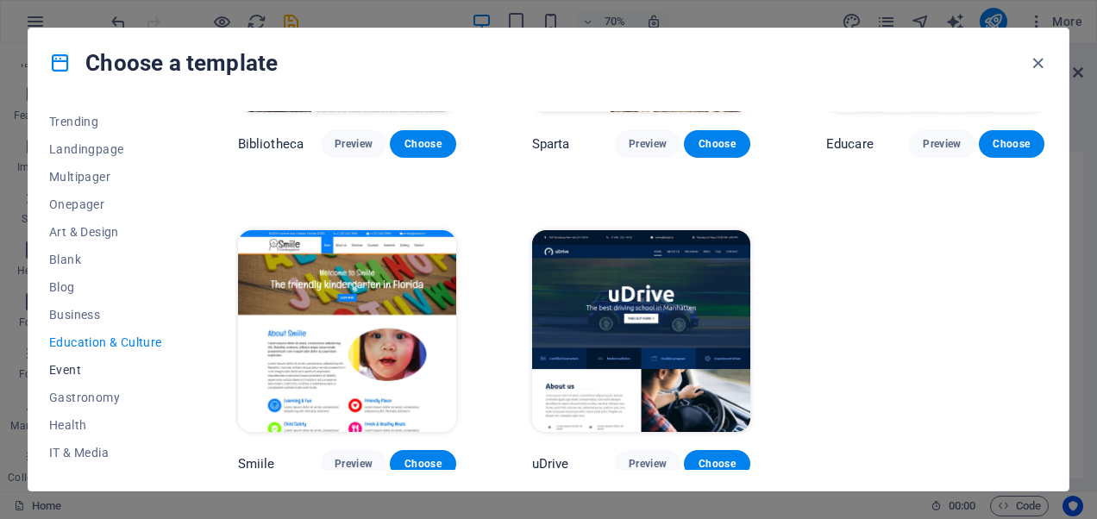
click at [85, 366] on span "Event" at bounding box center [105, 370] width 113 height 14
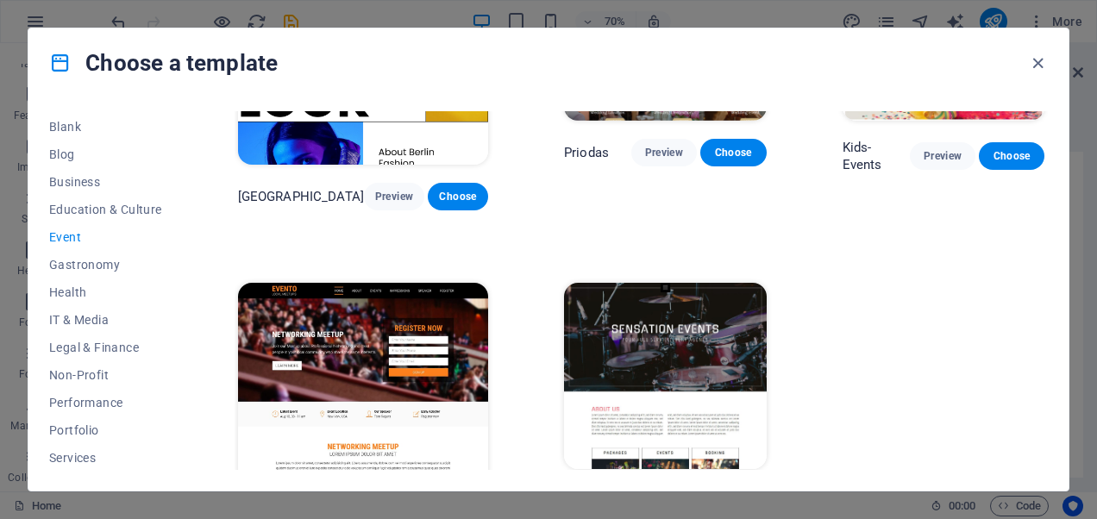
scroll to position [330, 0]
click at [86, 461] on span "Wireframe" at bounding box center [105, 457] width 113 height 14
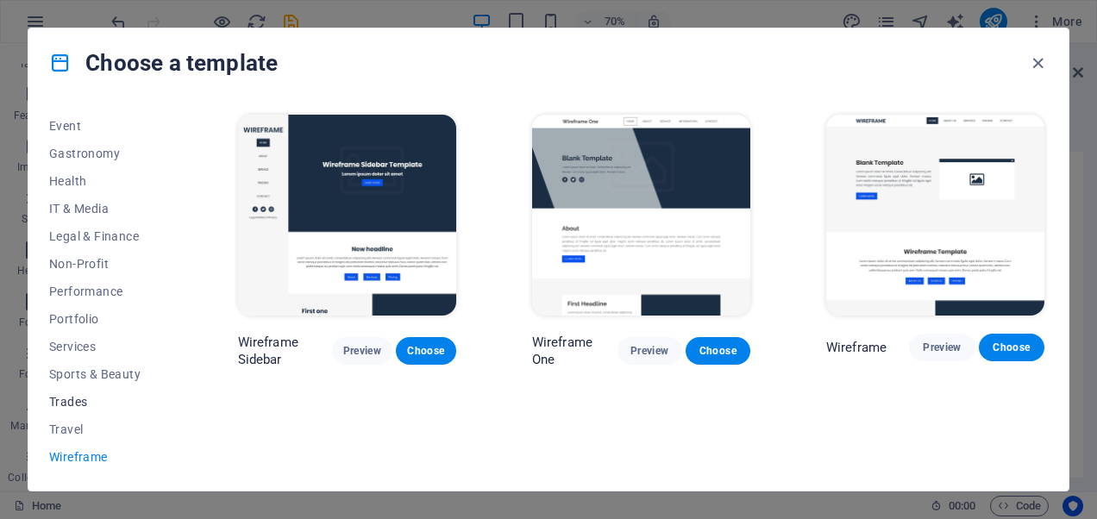
click at [78, 405] on span "Trades" at bounding box center [105, 402] width 113 height 14
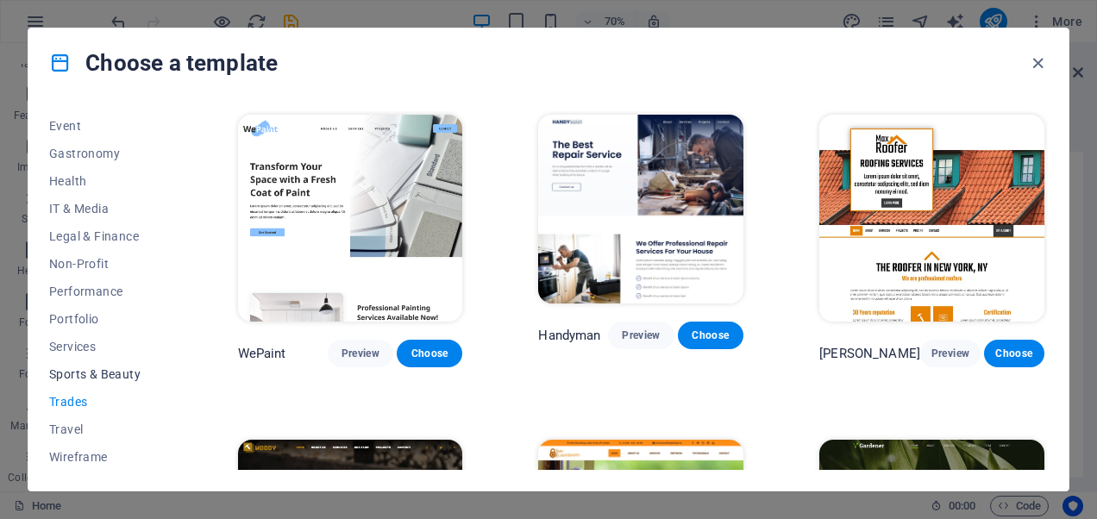
click at [110, 373] on span "Sports & Beauty" at bounding box center [105, 374] width 113 height 14
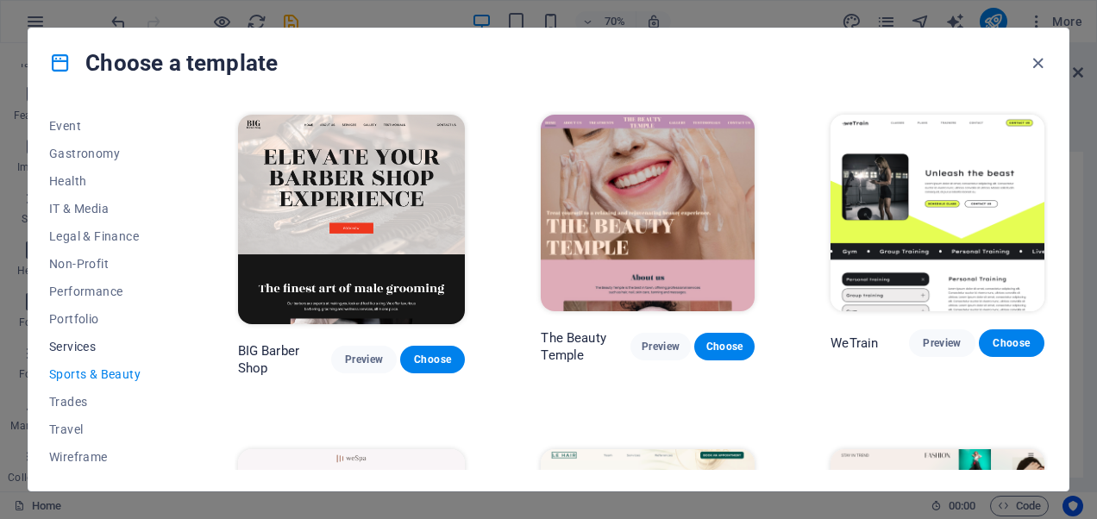
click at [88, 345] on span "Services" at bounding box center [105, 347] width 113 height 14
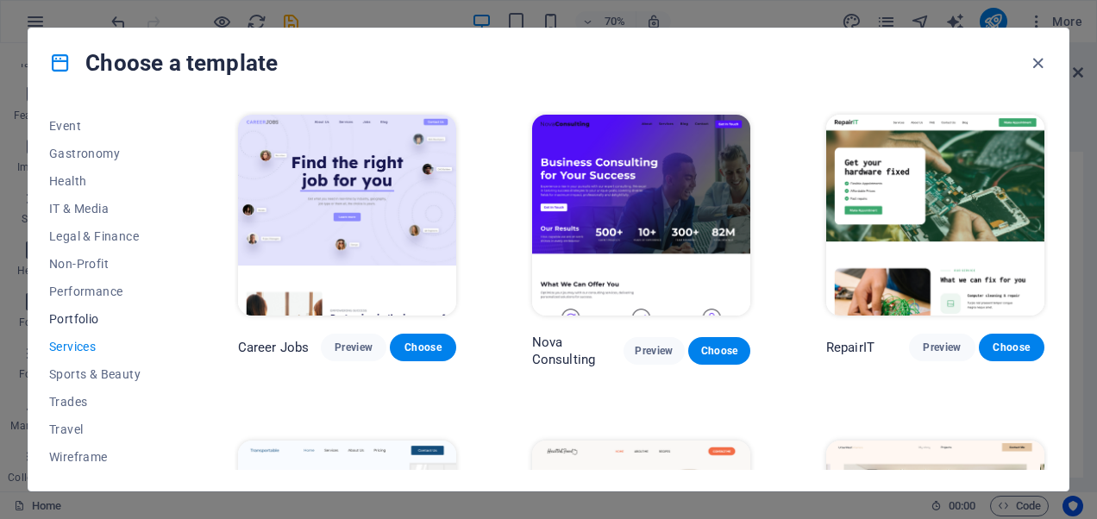
click at [58, 313] on span "Portfolio" at bounding box center [105, 319] width 113 height 14
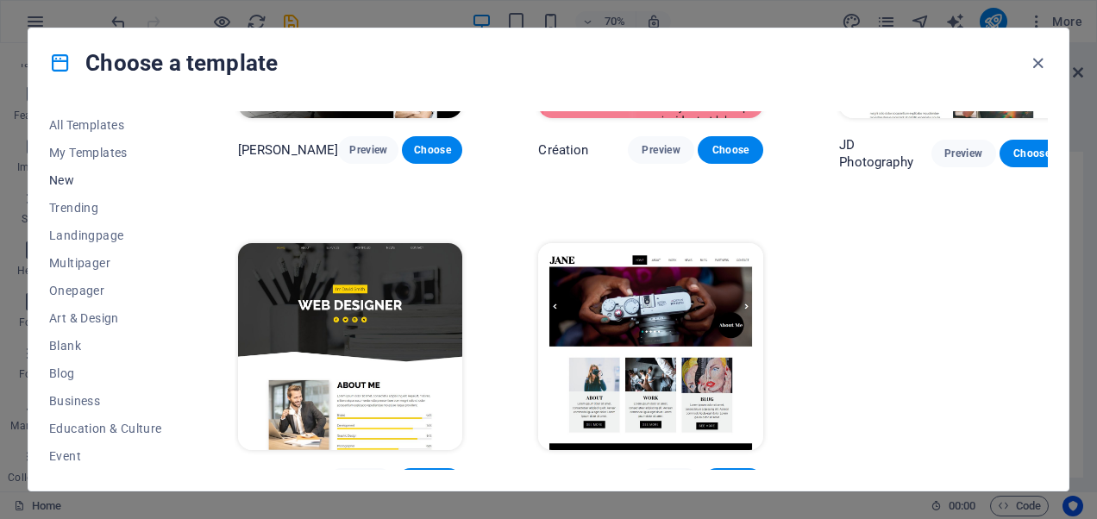
click at [72, 181] on span "New" at bounding box center [105, 180] width 113 height 14
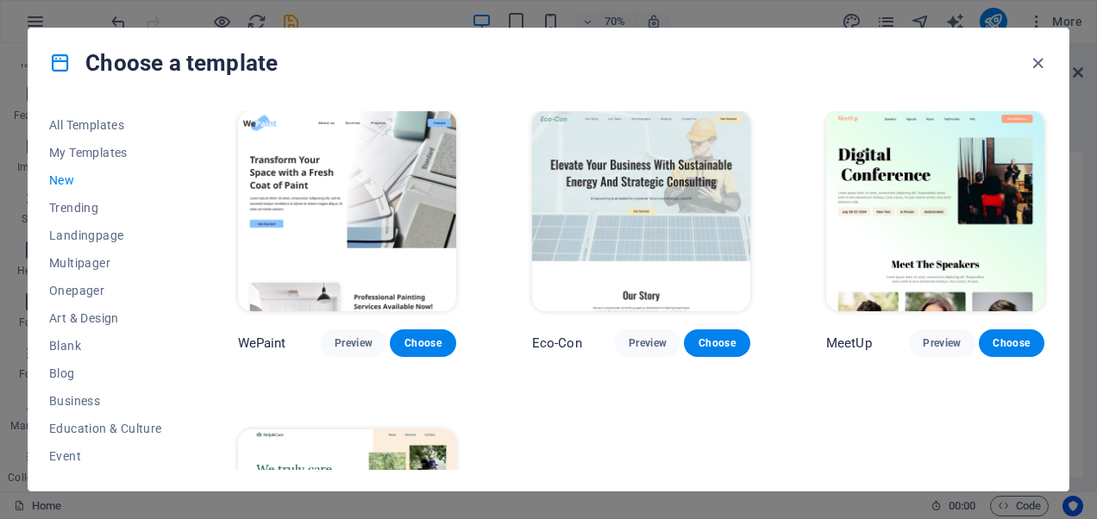
scroll to position [1085, 0]
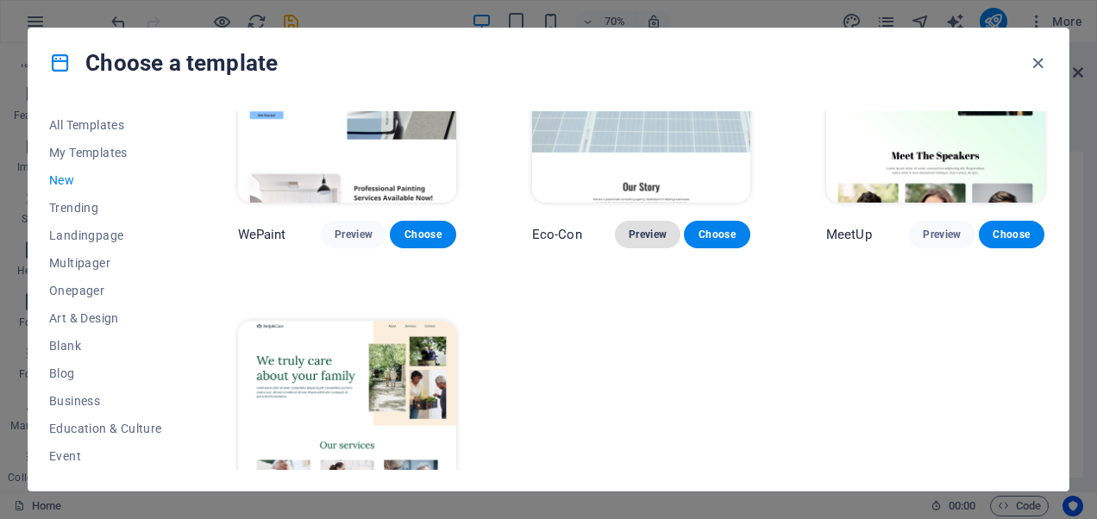
click at [623, 221] on button "Preview" at bounding box center [648, 235] width 66 height 28
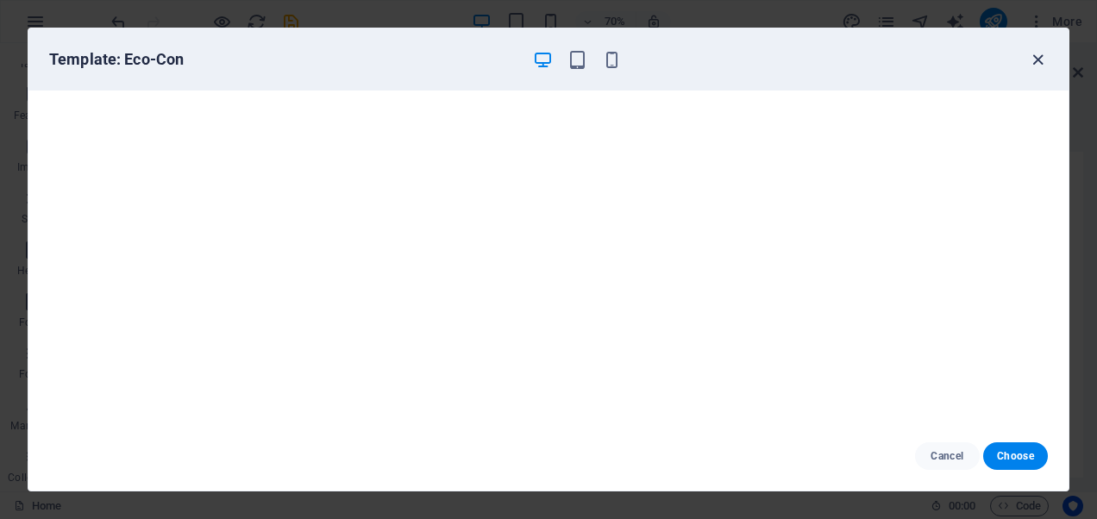
click at [1038, 65] on icon "button" at bounding box center [1038, 60] width 20 height 20
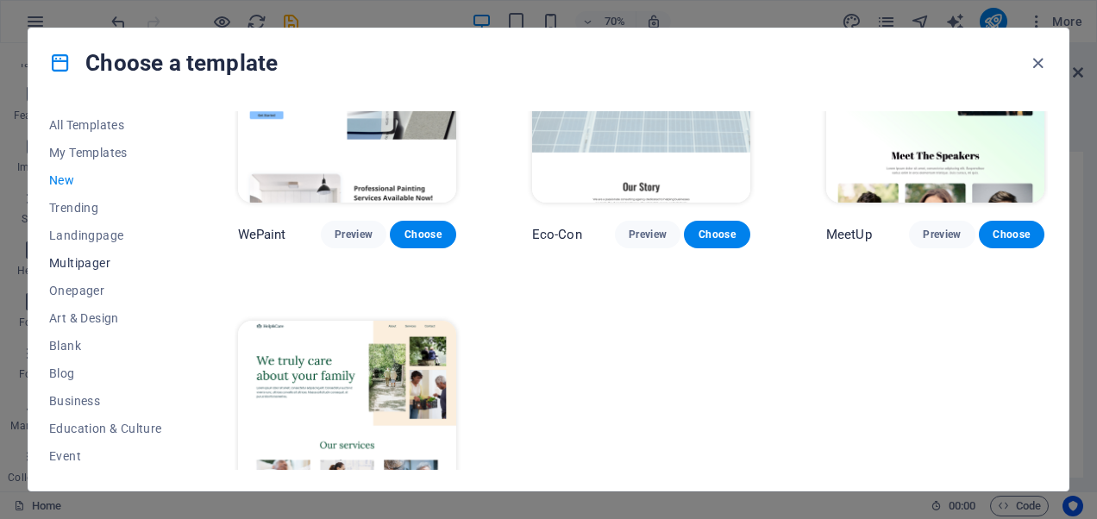
click at [100, 267] on span "Multipager" at bounding box center [105, 263] width 113 height 14
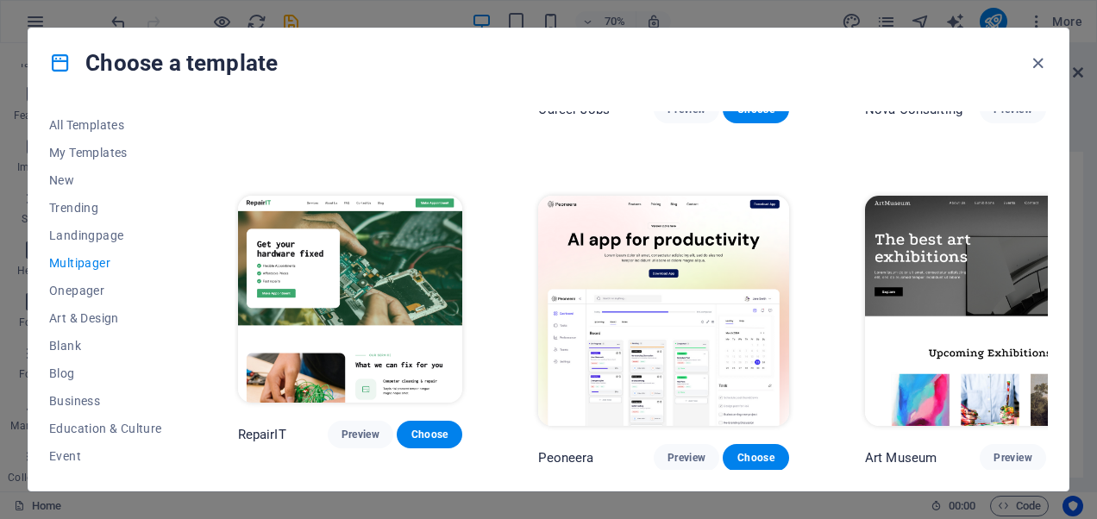
scroll to position [292, 0]
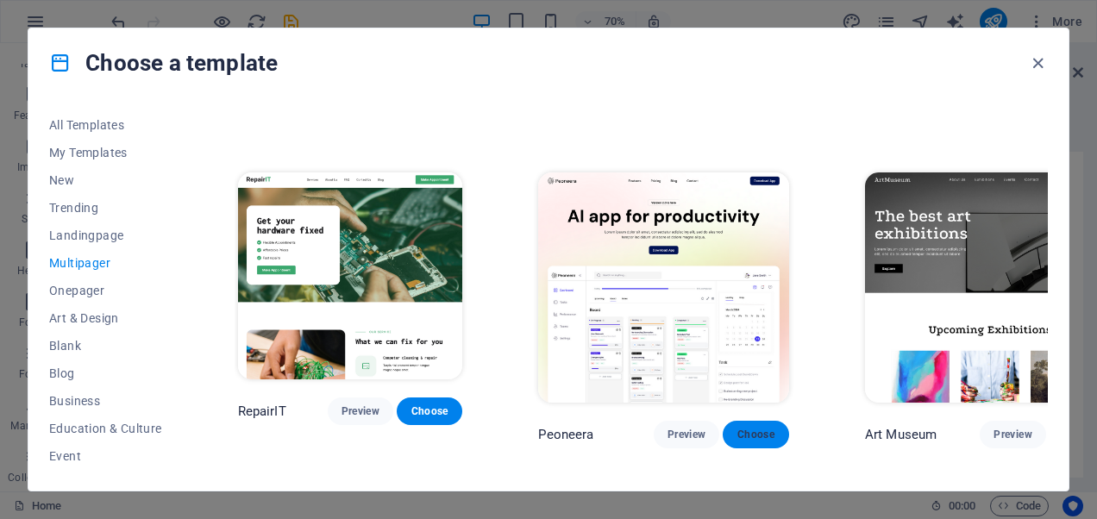
click at [737, 428] on span "Choose" at bounding box center [756, 435] width 38 height 14
